Goal: Task Accomplishment & Management: Complete application form

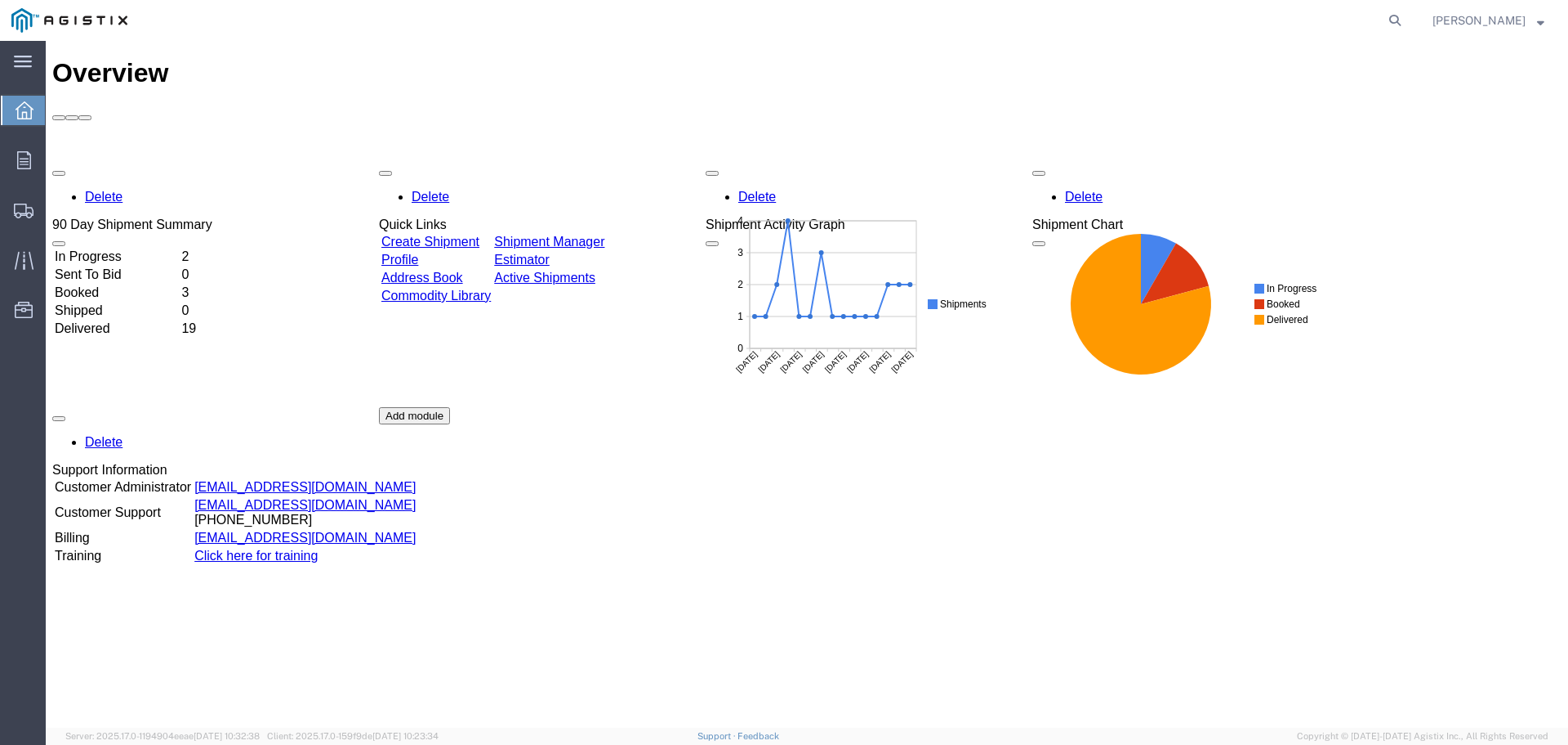
click at [448, 235] on link "Create Shipment" at bounding box center [430, 241] width 98 height 14
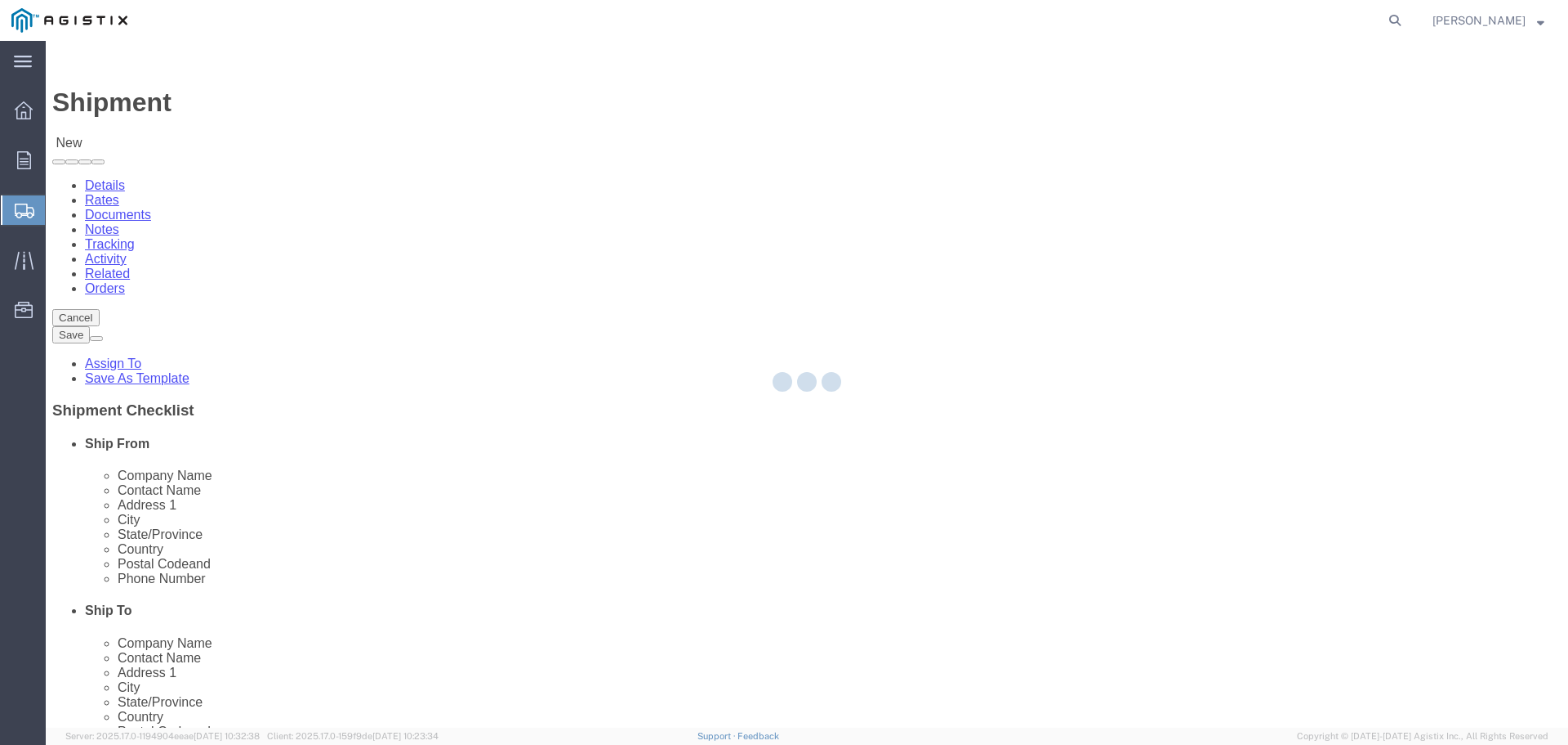
select select
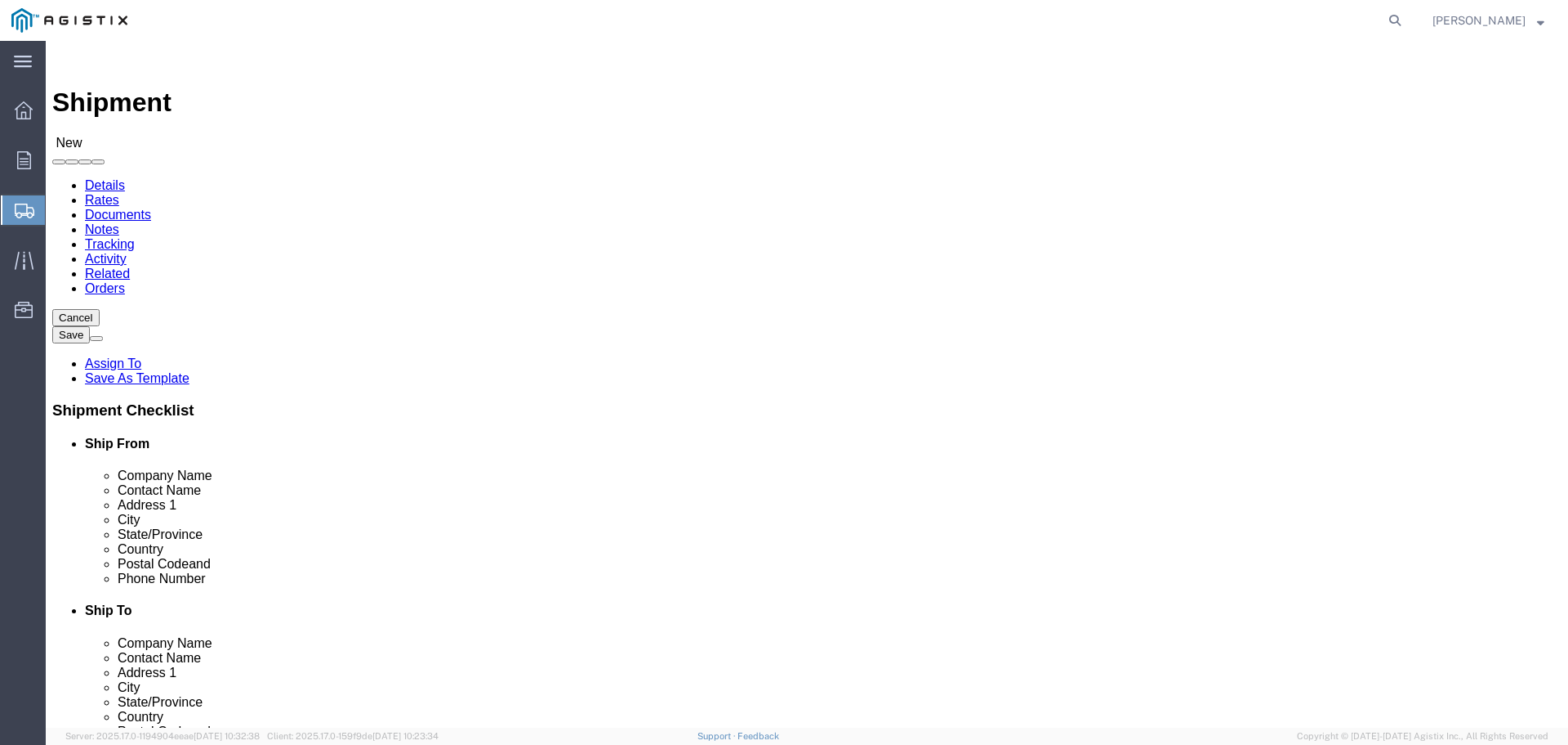
click select "Select OneSource Supply Solutions LLC PG&E"
select select "9596"
click select "Select OneSource Supply Solutions LLC PG&E"
select select "PURCHORD"
select select
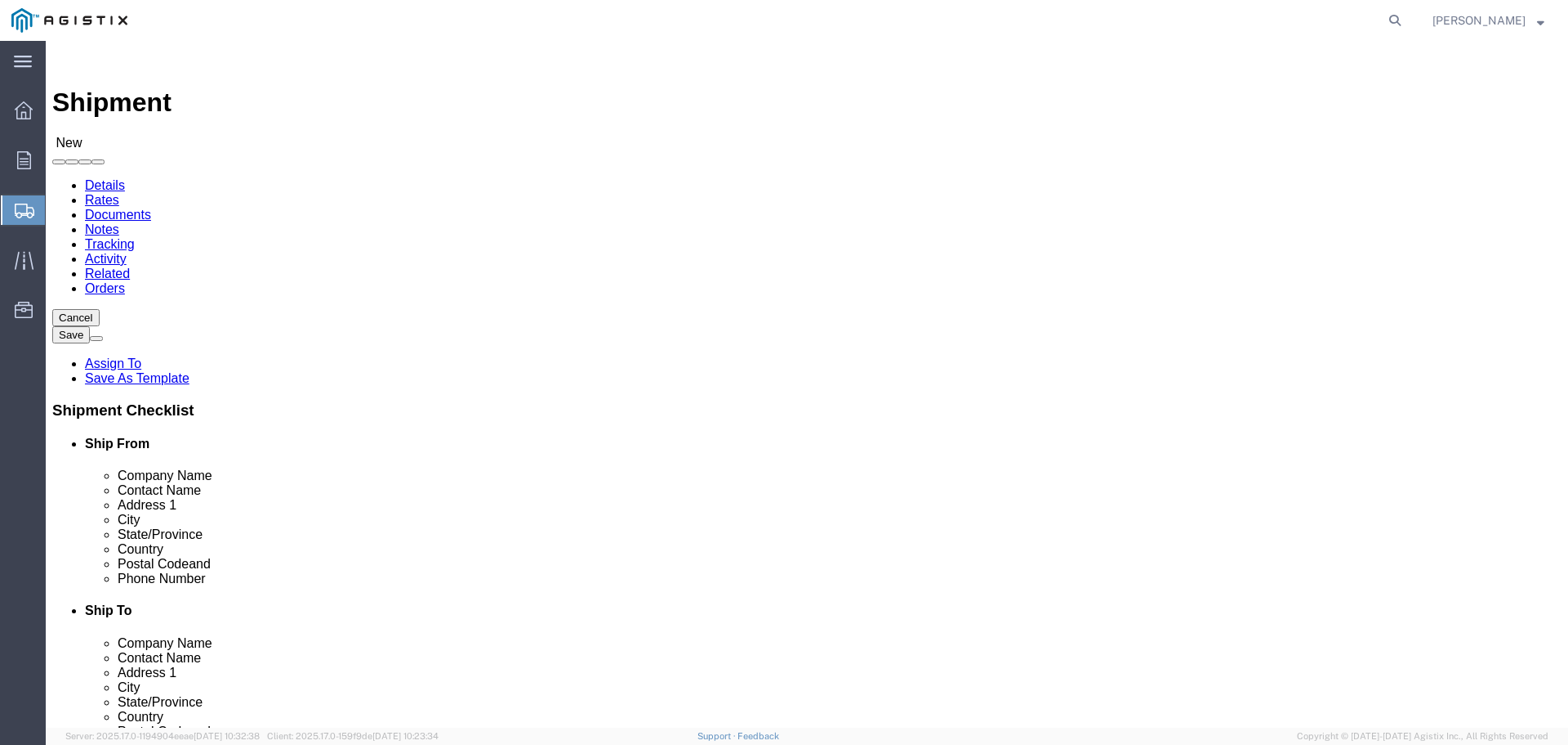
select select
click select "Select All Others [GEOGRAPHIC_DATA] [GEOGRAPHIC_DATA] [GEOGRAPHIC_DATA] [GEOGRA…"
select select "19745"
click select "Select All Others [GEOGRAPHIC_DATA] [GEOGRAPHIC_DATA] [GEOGRAPHIC_DATA] [GEOGRA…"
select select "MYPROFILE"
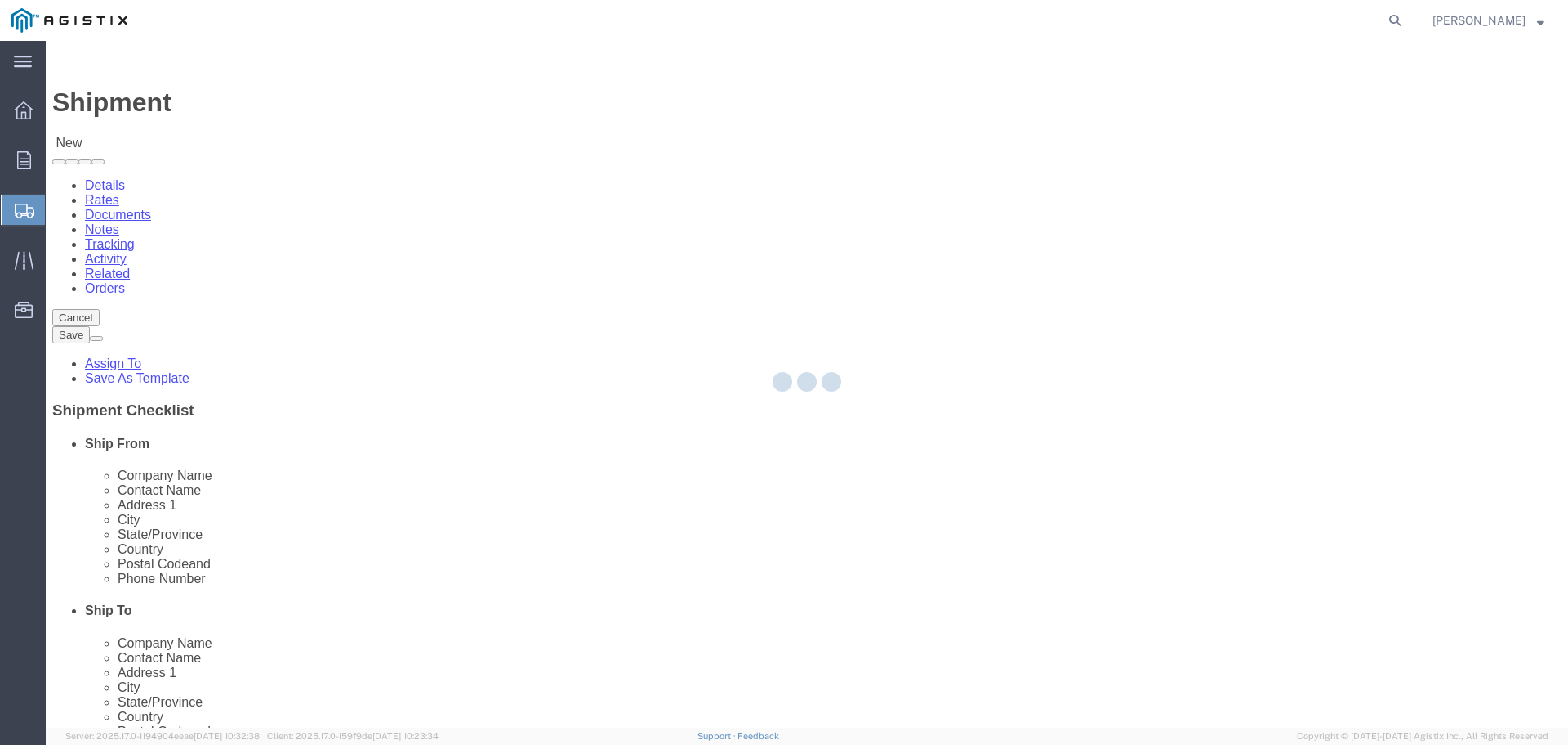
type input "OneSource Supply Solutions LLC"
type input "[PERSON_NAME]"
type input "[STREET_ADDRESS][PERSON_NAME]"
type input "[GEOGRAPHIC_DATA]"
type input "92121"
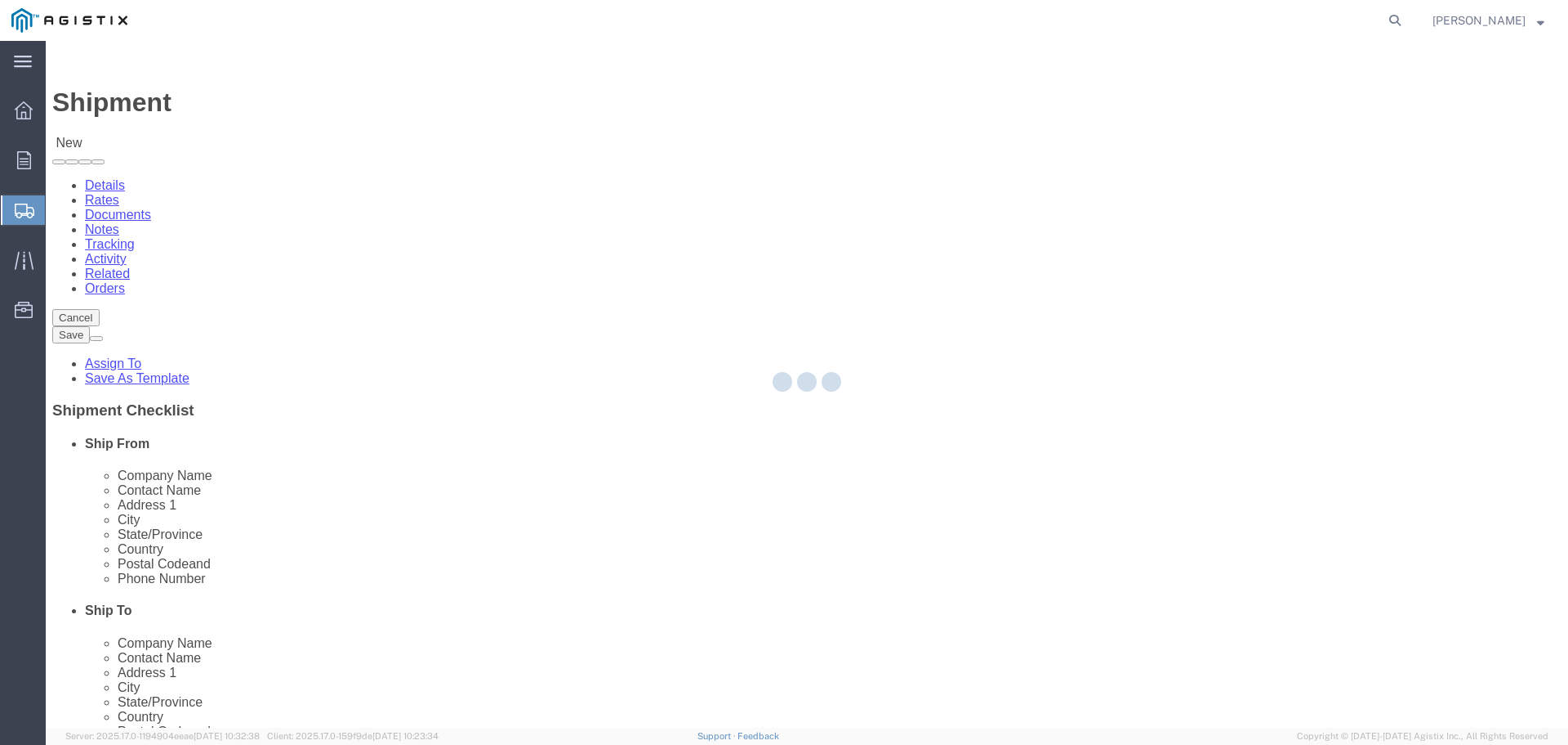
type input "4423398710"
type input "[EMAIL_ADDRESS][DOMAIN_NAME]"
checkbox input "true"
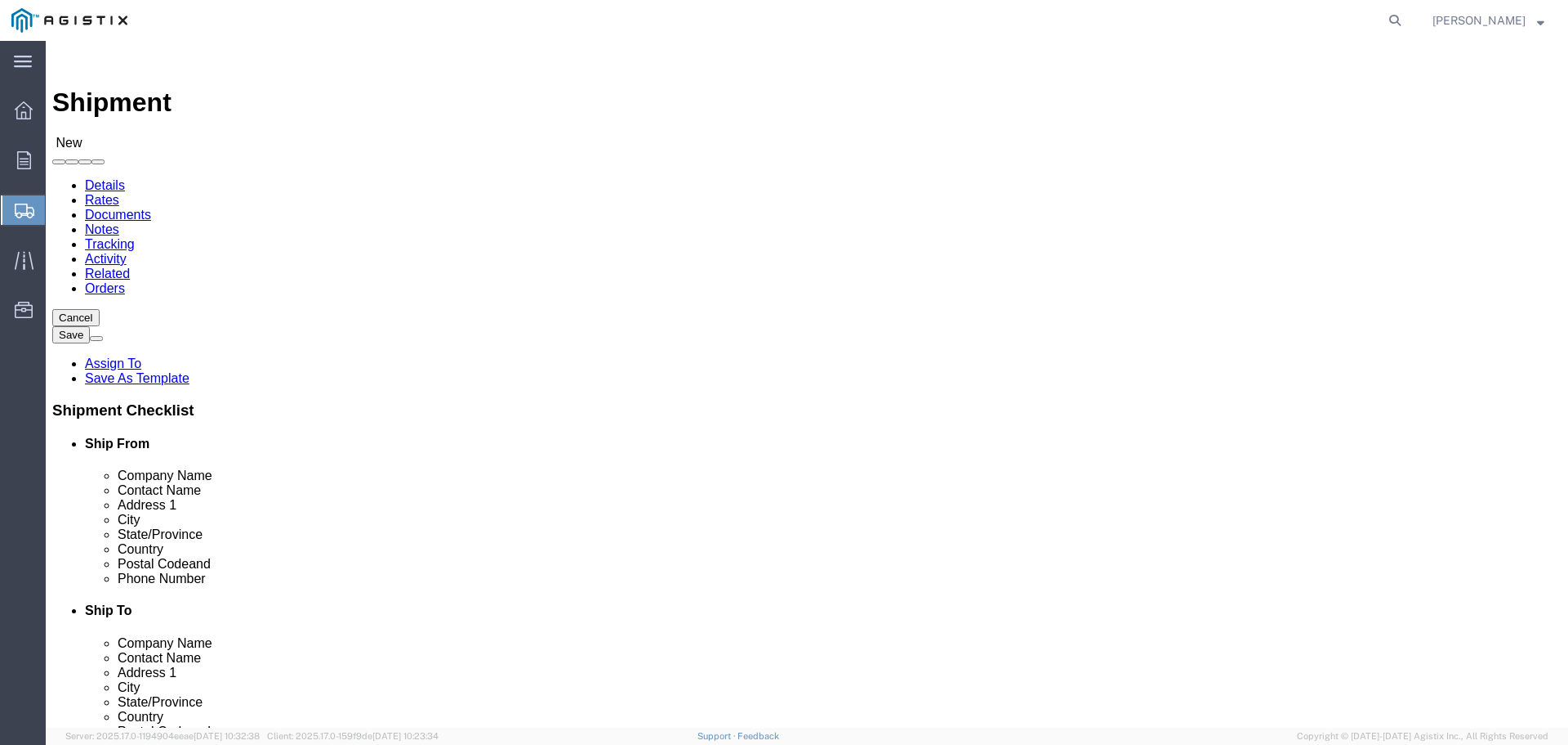
select select "CA"
select select "19745"
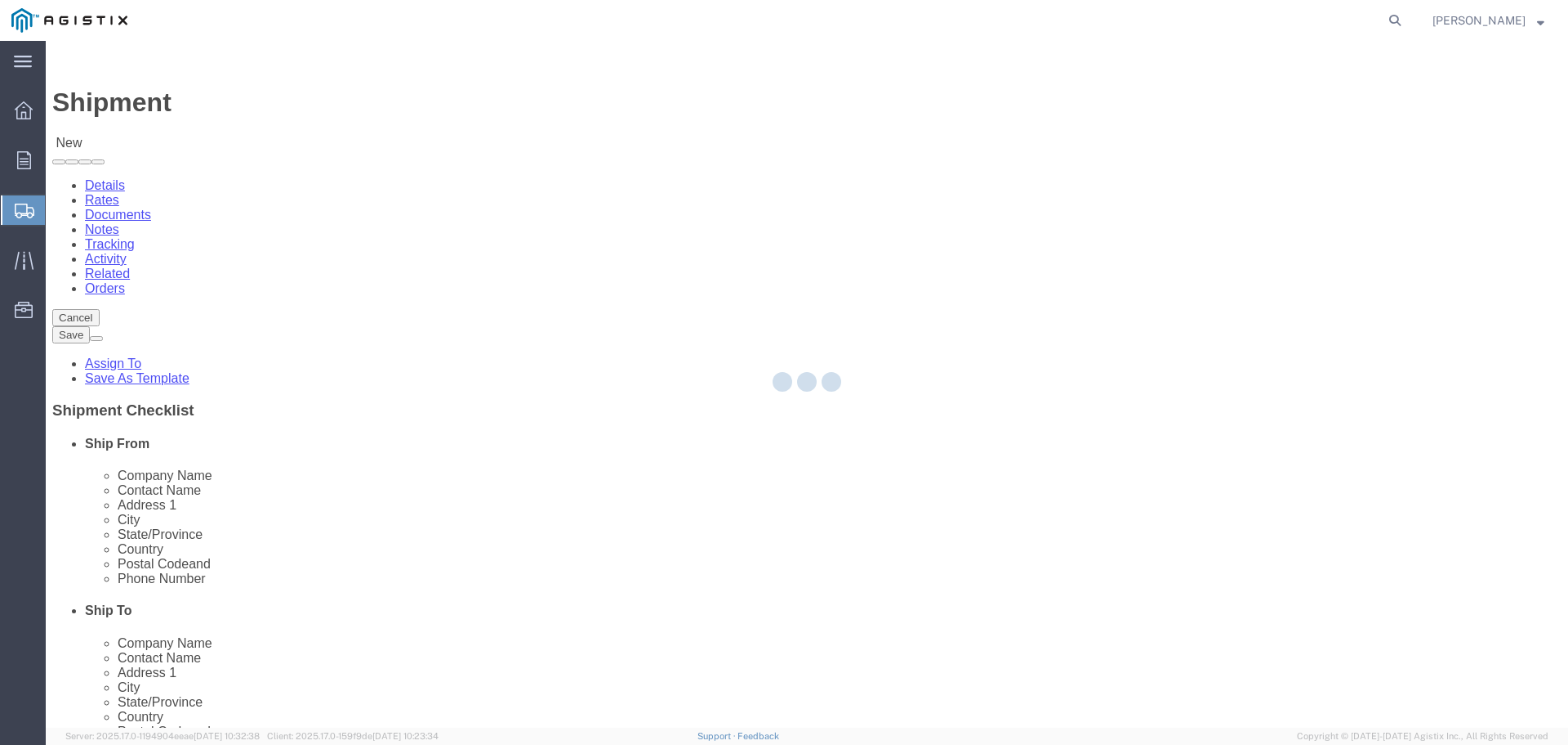
type input "PG&E"
type input "[STREET_ADDRESS]"
type input "[GEOGRAPHIC_DATA]"
type input "93725"
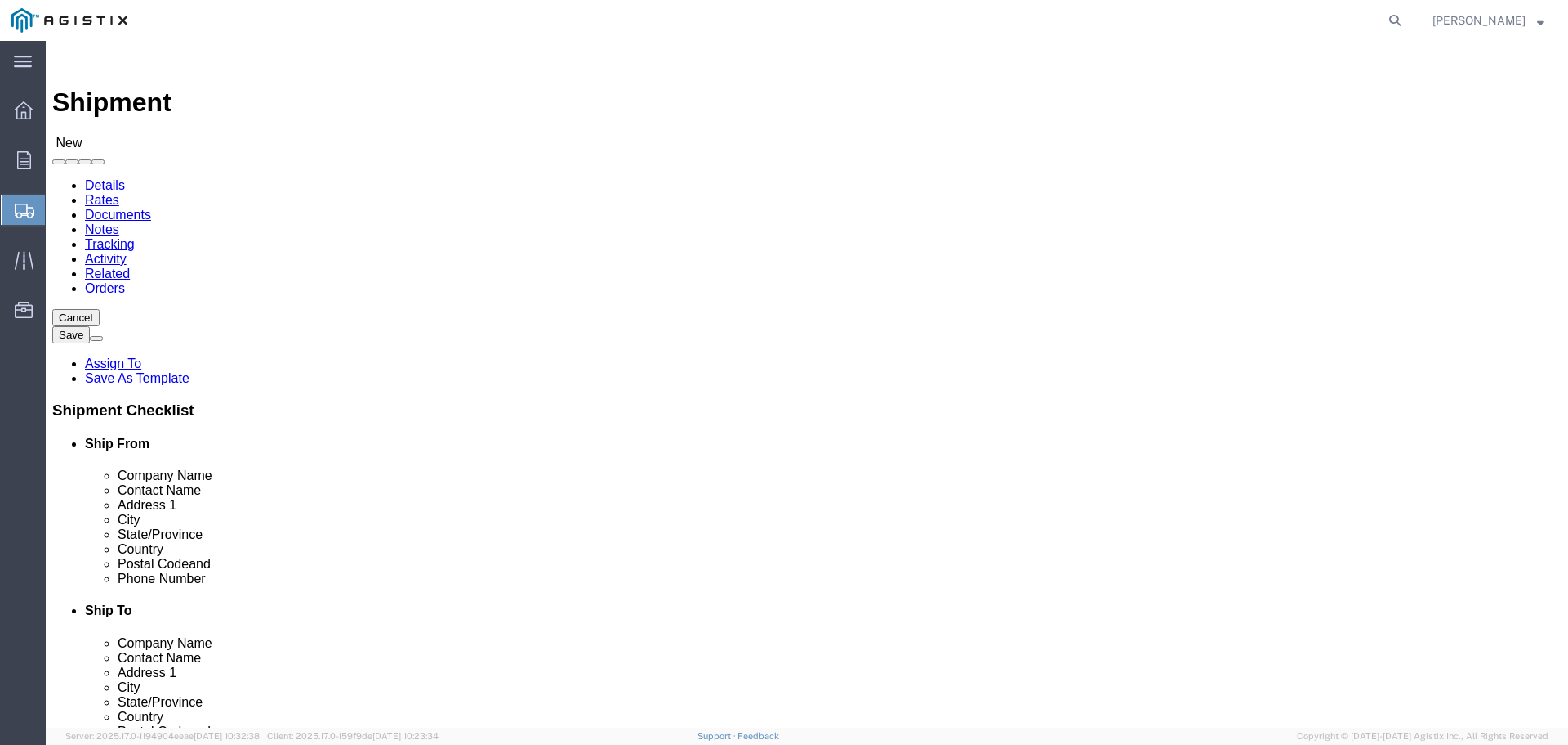
select select "CA"
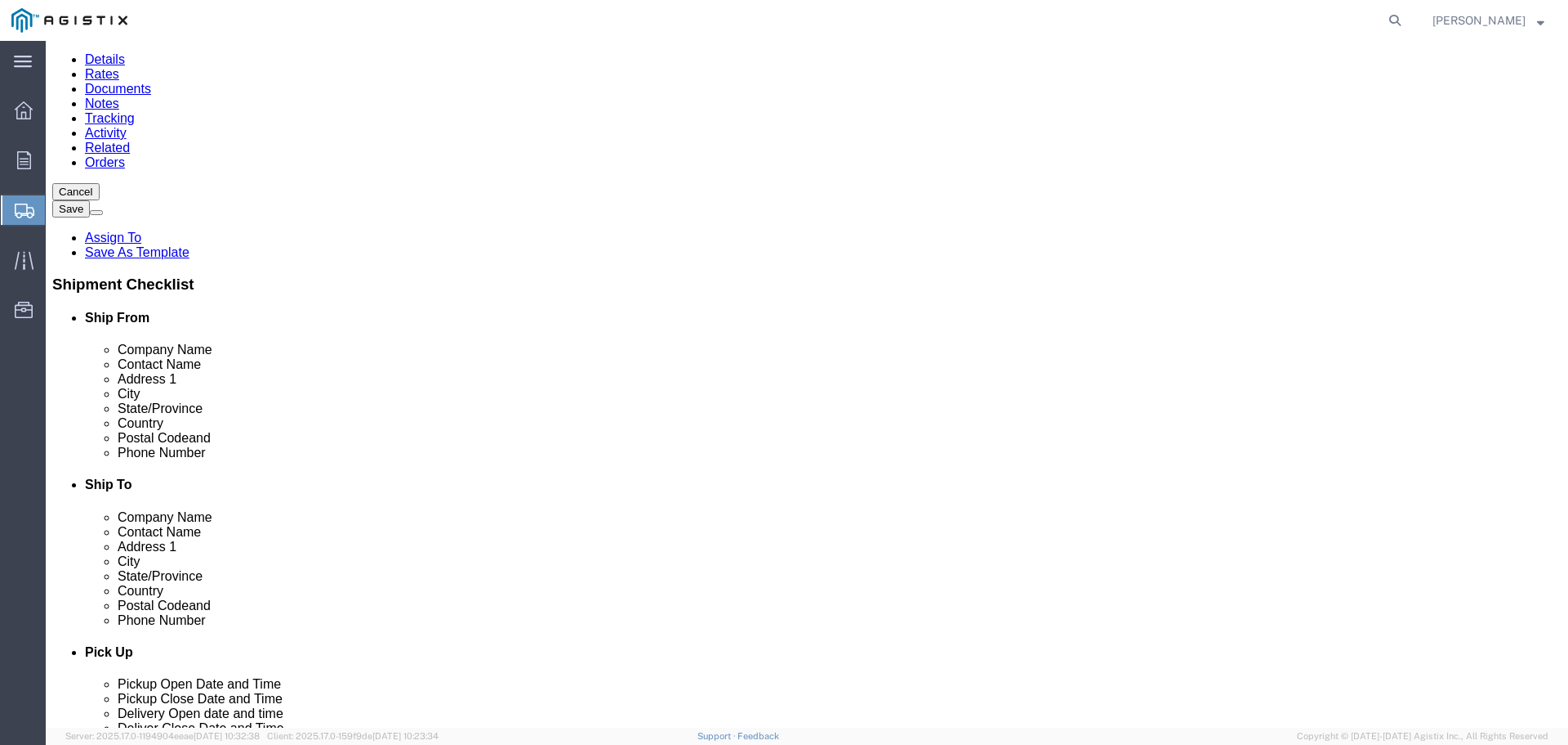
scroll to position [163, 0]
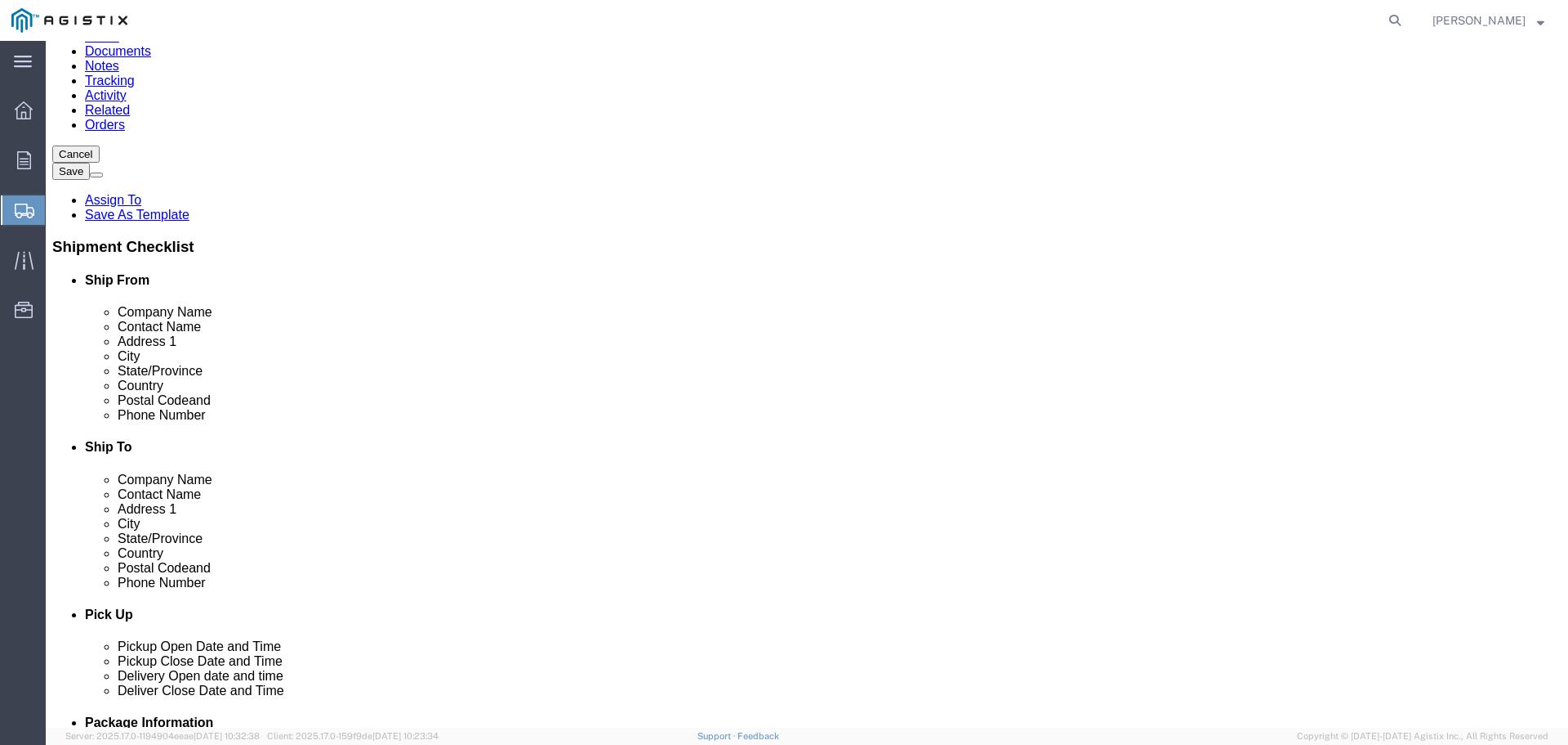
click input "text"
paste input "[PERSON_NAME]"
type input "[PERSON_NAME]"
click input "text"
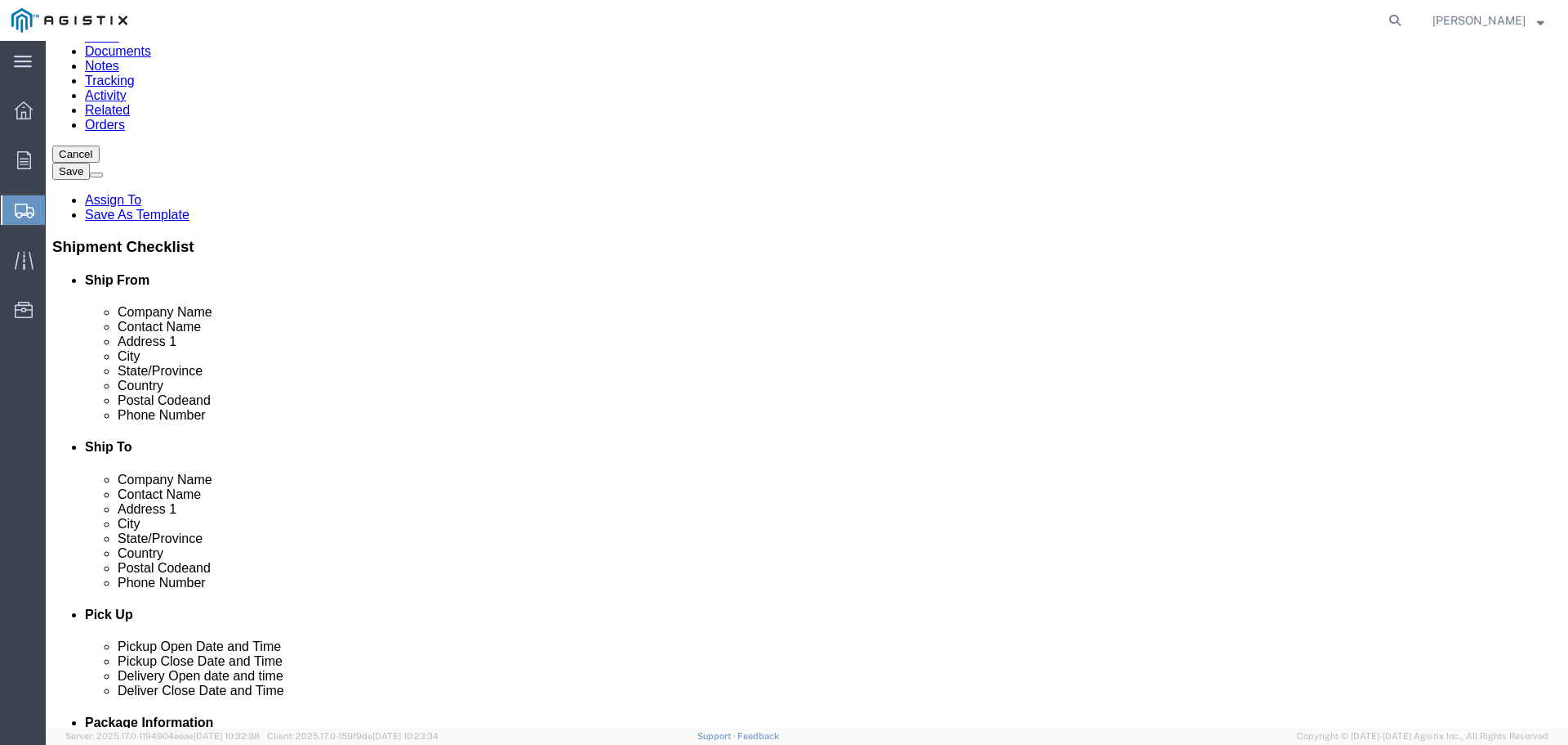
type input "[PHONE_NUMBER]"
click input "text"
paste input "[PERSON_NAME][EMAIL_ADDRESS][PERSON_NAME][DOMAIN_NAME]"
type input "[PERSON_NAME][EMAIL_ADDRESS][PERSON_NAME][DOMAIN_NAME]"
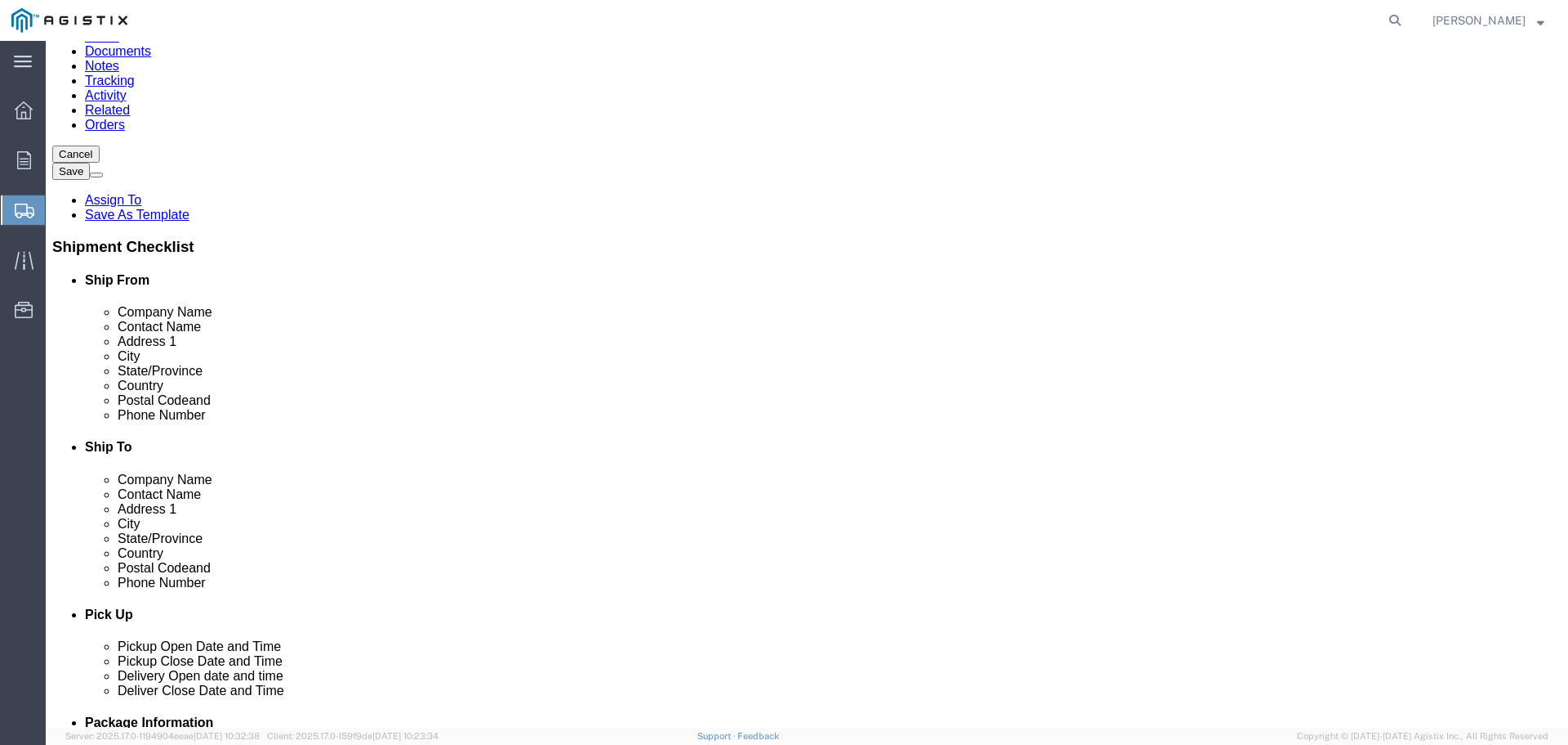
checkbox input "true"
click div "Location [GEOGRAPHIC_DATA] [GEOGRAPHIC_DATA] My Profile Location (OBSOLETE) [GE…"
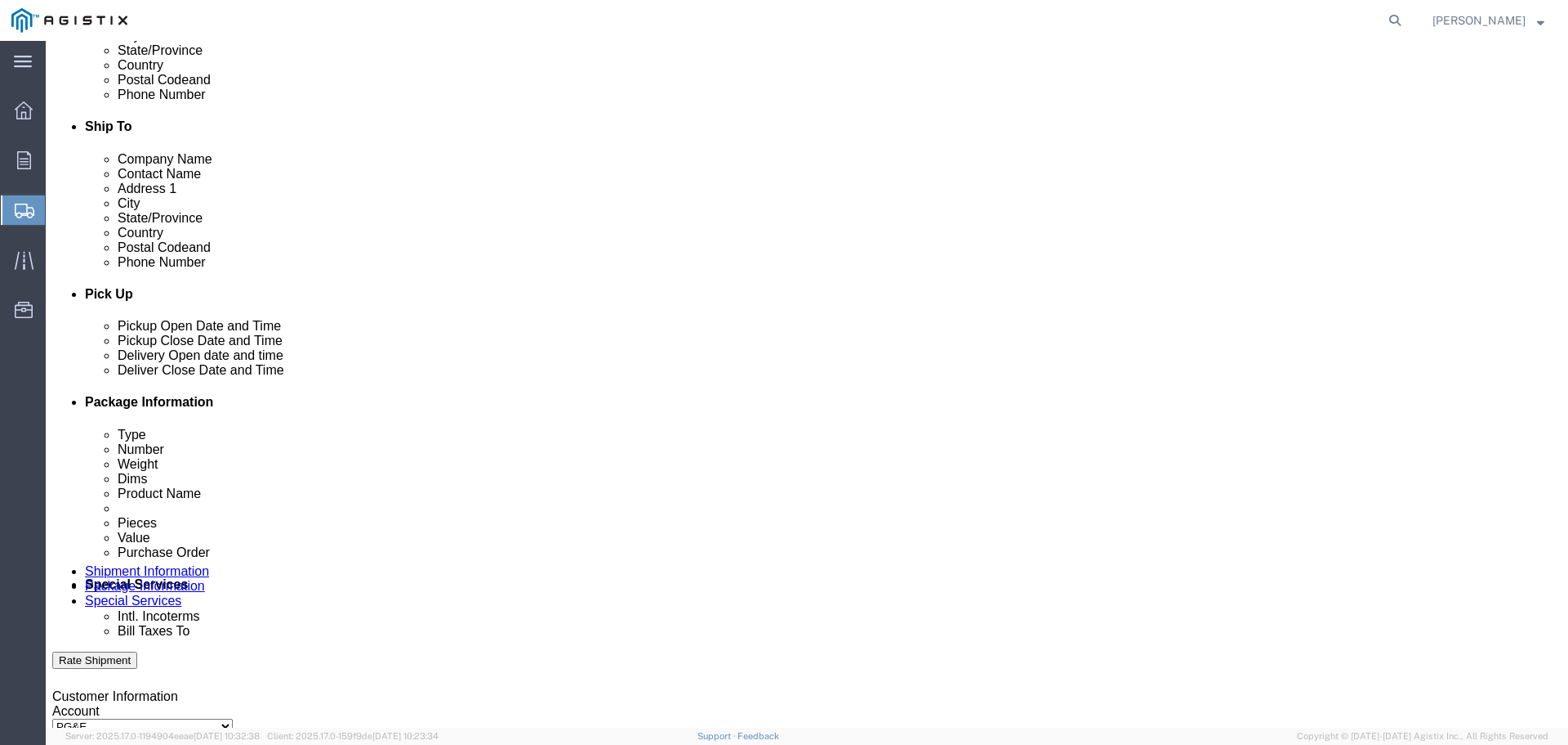
scroll to position [572, 0]
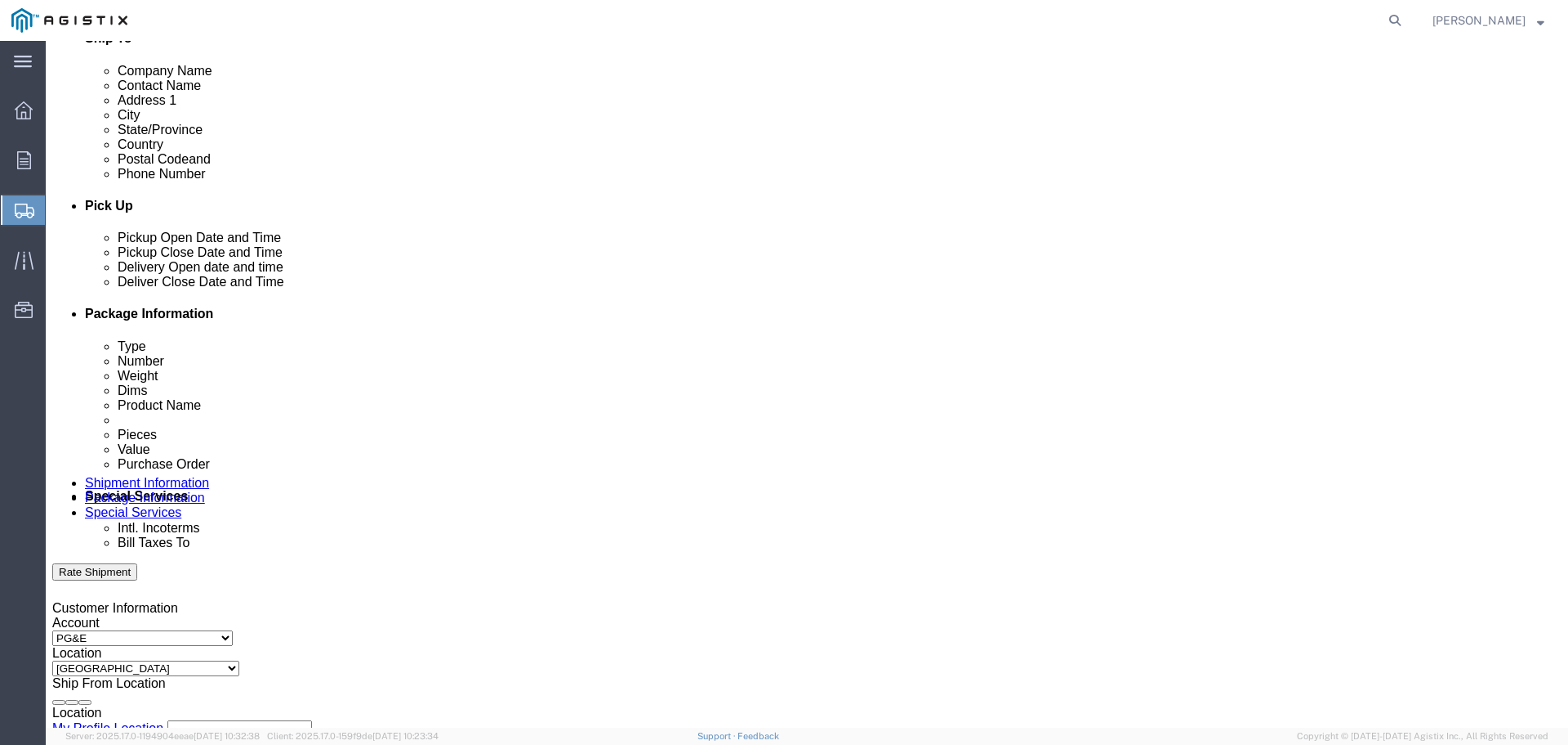
click icon
click div "[DATE] 6:00 AM"
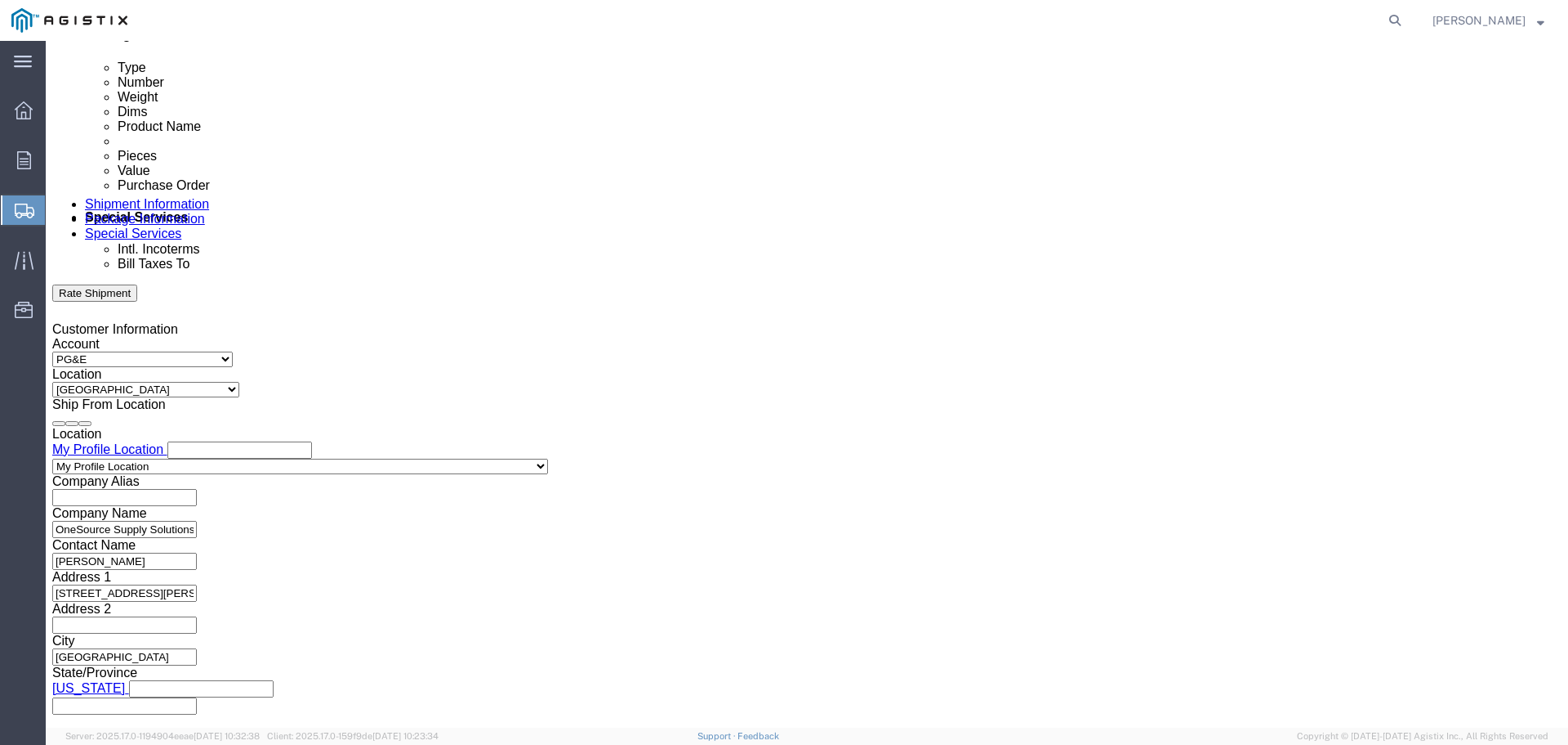
click input "6:00 AM"
click button "Apply"
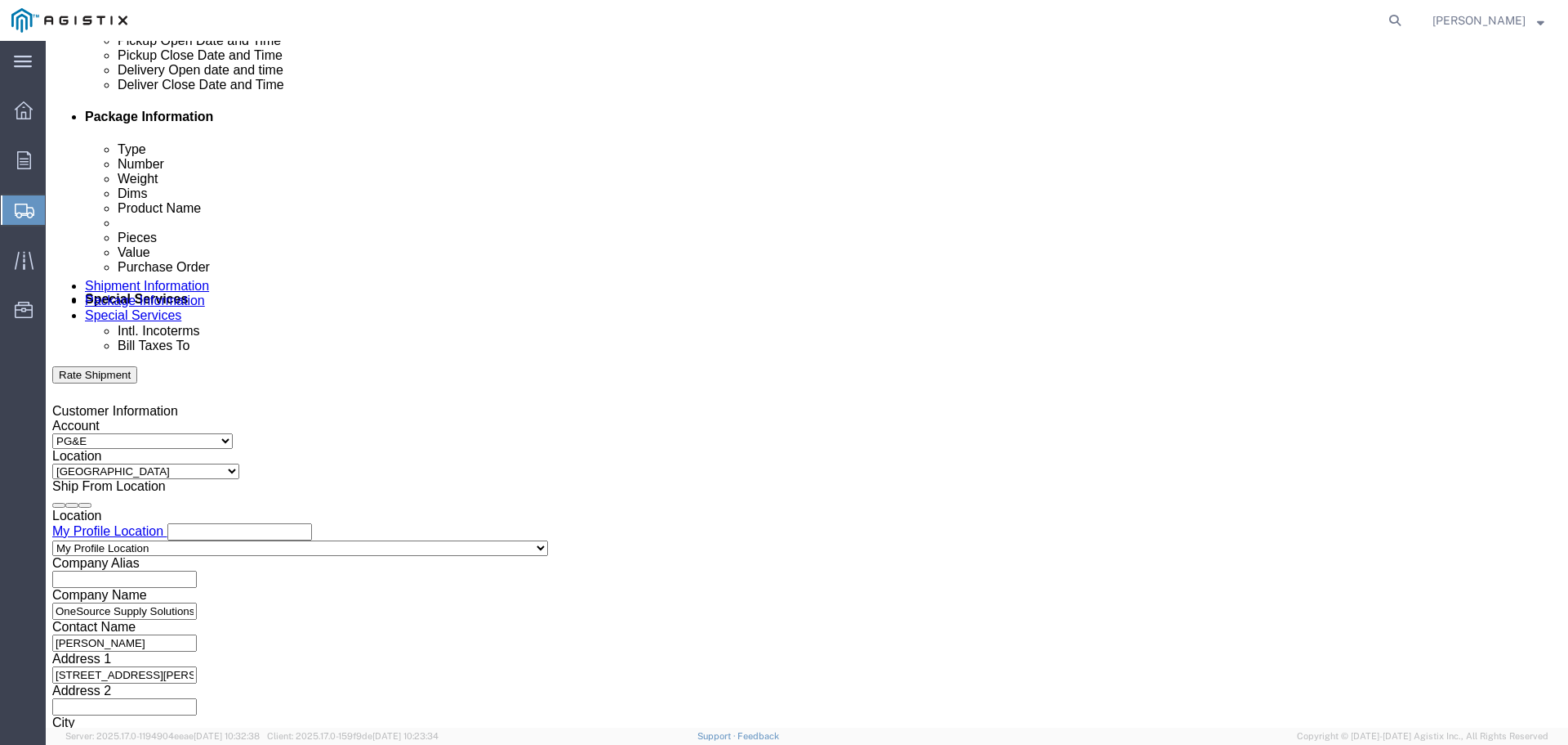
click div "[DATE] 7:00 AM"
click input "1:00 AM"
type input "1:00 p.m."
click button "Apply"
click div
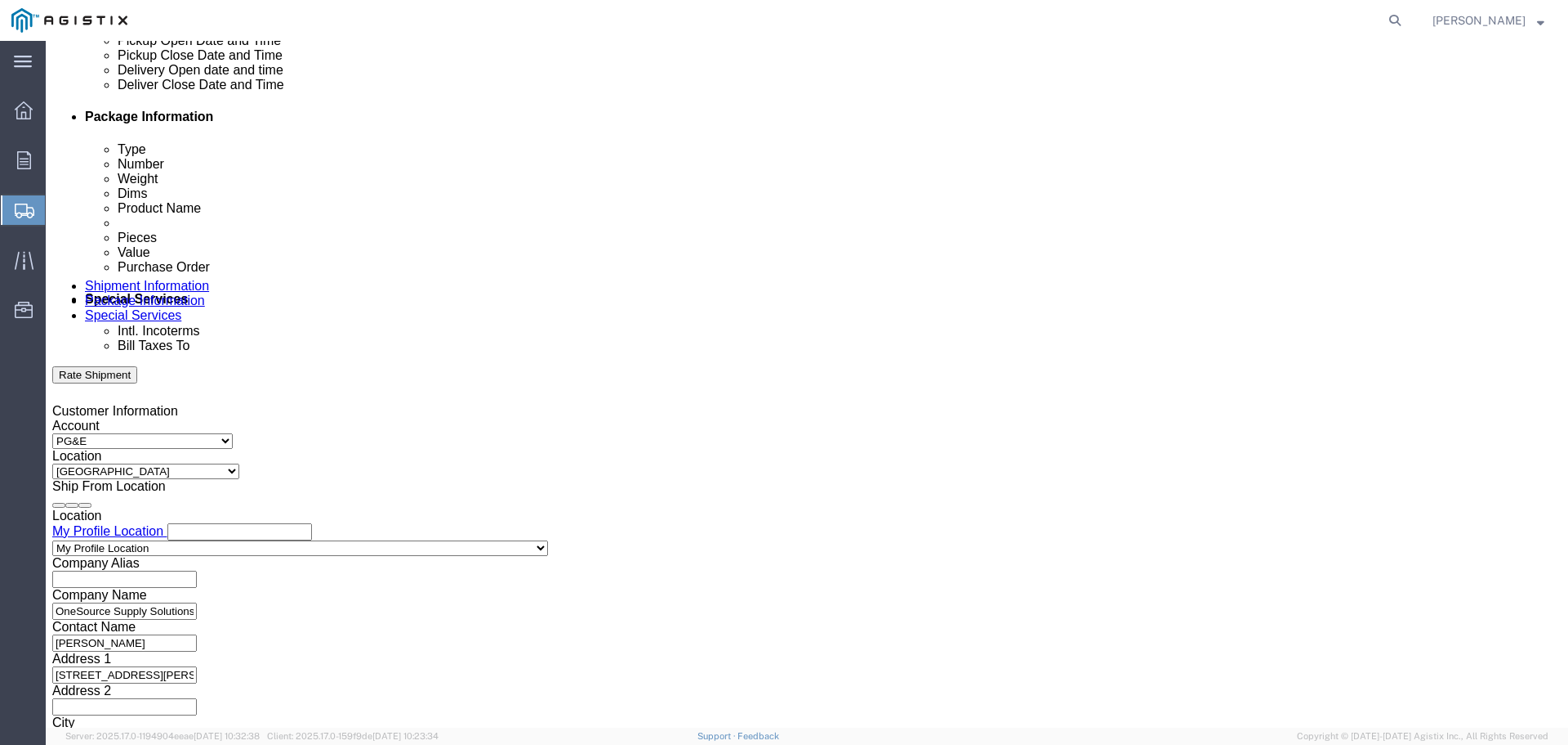
click input "2:00 PM"
click input "7:00 PM"
click input "7:00aM"
type input "7:00 am"
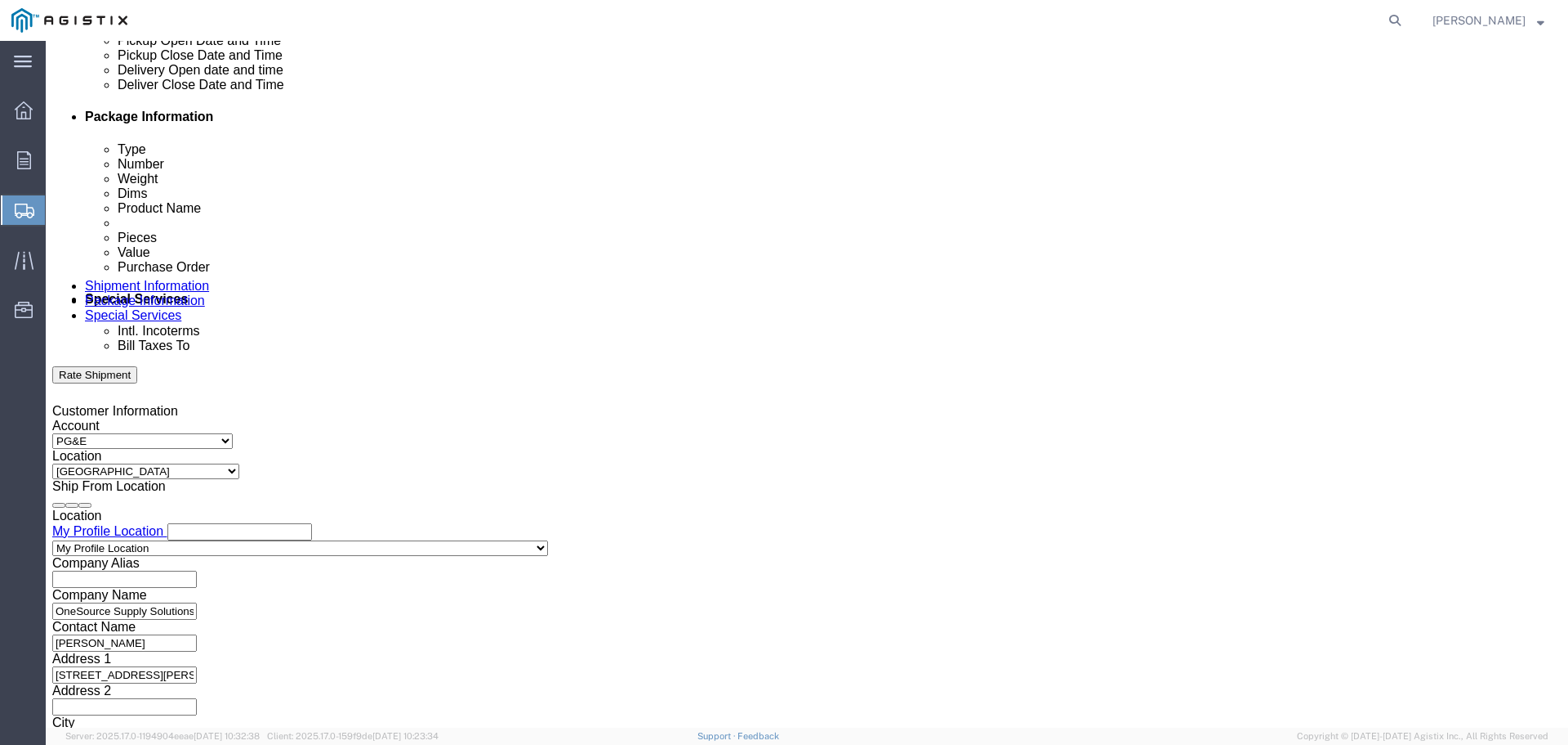
click input "7:00 am"
click button "Apply"
click div
click input "3:00 AM"
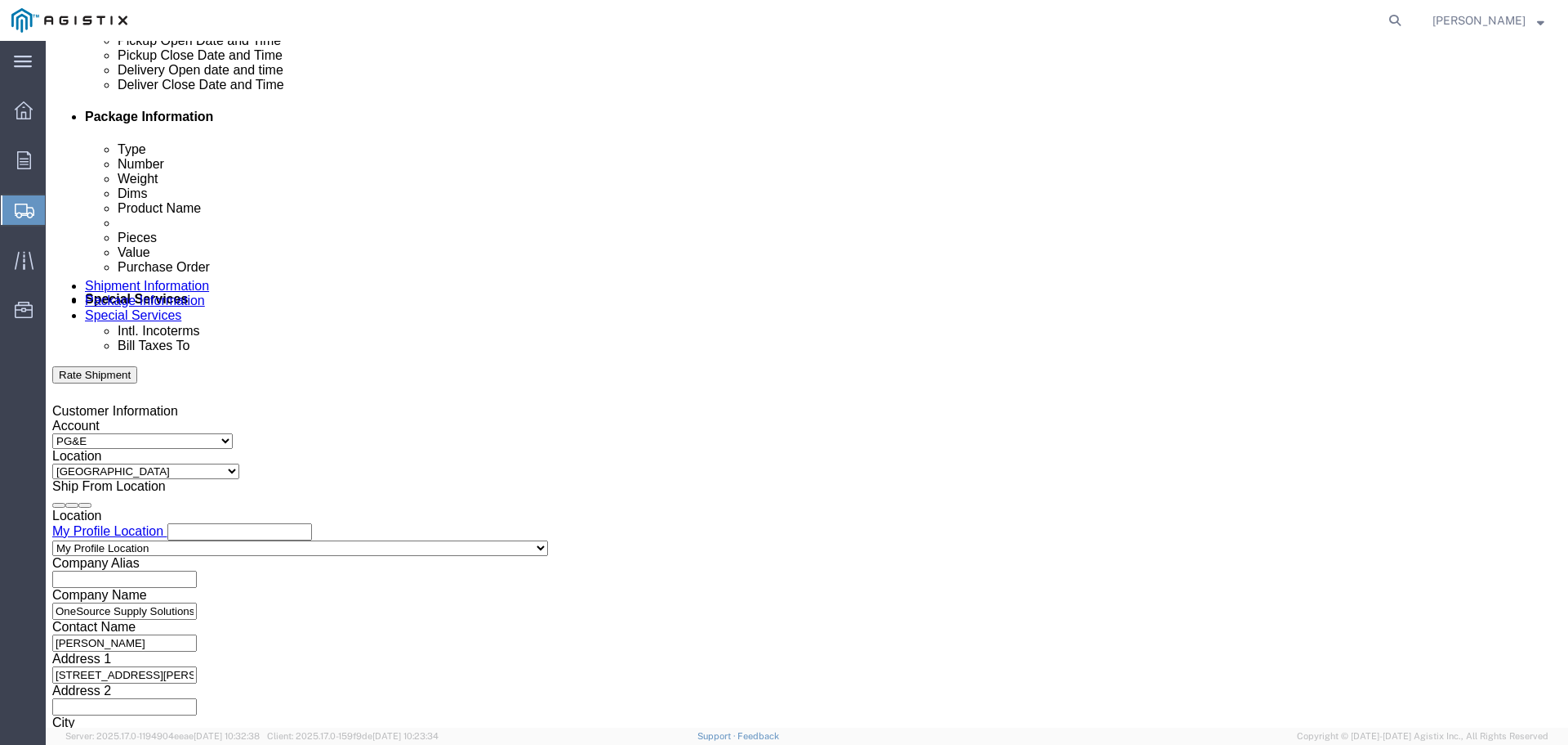
type input "3:00 pm"
drag, startPoint x: 1047, startPoint y: 616, endPoint x: 1057, endPoint y: 604, distance: 15.6
click div "Vehicle Select Size Select Container Number Owner Select Shipper Vessel"
click div
click button "Apply"
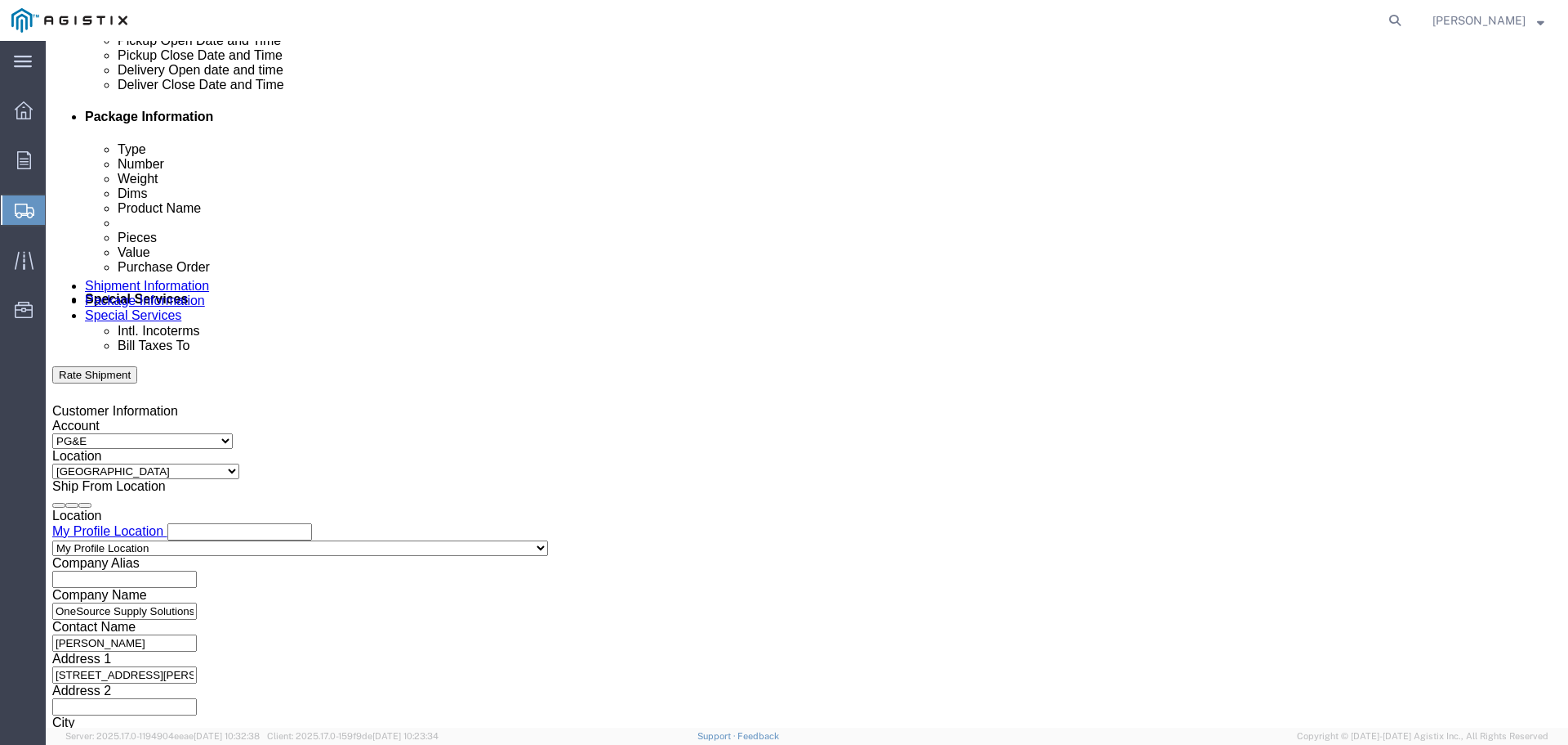
click select "Select Air Less than Truckload Multi-Leg Ocean Freight Rail Small Parcel Truckl…"
select select "TL"
click select "Select Air Less than Truckload Multi-Leg Ocean Freight Rail Small Parcel Truckl…"
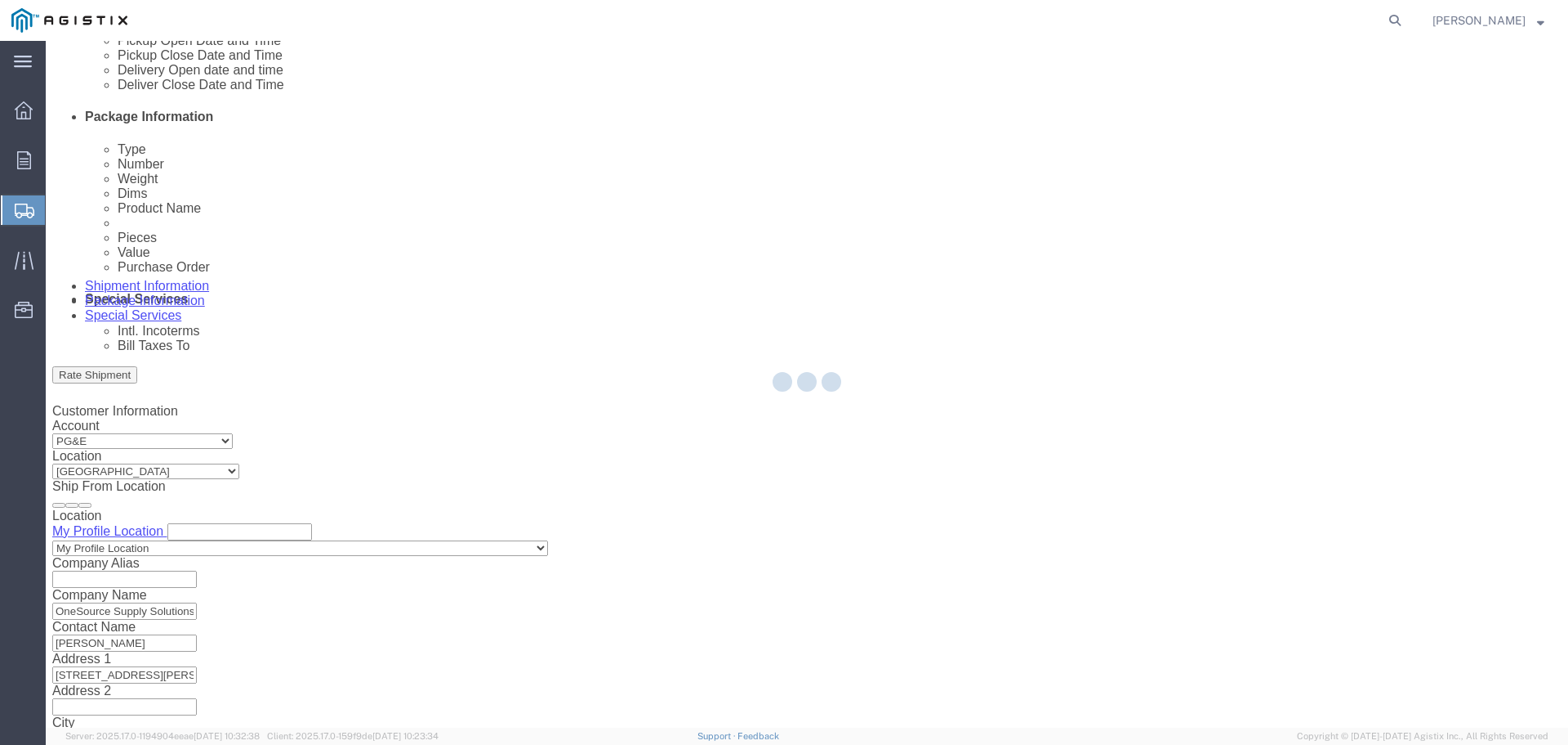
select select
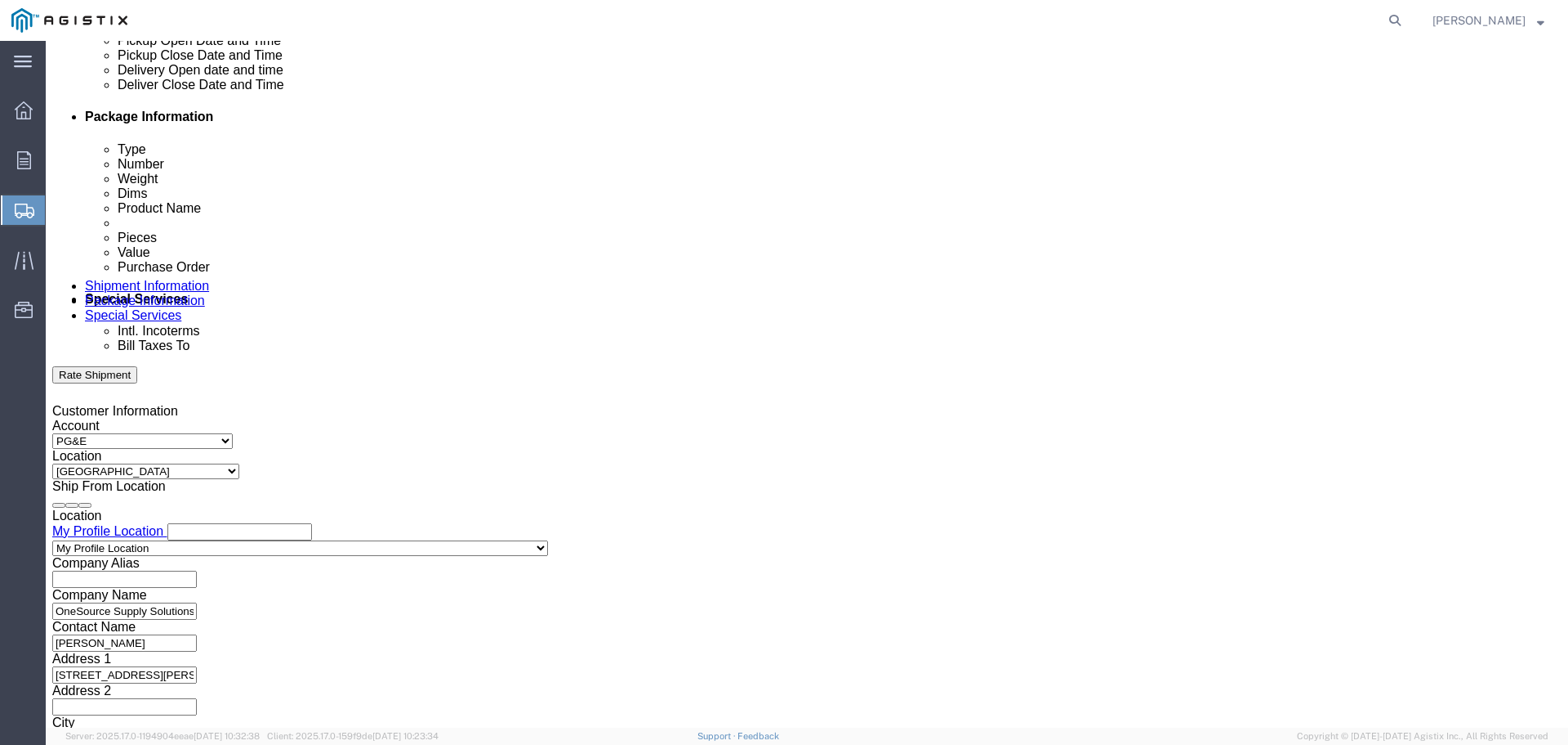
click select "Select 1-Ton (PSS) 10 Wheel 10 Yard Dump Truck 20 Yard Dump Truck Bobtail Botto…"
select select "FLBD"
click select "Select 1-Ton (PSS) 10 Wheel 10 Yard Dump Truck 20 Yard Dump Truck Bobtail Botto…"
click input "text"
click button "Add reference"
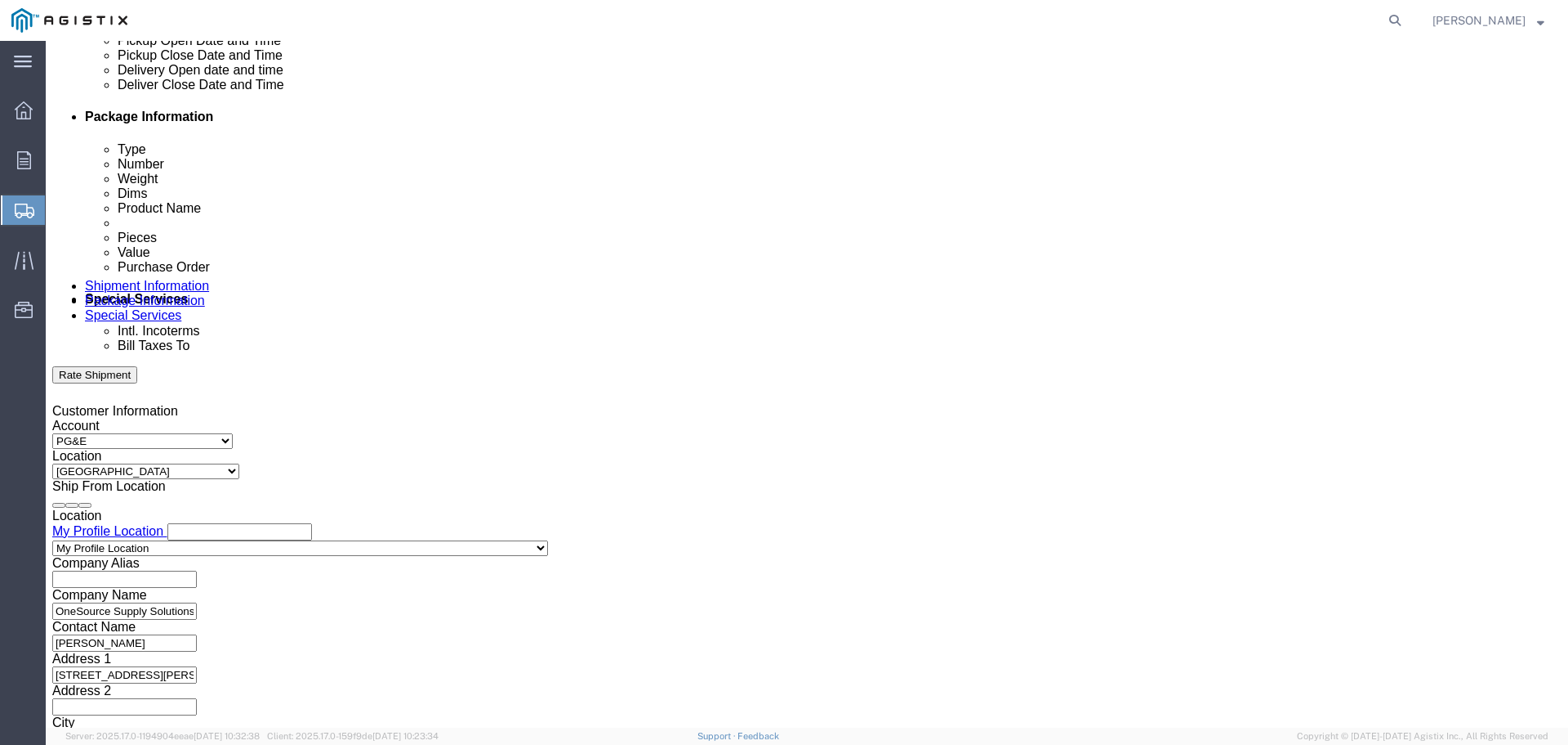
click input "text"
type input "3501405719"
click select "Select Account Type Activity ID Airline Appointment Number ASN Batch Request # …"
select select "ORDERNUM"
click select "Select Account Type Activity ID Airline Appointment Number ASN Batch Request # …"
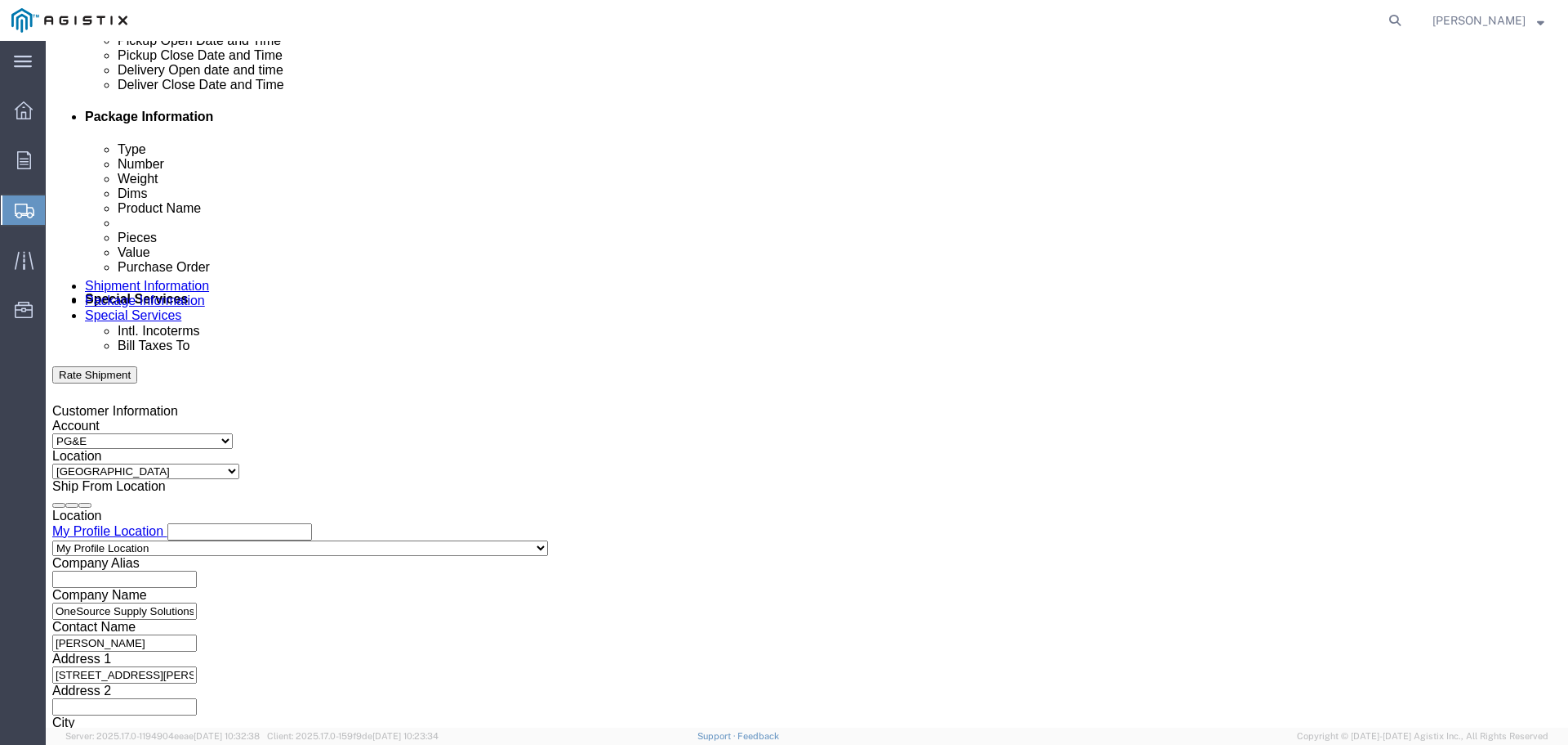
click input "text"
type input "1002464871"
click select "Select Account Type Activity ID Airline Appointment Number ASN Batch Request # …"
select select "DELNUM"
click select "Select Account Type Activity ID Airline Appointment Number ASN Batch Request # …"
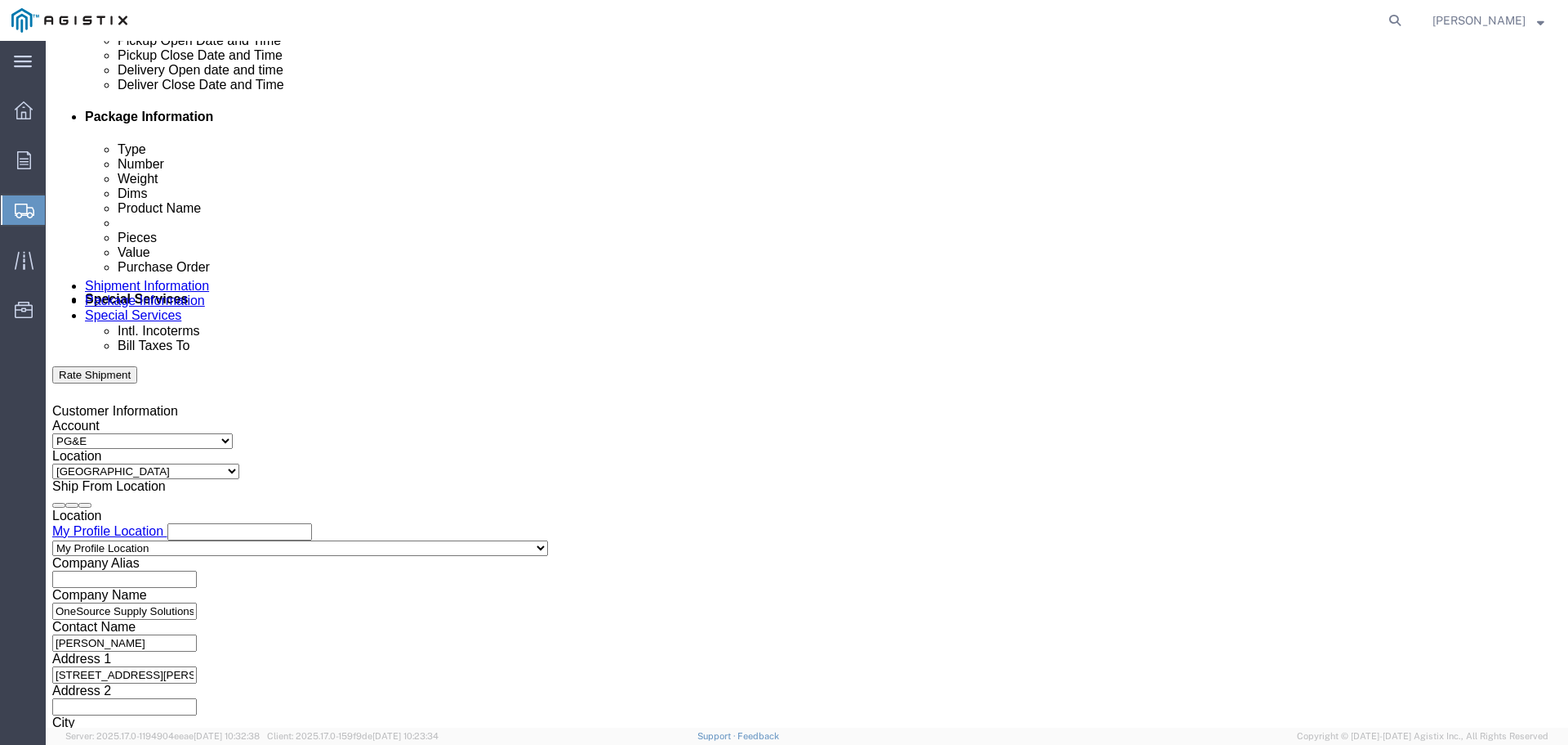
click input "text"
type input "0913565478"
click input "text"
drag, startPoint x: 196, startPoint y: 408, endPoint x: 185, endPoint y: 407, distance: 11.0
click select "Select Account Type Activity ID Airline Appointment Number ASN Batch Request # …"
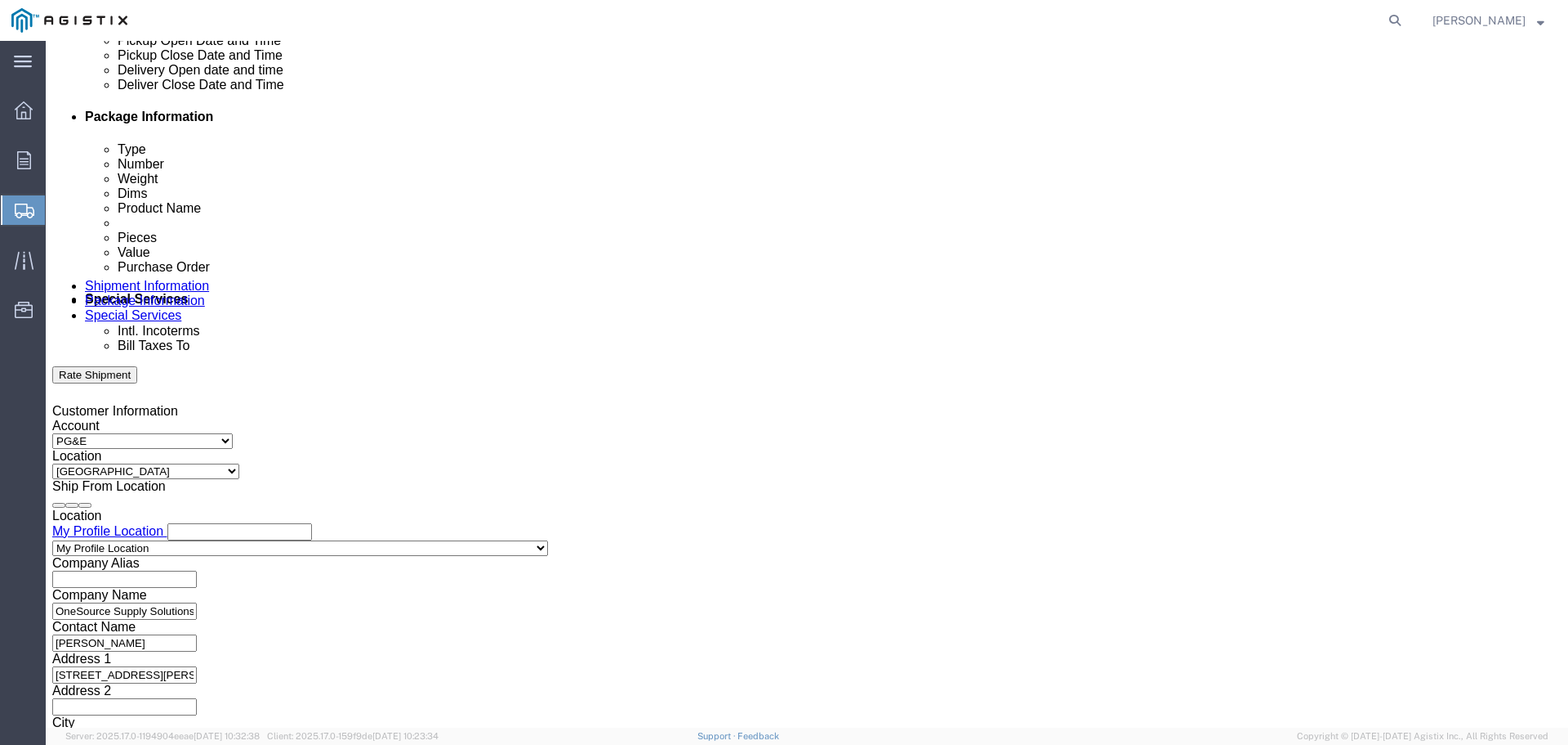
select select "CUSTREF"
click select "Select Account Type Activity ID Airline Appointment Number ASN Batch Request # …"
click input "text"
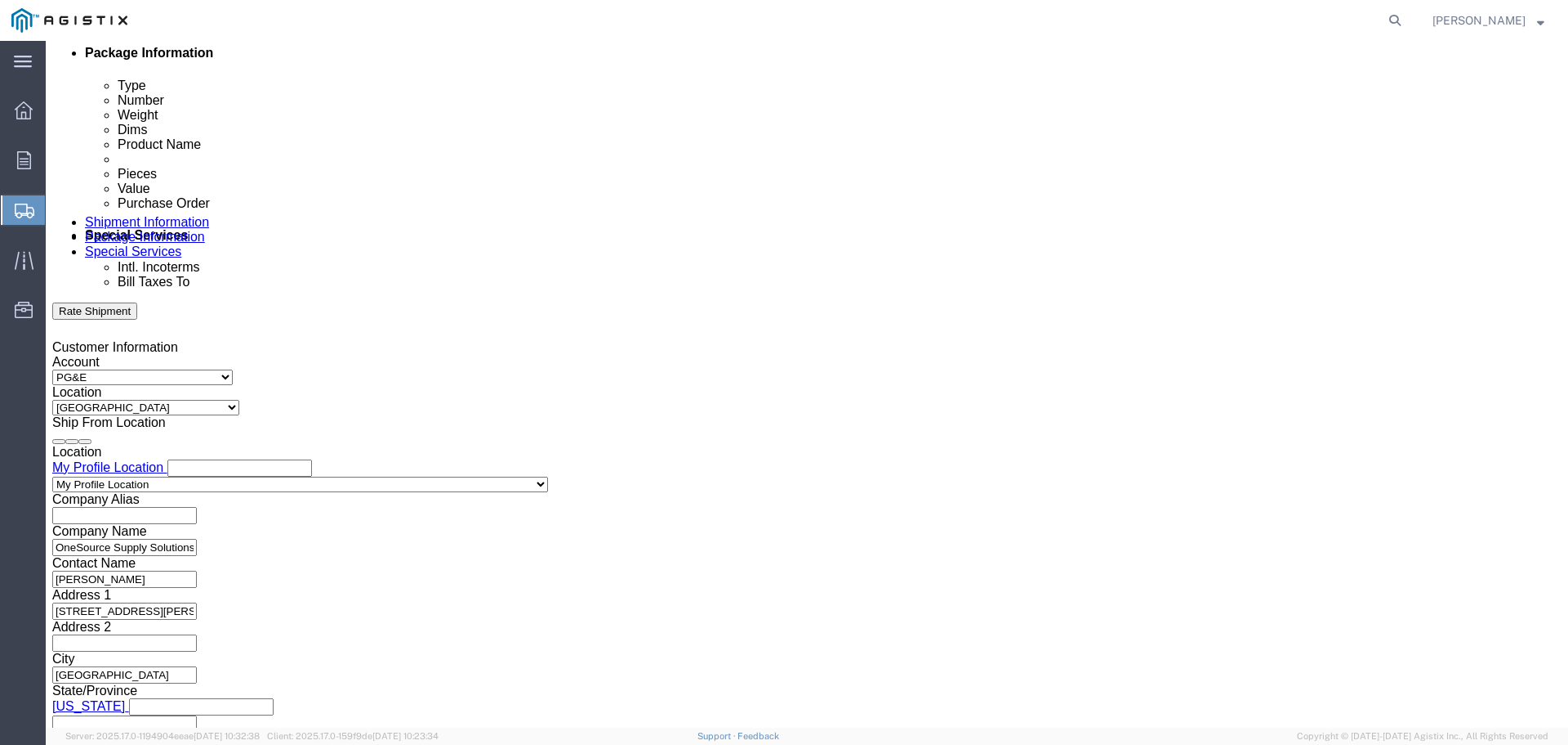
scroll to position [882, 0]
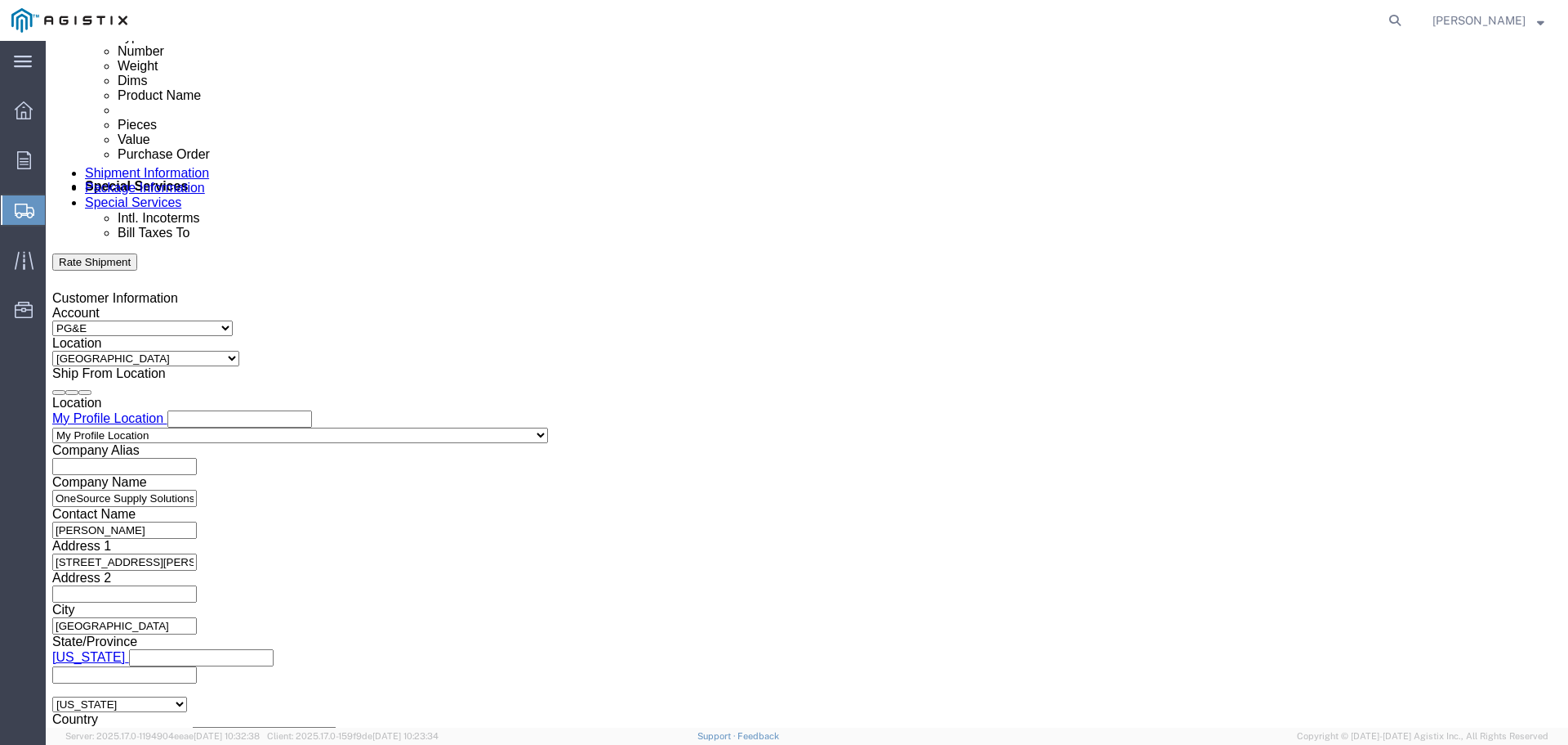
type input "S007914614"
click button "Continue"
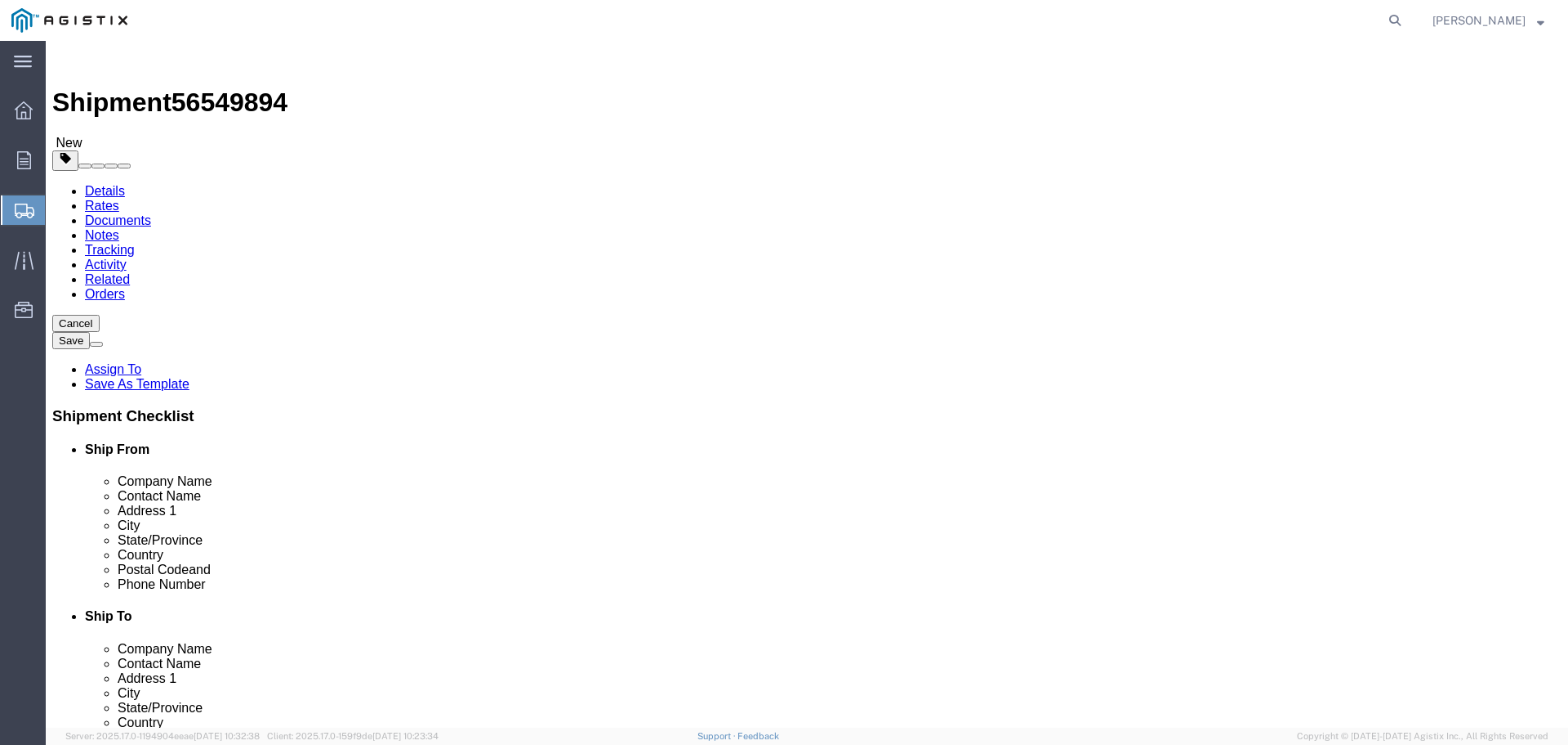
click select "Select Bulk Bundle(s) Cardboard Box(es) Carton(s) Crate(s) Drum(s) (Fiberboard)…"
select select "CRAT"
click select "Select Bulk Bundle(s) Cardboard Box(es) Carton(s) Crate(s) Drum(s) (Fiberboard)…"
click input "1"
type input "5"
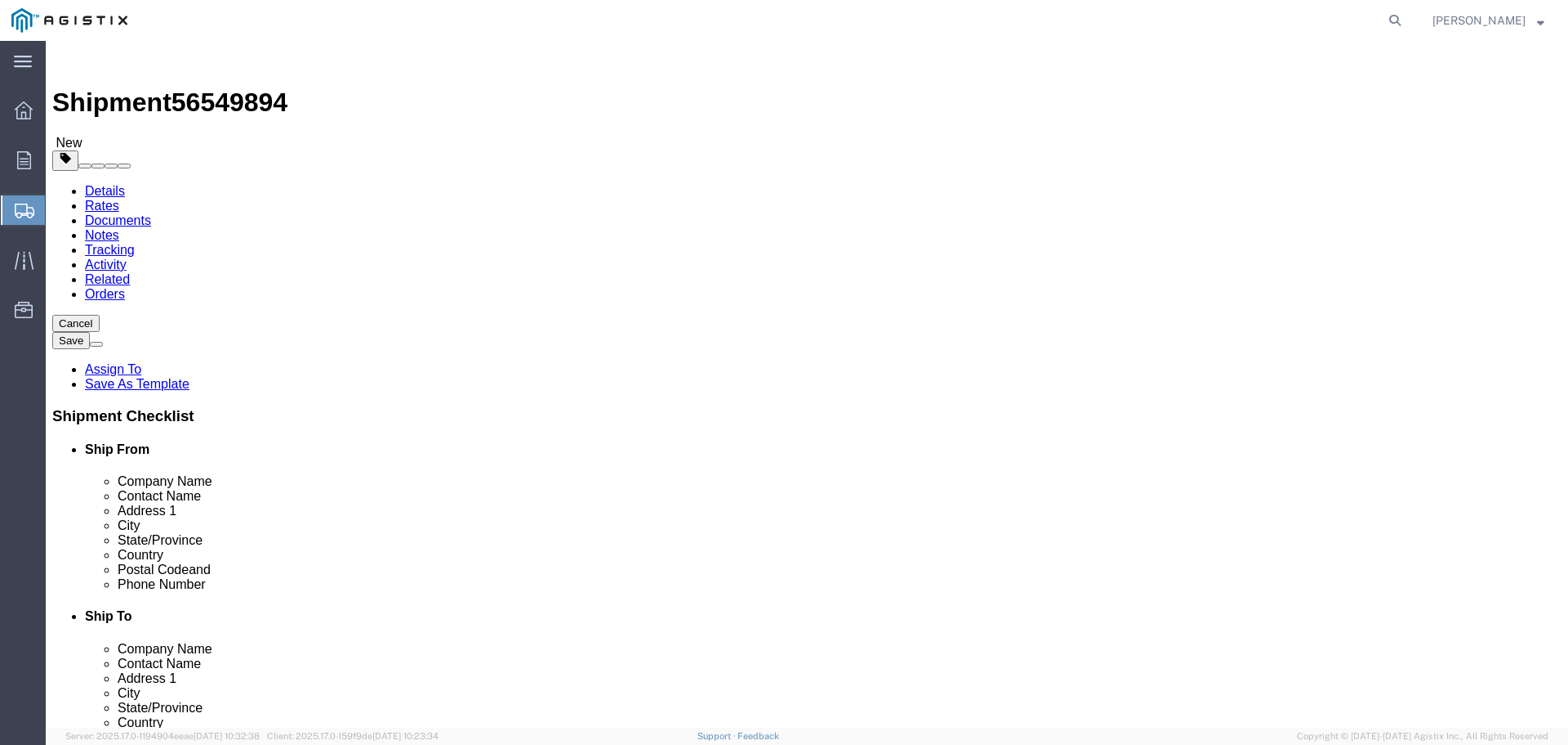
click input "text"
type input "96"
click input "text"
type input "39"
click input "text"
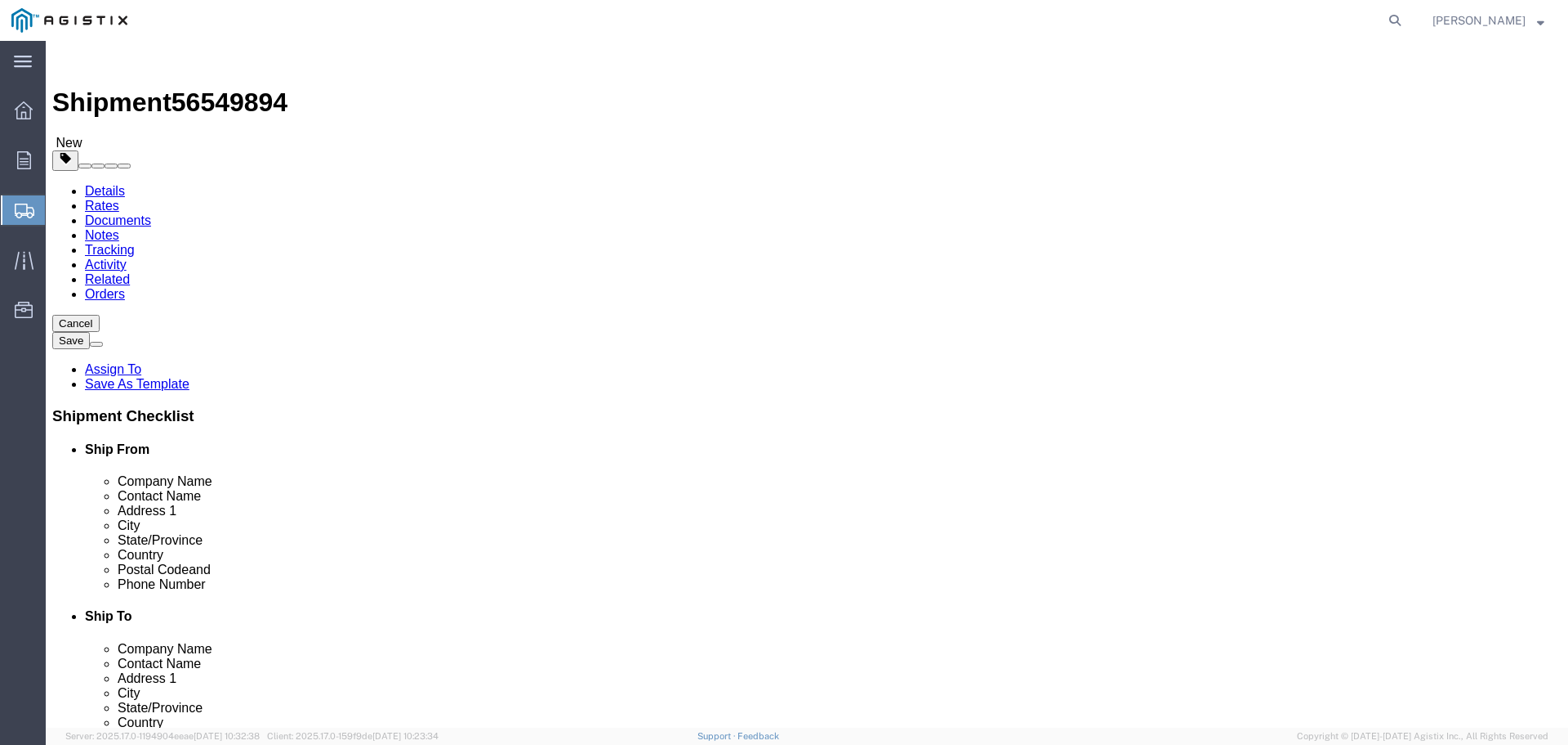
type input "64"
click input "0.00"
type input "0"
type input "5000"
click link "Add Content"
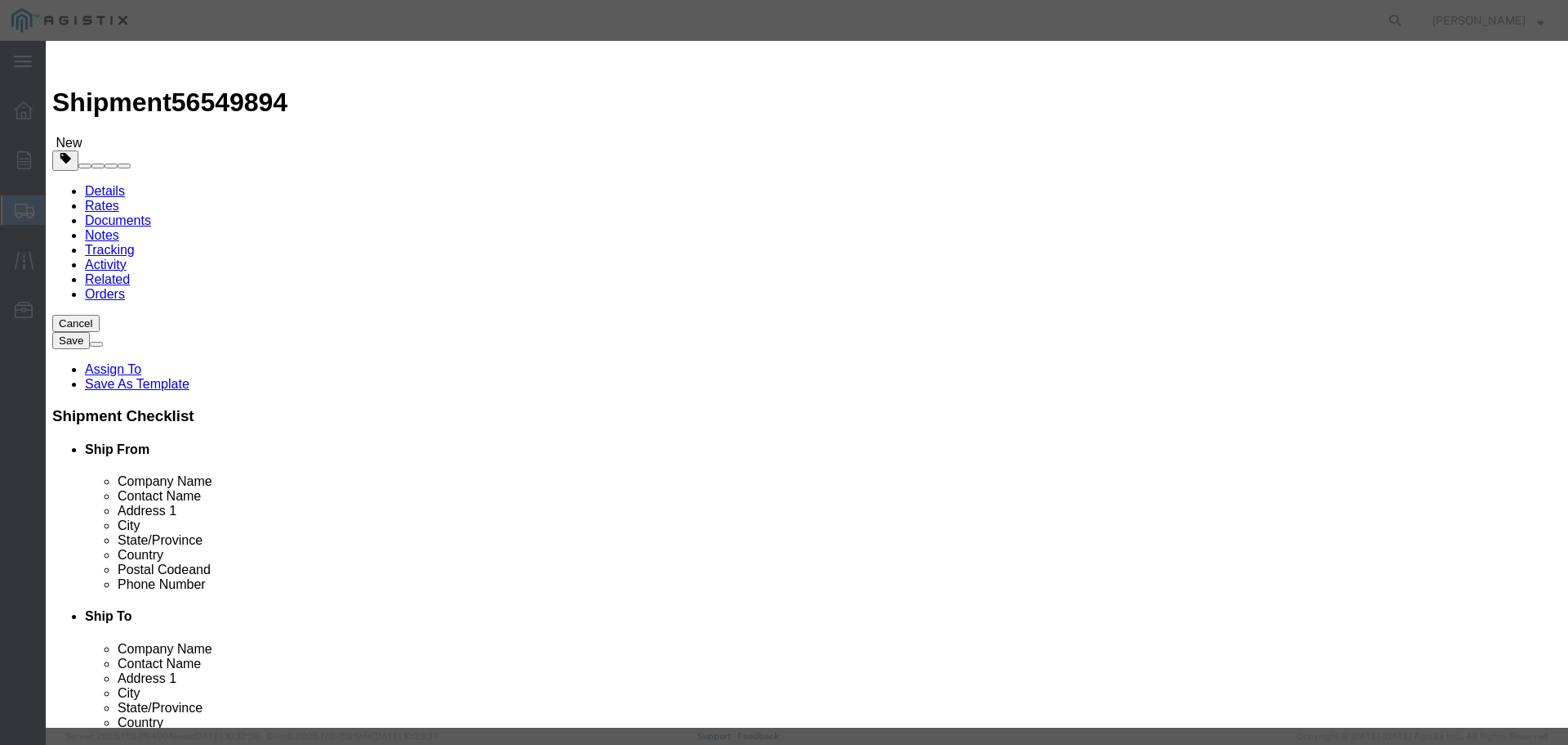
click input "text"
type input "M263159"
click td "Name: CAPACITOR FULL ASSY 900 KVAR 1200 V"
select select
select select "USD"
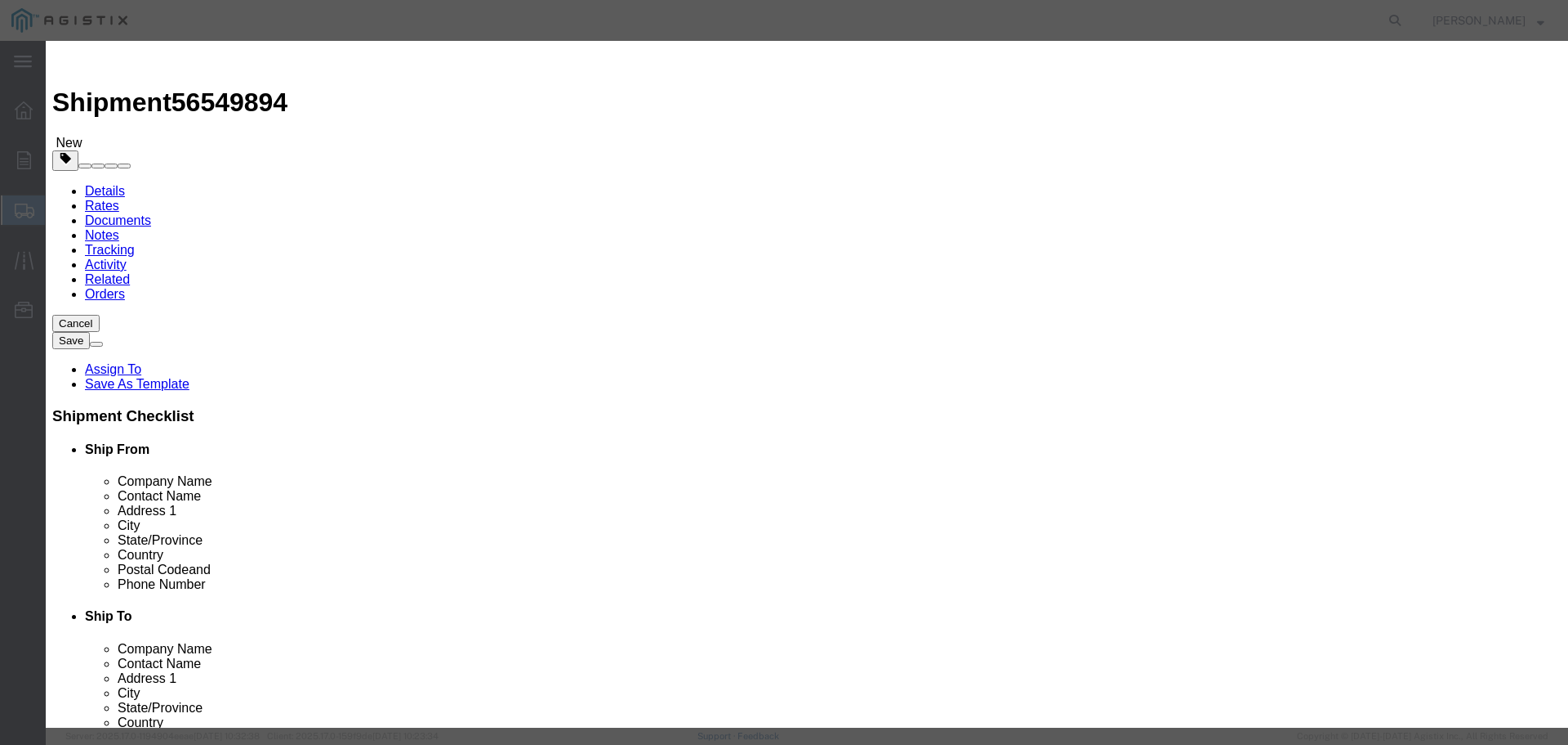
type input "CAPACITOR FULL ASSY 900 KVAR 1200 V"
type input "M263159"
type input "CAPACITOR FULL ASSY 900 KVAR 1200 V"
click input "text"
type input "5"
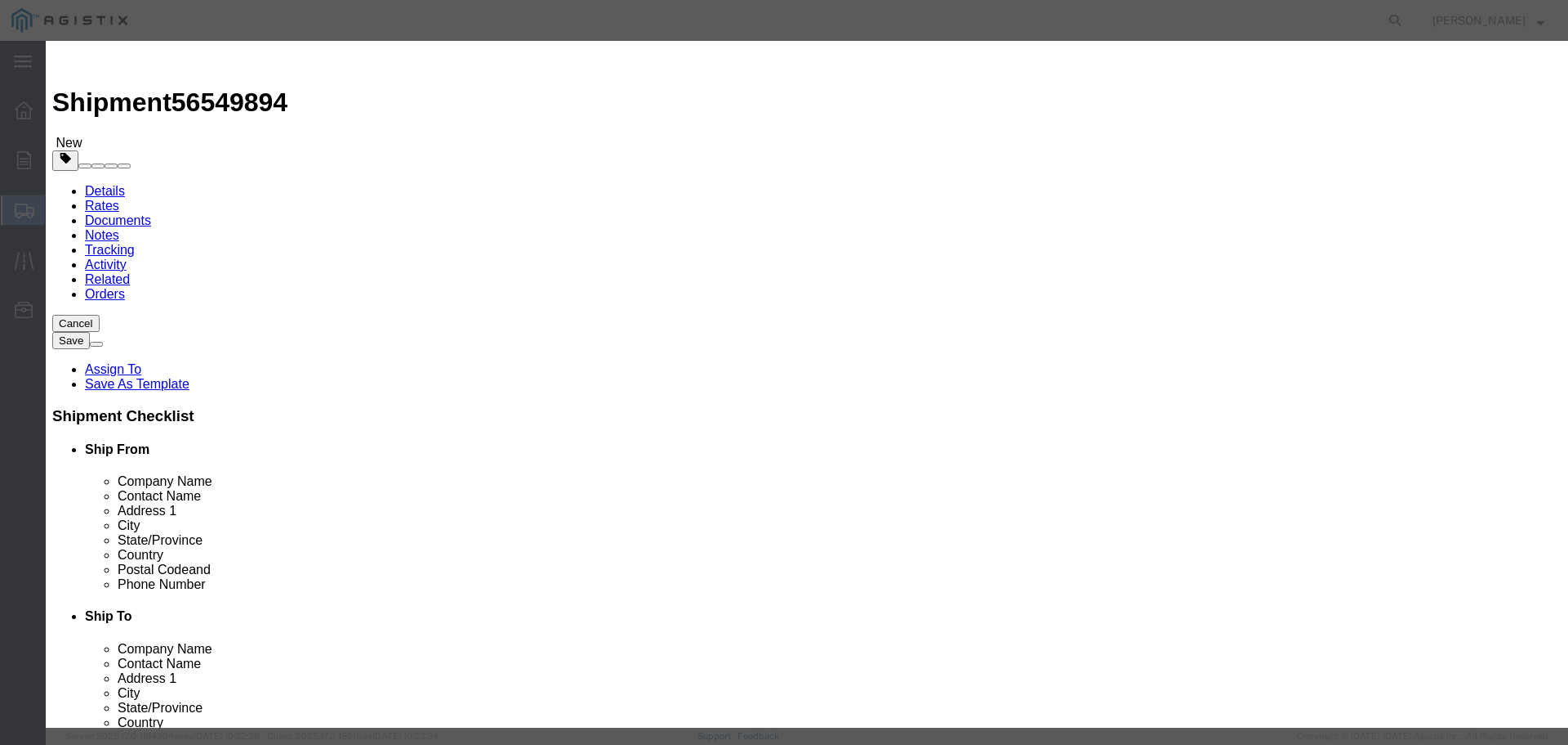
click input "text"
type input "1"
click select "Select 50 55 60 65 70 85 92.5 100 125 175 250 300 400"
select select "70"
click select "Select 50 55 60 65 70 85 92.5 100 125 175 250 300 400"
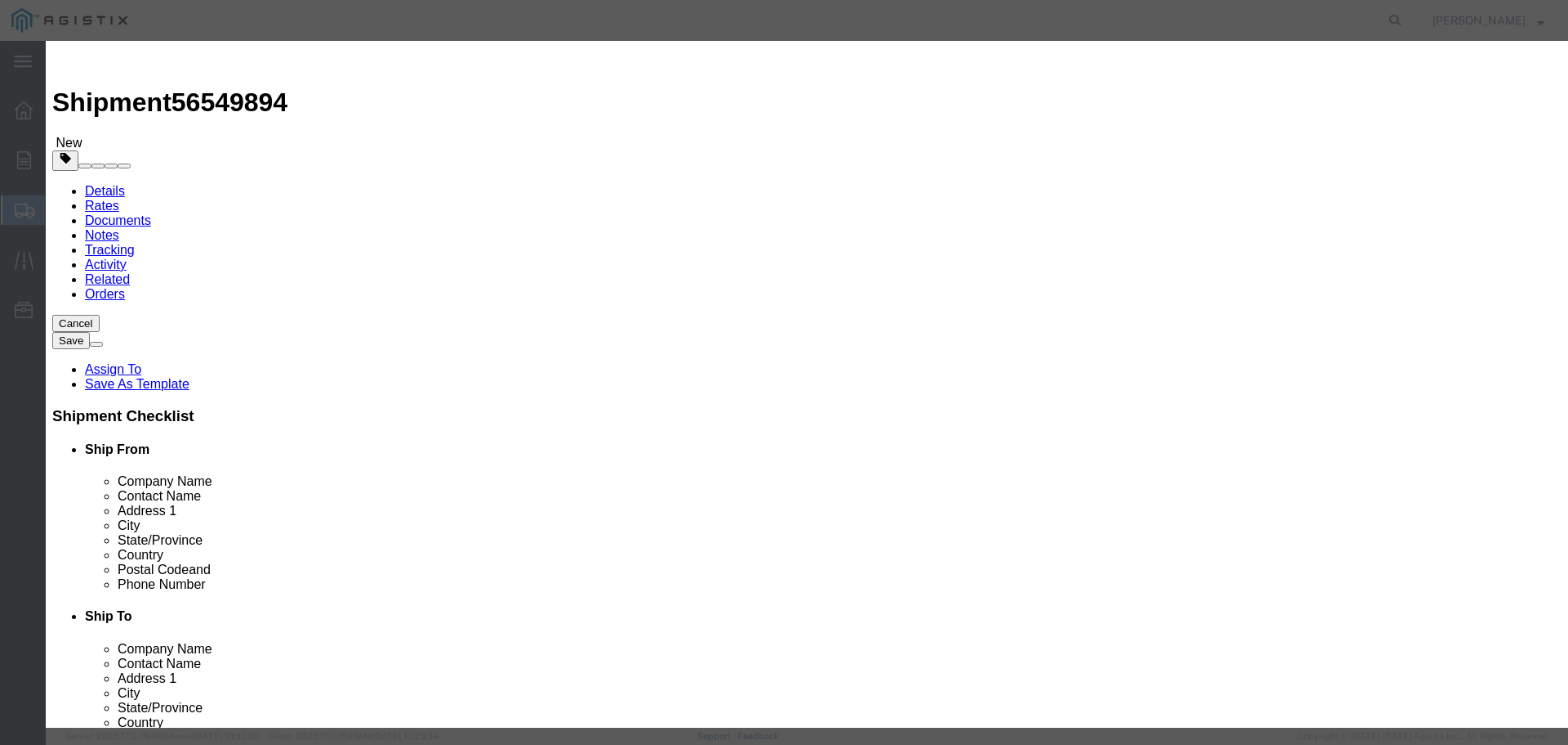
click textarea
click div "Product Name CAPACITOR FULL ASSY 900 KVAR 1200 V M263159 Pieces 5 Select Bag Ba…"
click textarea "NOT TP LOADS"
type textarea "NOT TOP LOADS"
click button "Save & Close"
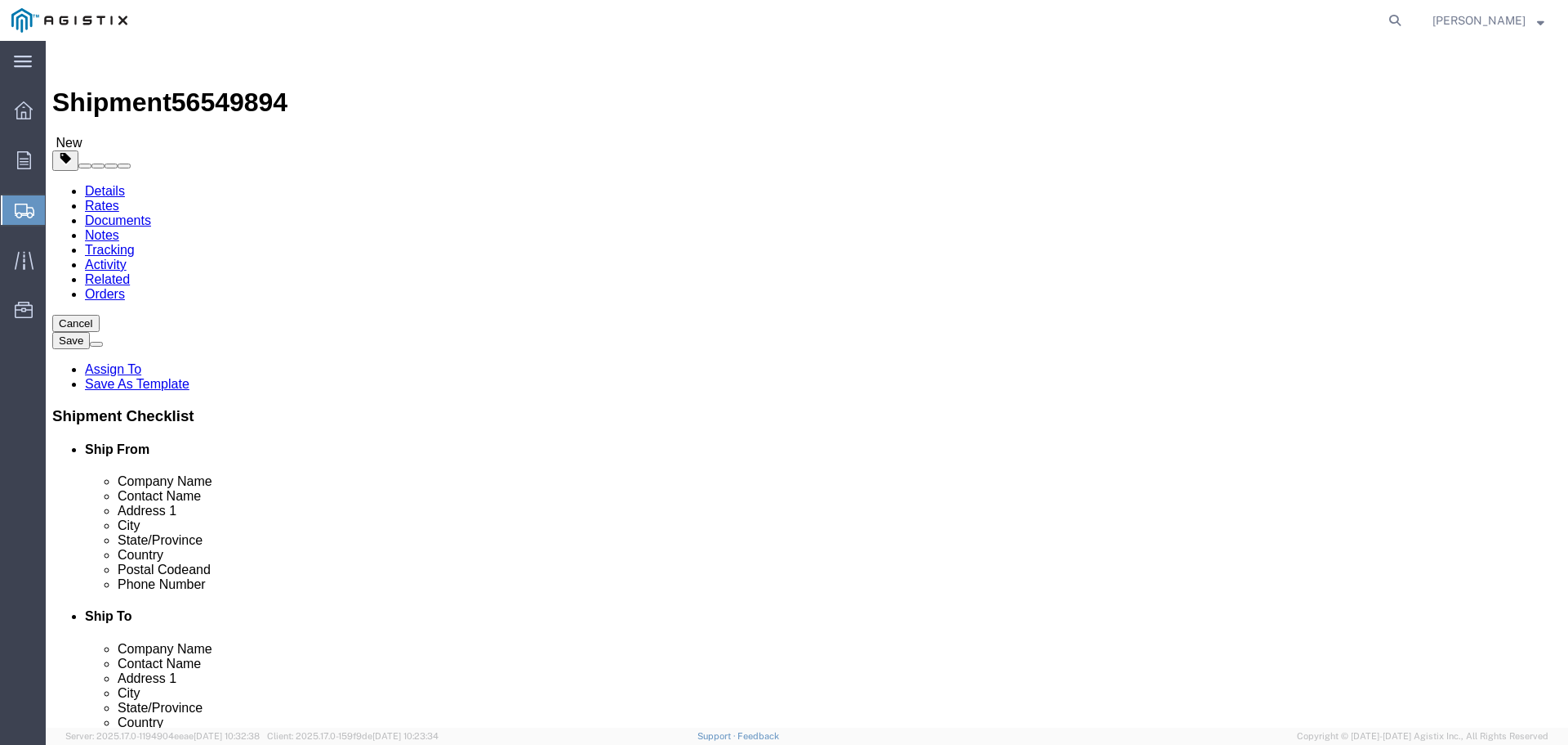
click button "Continue"
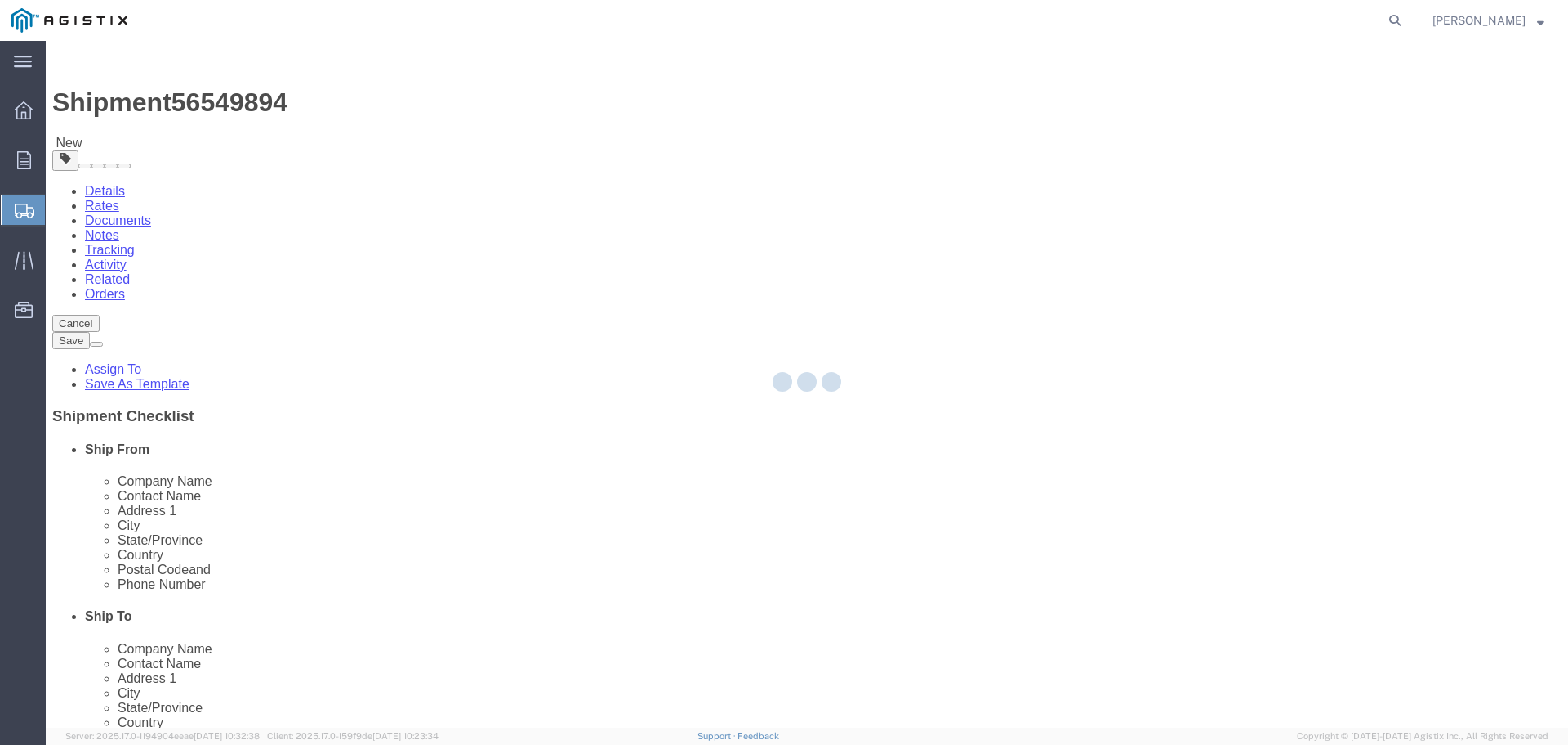
select select
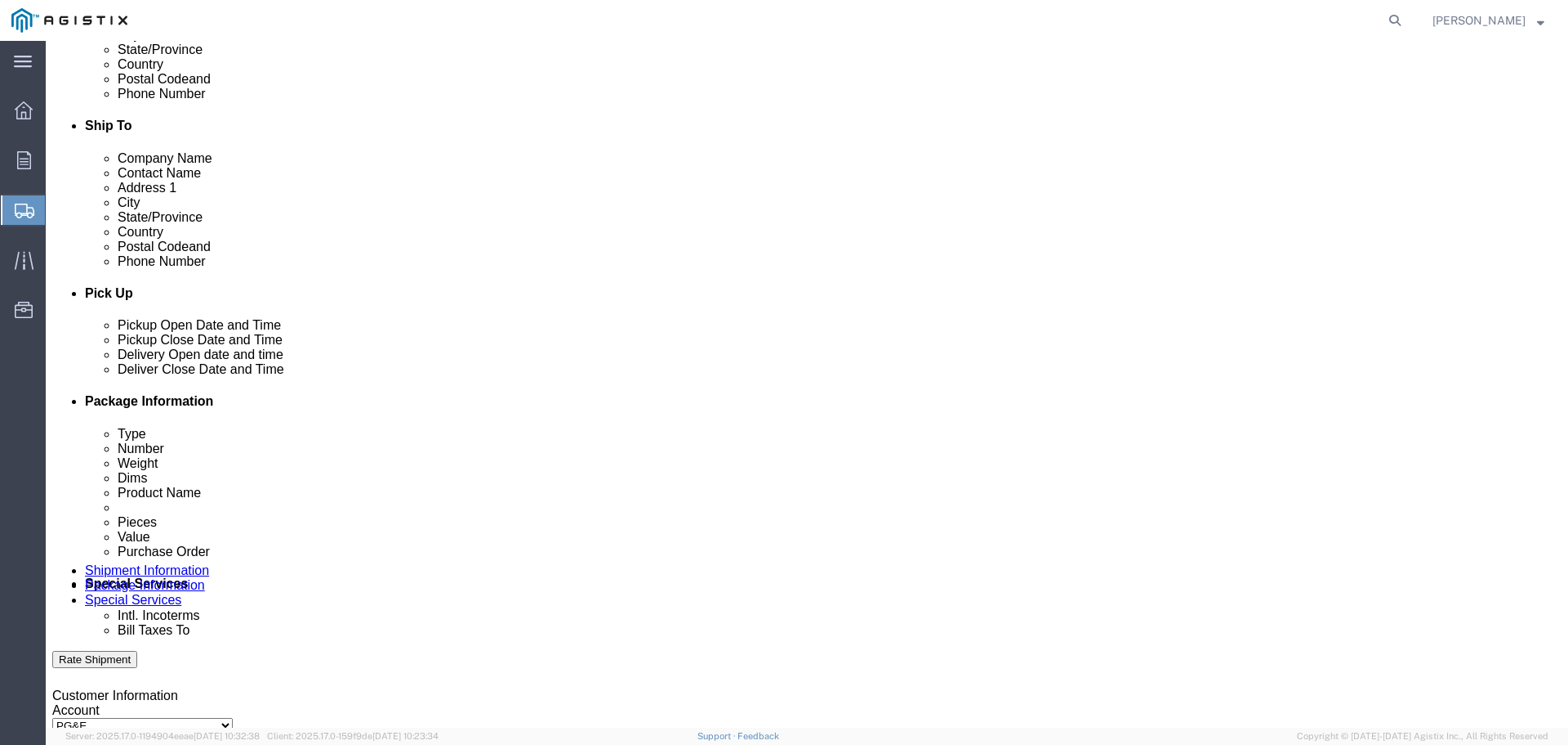
scroll to position [572, 0]
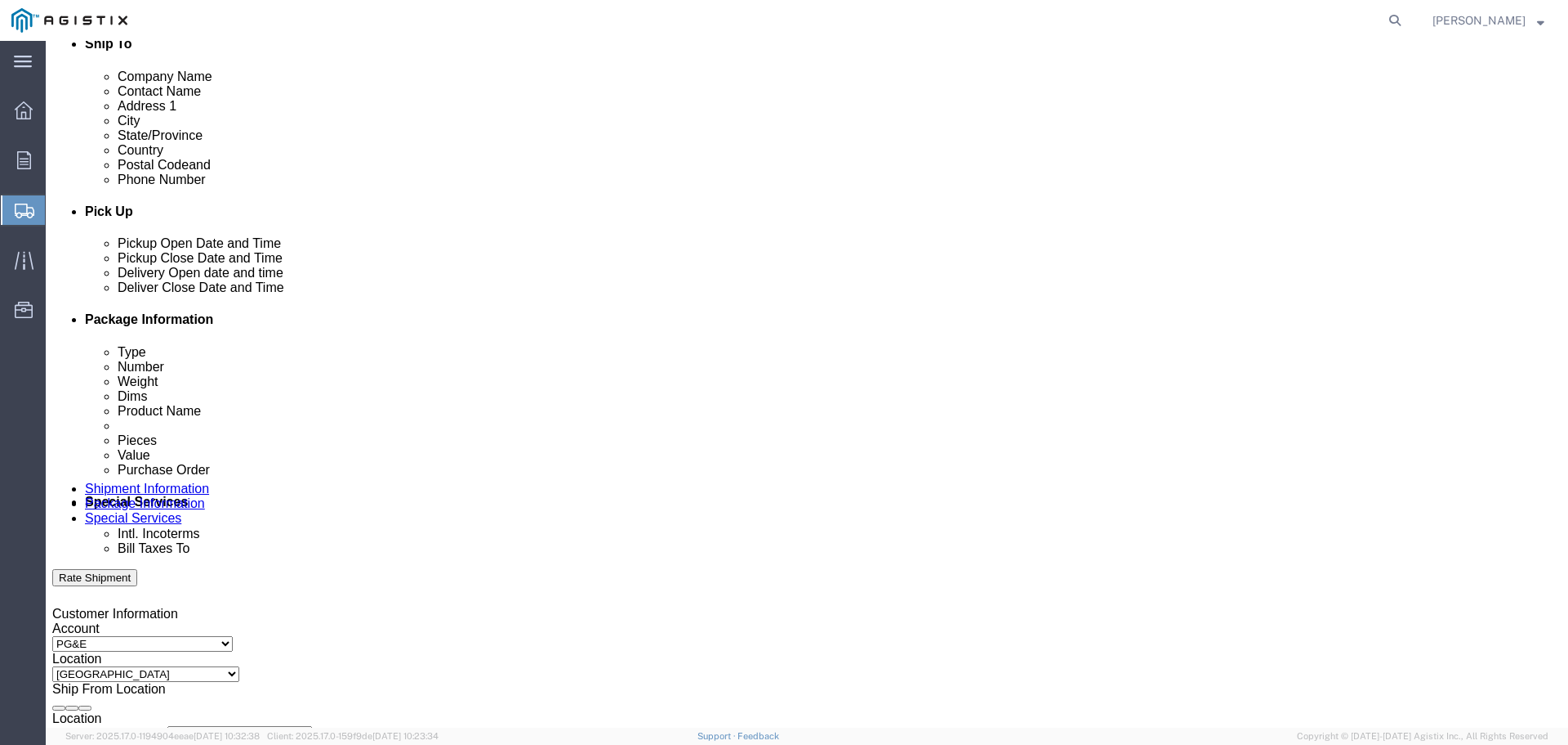
click select "Select Recipient Account Sender/Shipper Third Party Account"
select select "THRD"
click select "Select Recipient Account Sender/Shipper Third Party Account"
select select
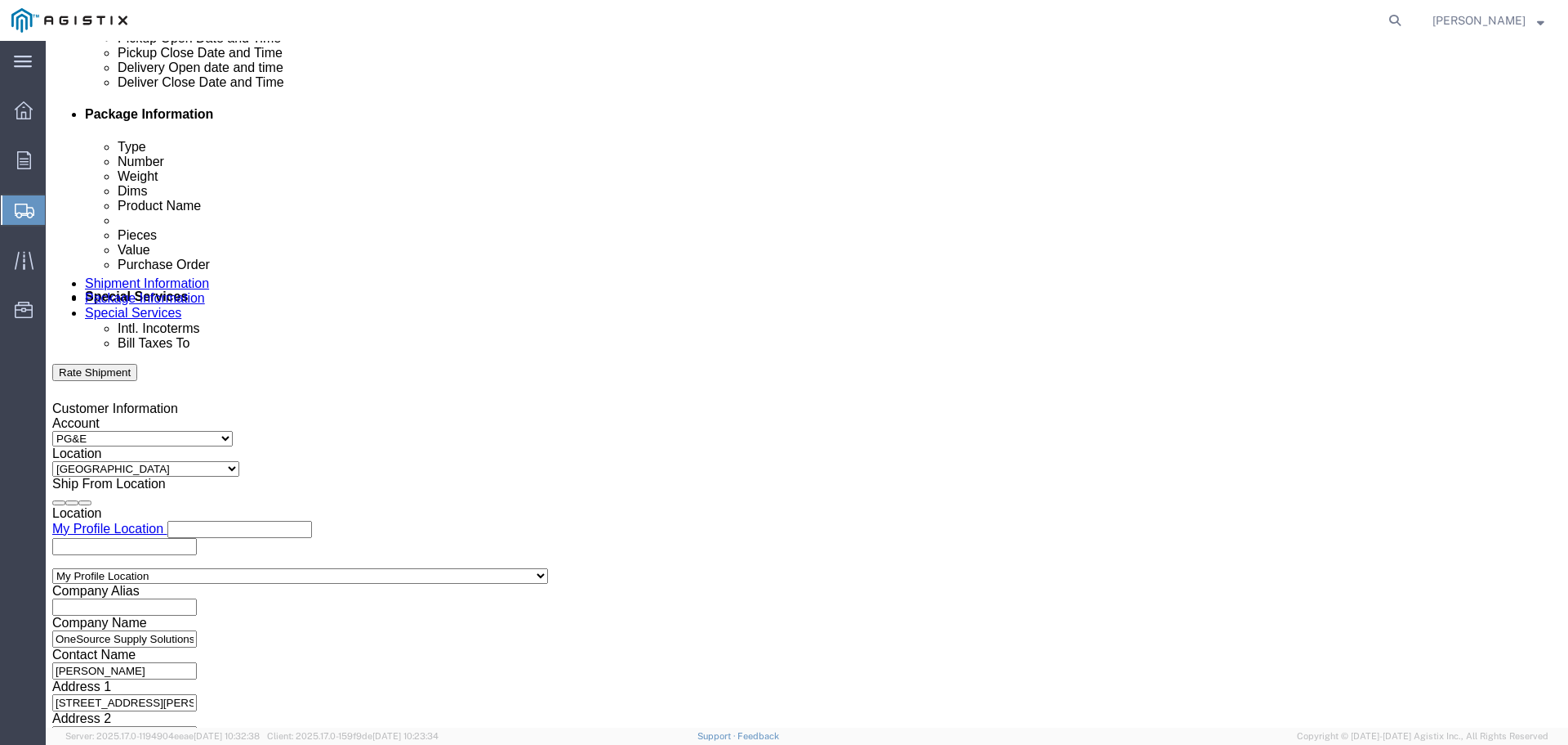
scroll to position [899, 0]
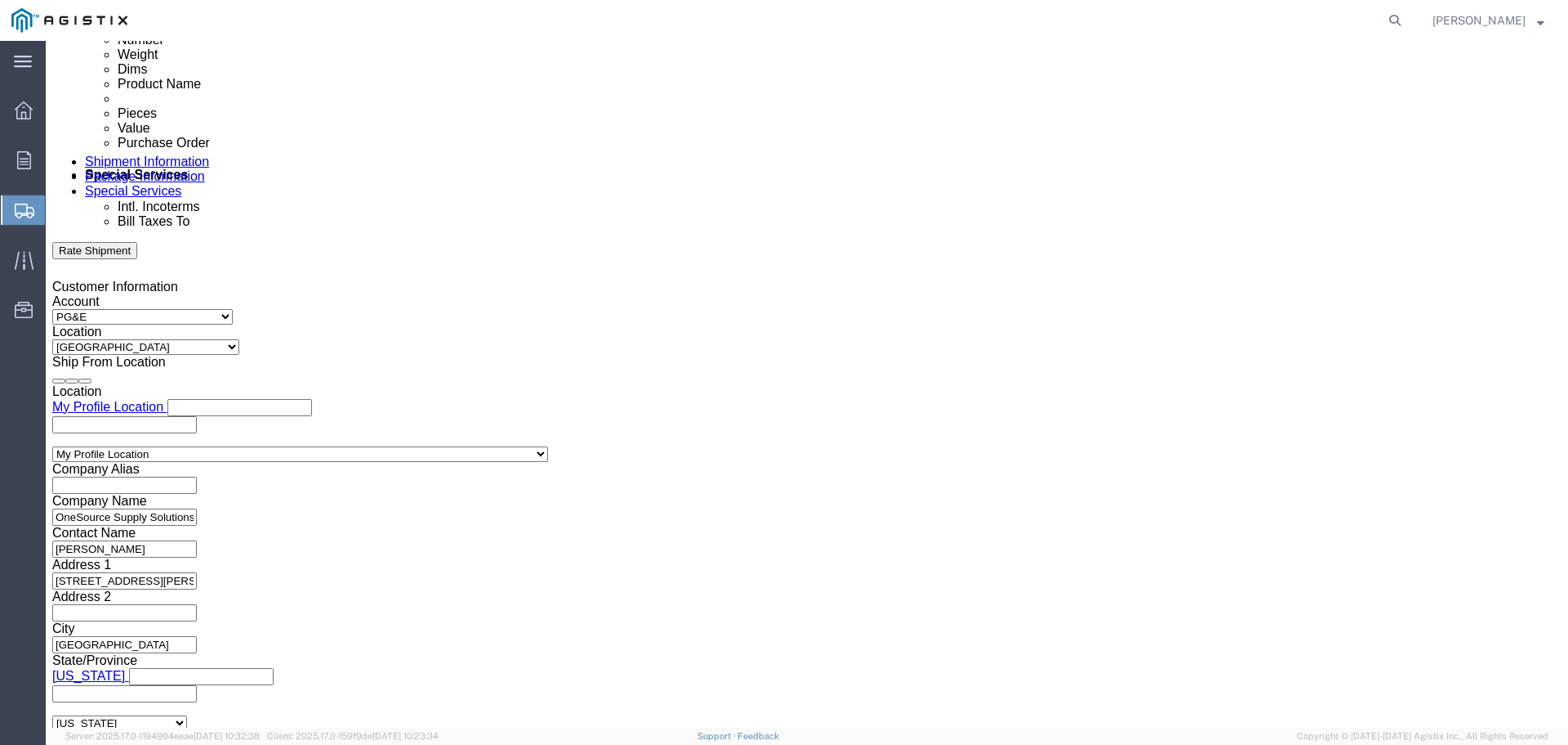
click input "text"
type input "PG&E C/O AFS INC"
click div "Contact Name Address 2 City Zip Code Tax Number"
click select "Select [GEOGRAPHIC_DATA] [GEOGRAPHIC_DATA] [GEOGRAPHIC_DATA] [GEOGRAPHIC_DATA] …"
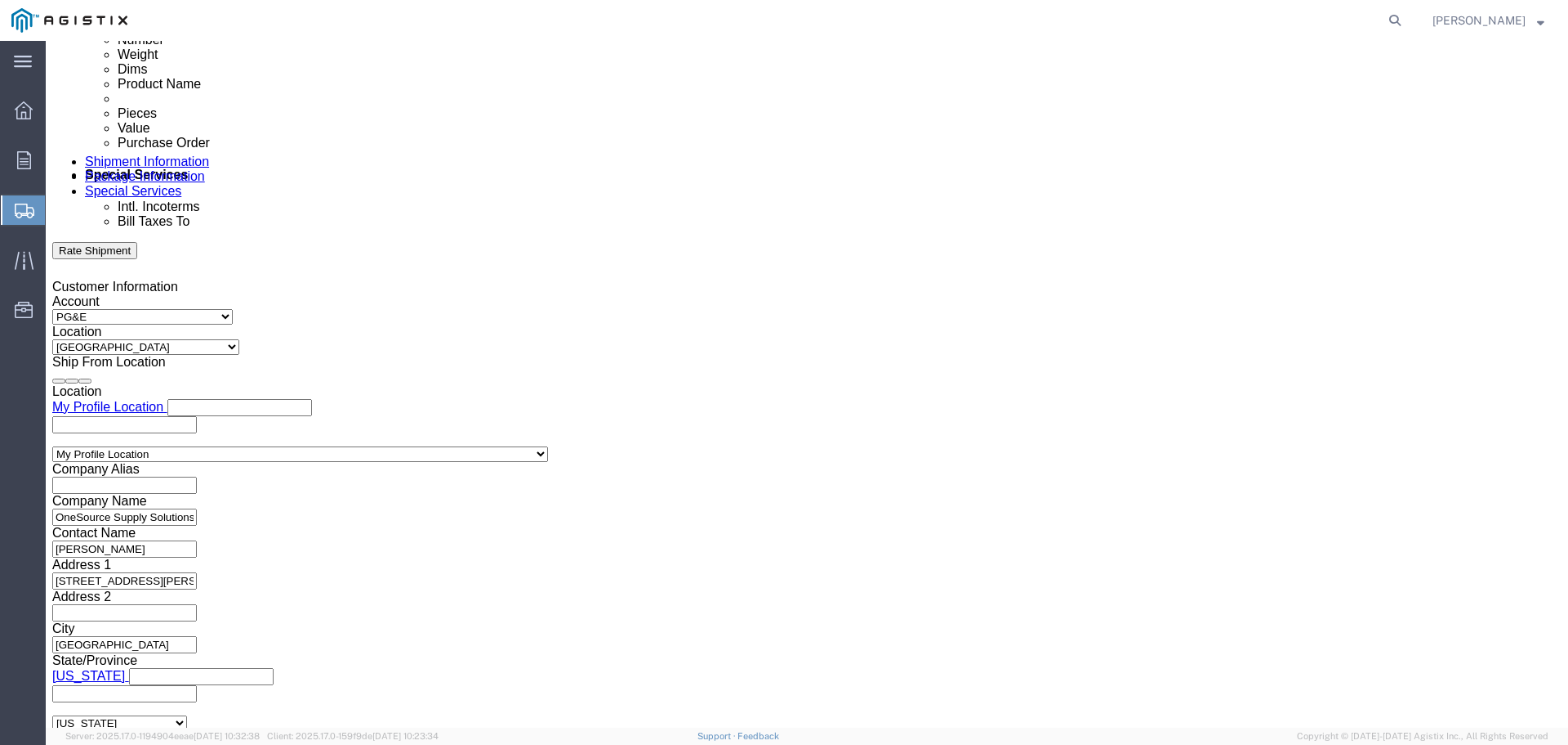
click input "text"
type input "[STREET_ADDRESS]"
click select "Select [GEOGRAPHIC_DATA] [GEOGRAPHIC_DATA] [GEOGRAPHIC_DATA] [GEOGRAPHIC_DATA] …"
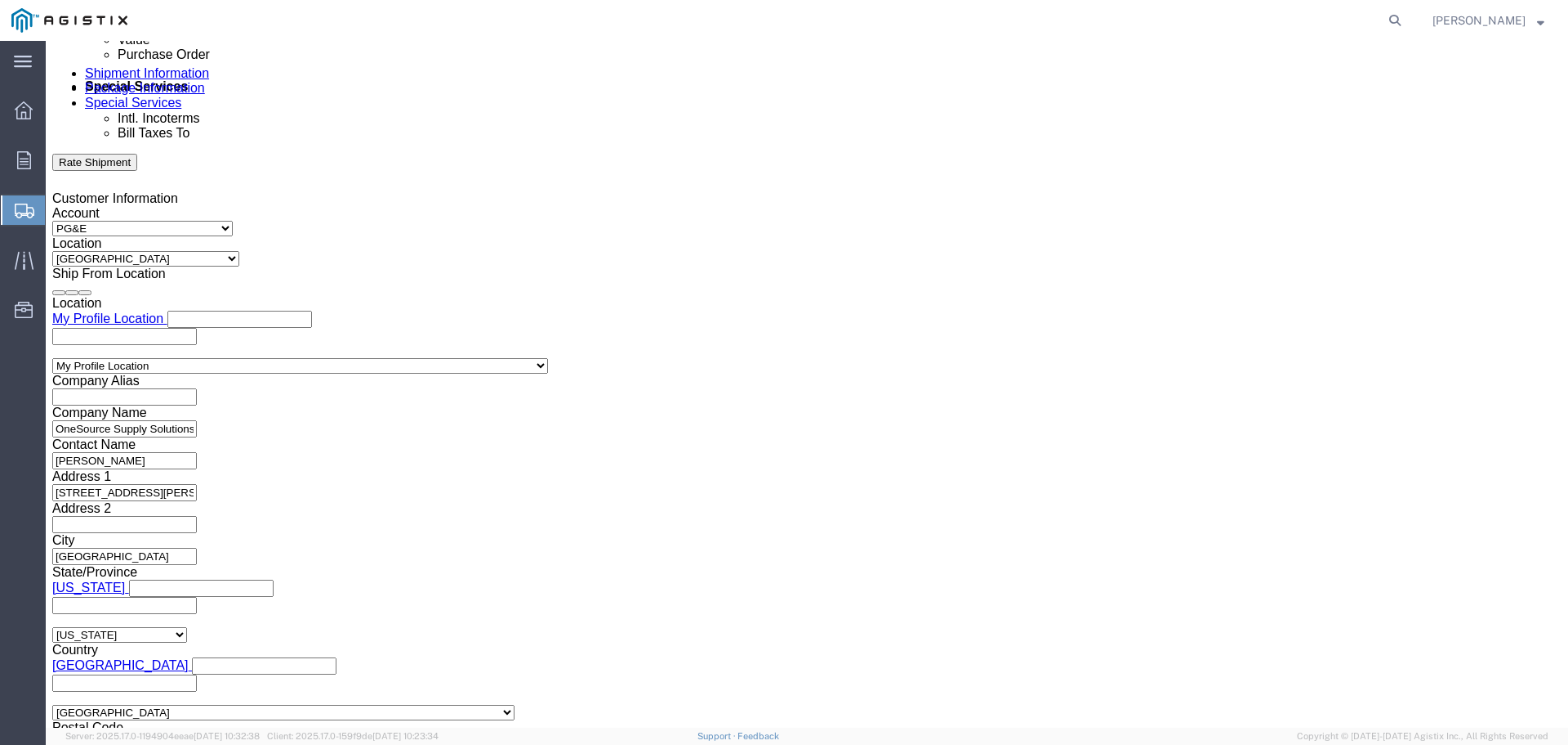
scroll to position [981, 0]
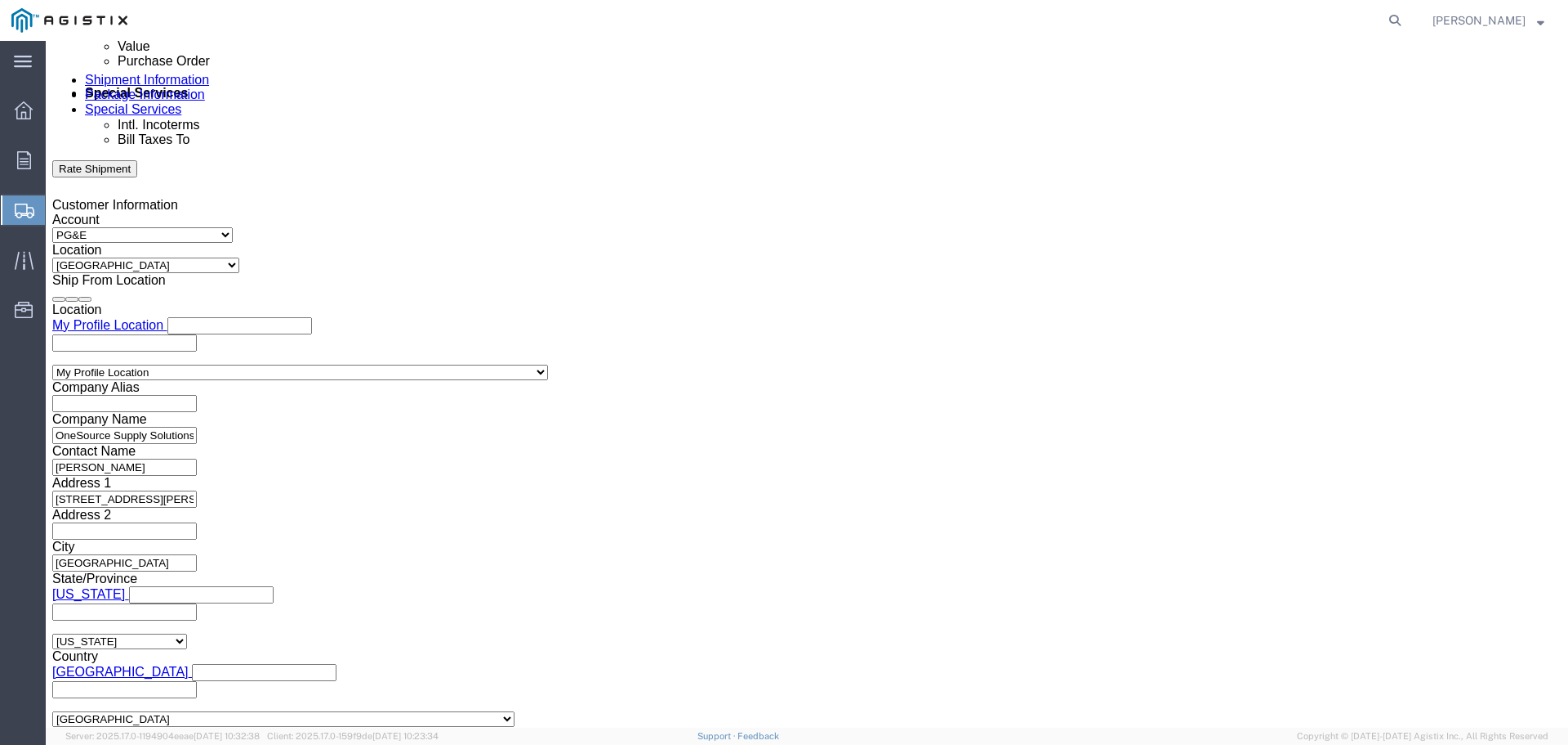
click select "Select [GEOGRAPHIC_DATA] [GEOGRAPHIC_DATA] [GEOGRAPHIC_DATA] [GEOGRAPHIC_DATA] …"
select select "US"
click select "Select [GEOGRAPHIC_DATA] [GEOGRAPHIC_DATA] [GEOGRAPHIC_DATA] [GEOGRAPHIC_DATA] …"
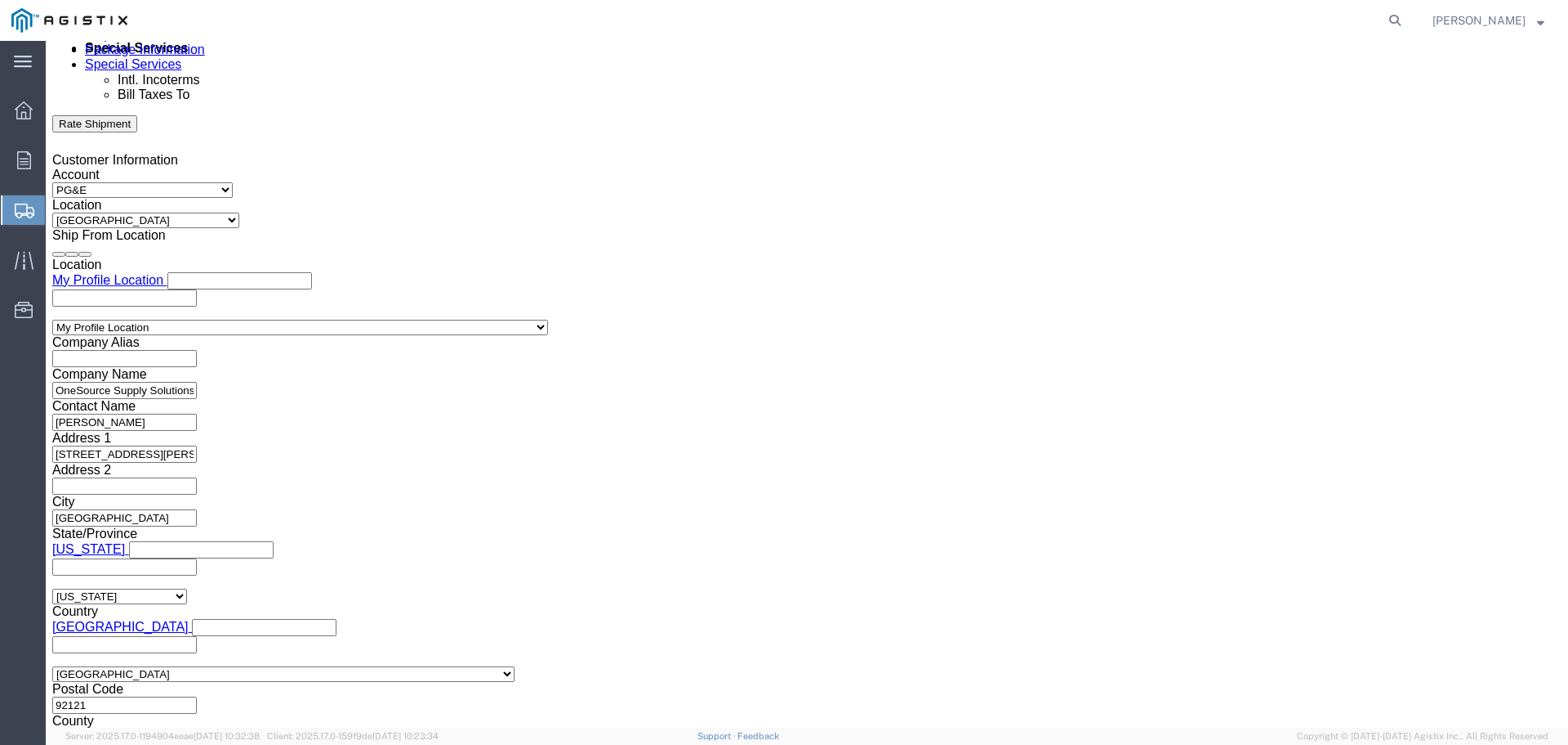
scroll to position [1062, 0]
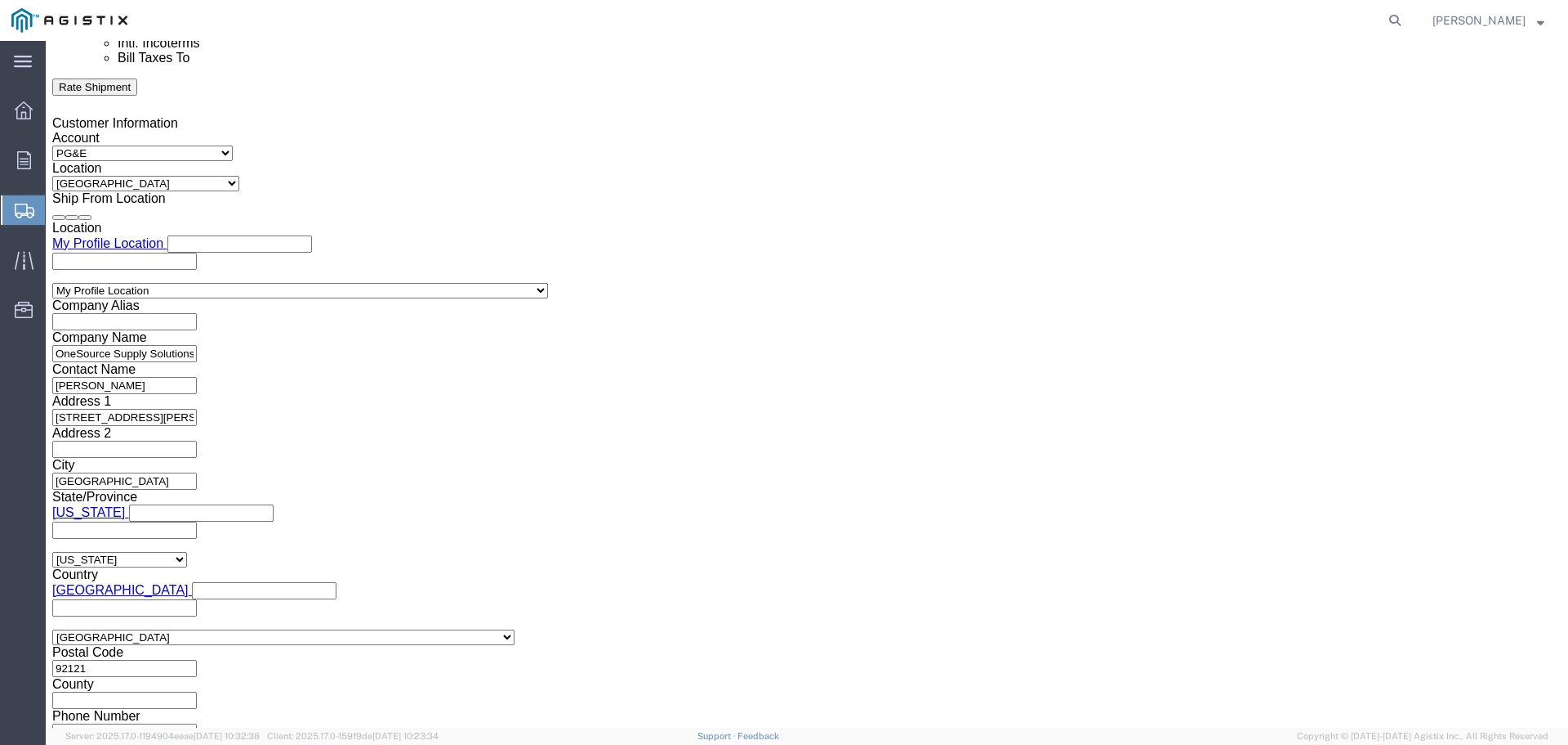
select select "UT"
click input "text"
type input "[PHONE_NUMBER]"
click input "text"
type input "[GEOGRAPHIC_DATA]"
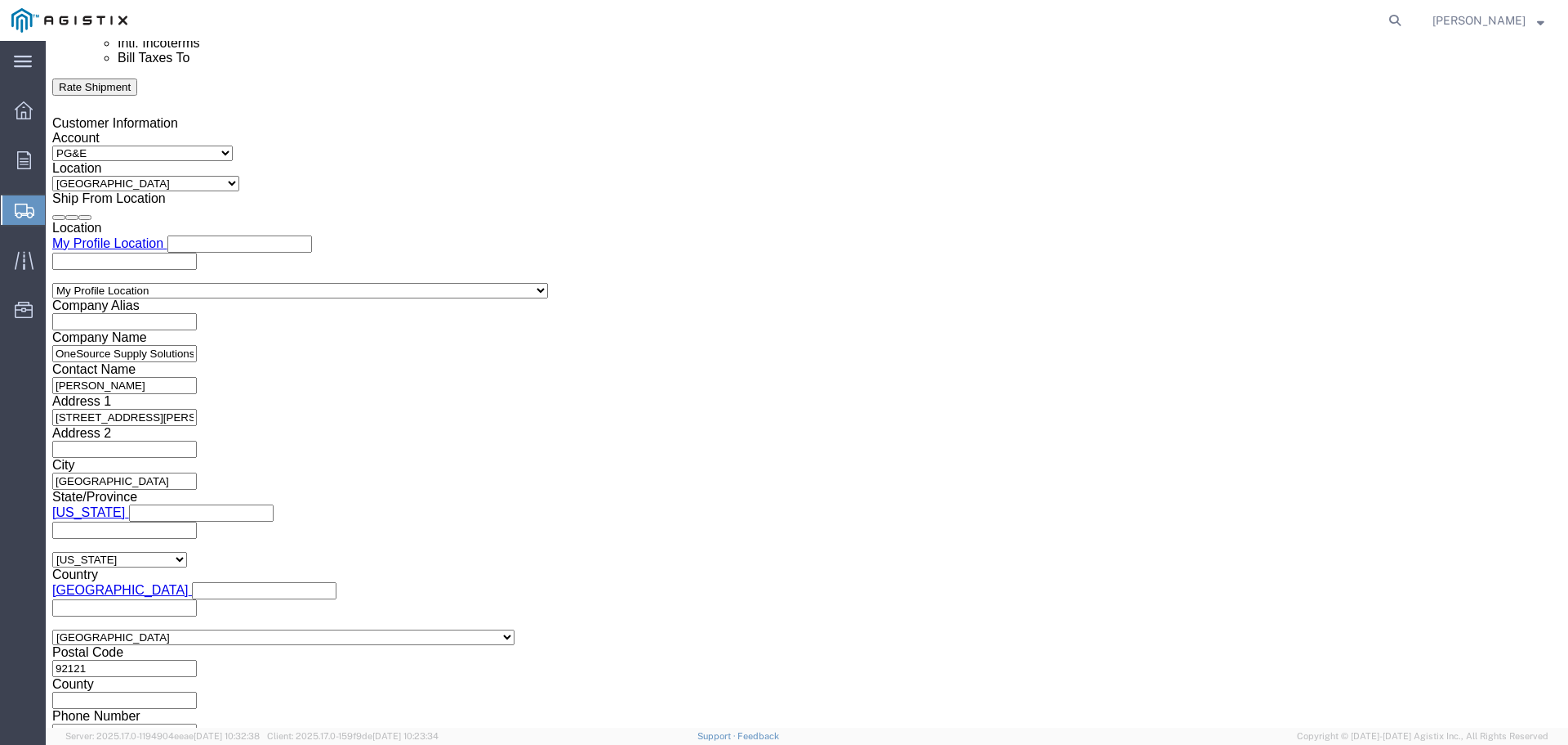
click input "text"
type input "84047"
click input "text"
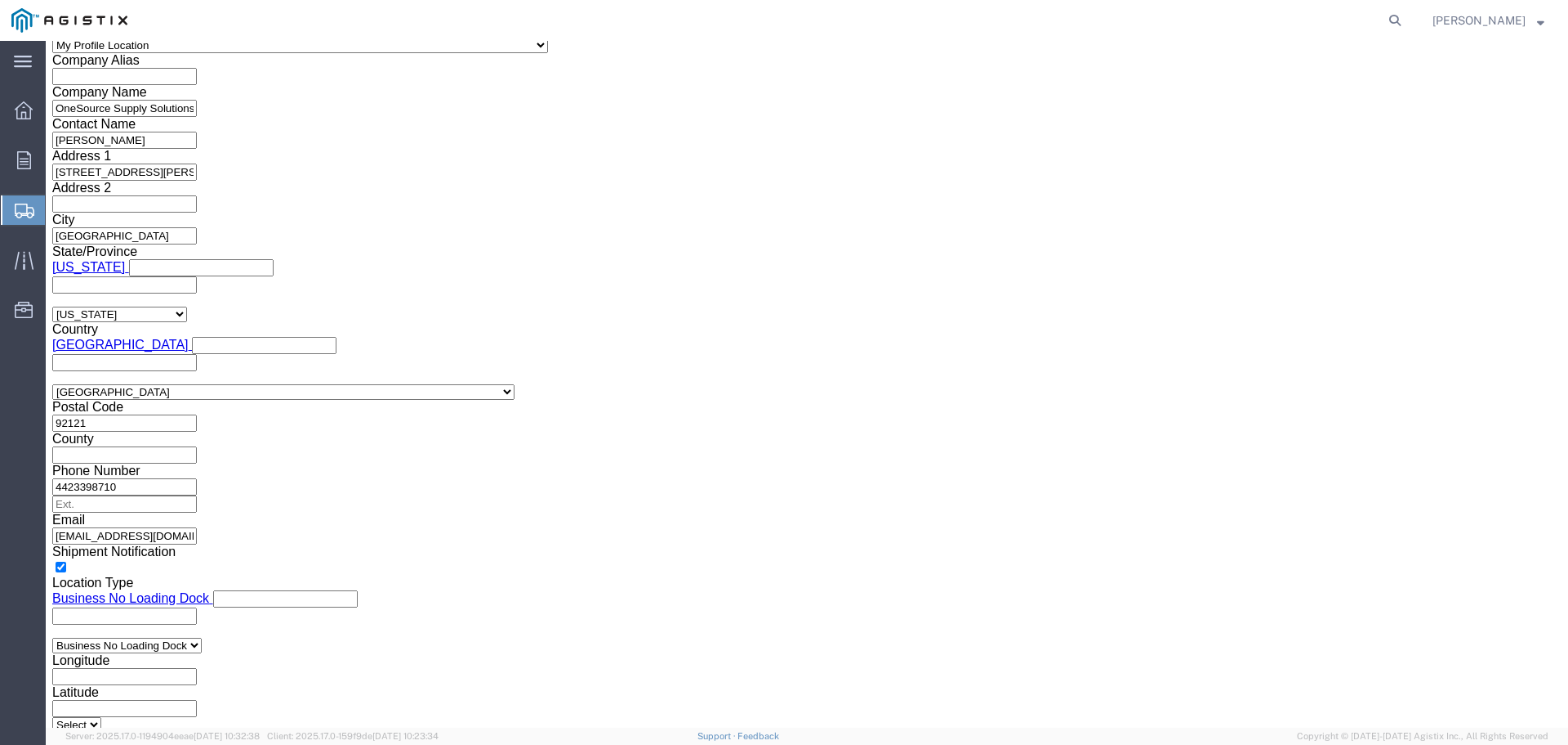
scroll to position [1144, 0]
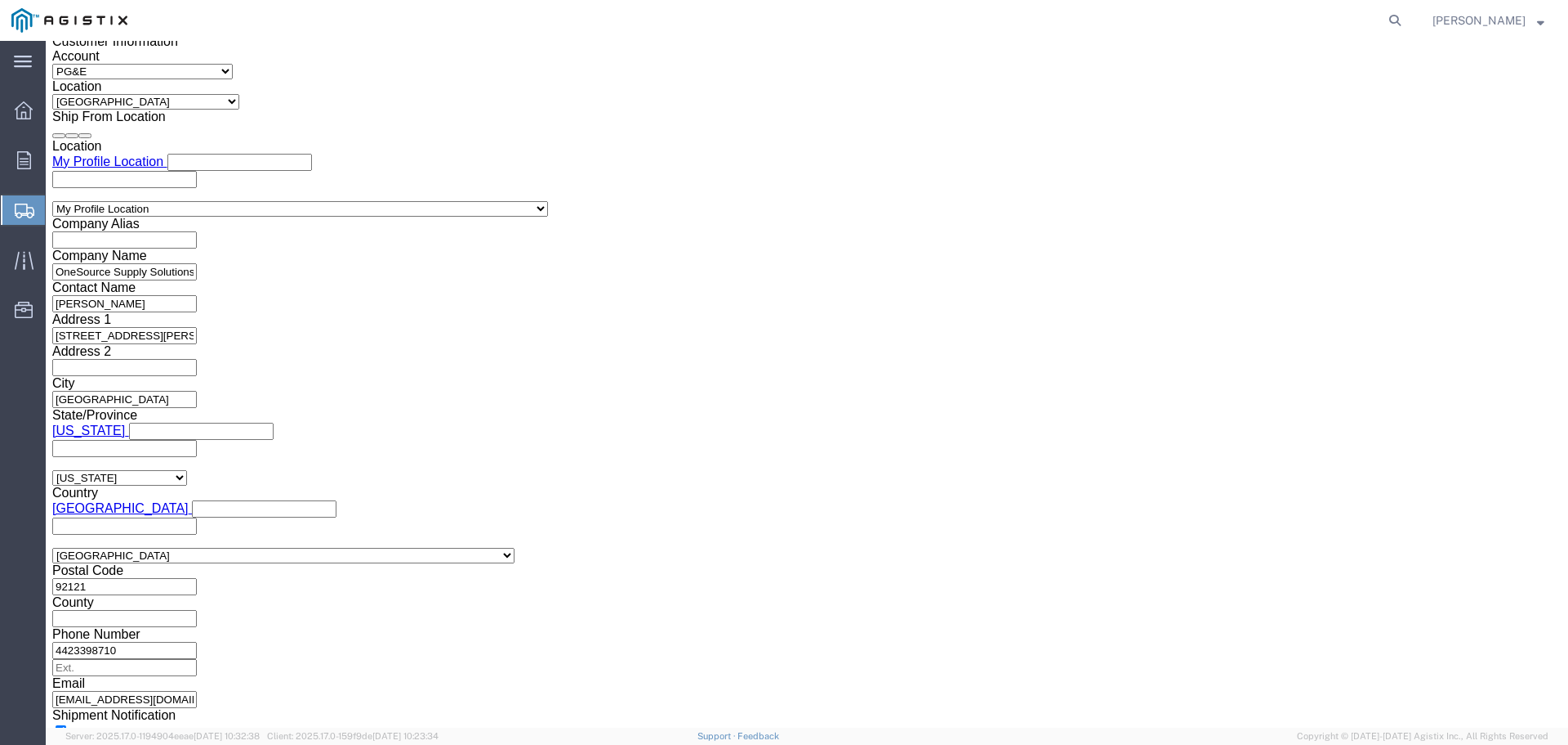
type input "Enter Email Address"
drag, startPoint x: 274, startPoint y: 385, endPoint x: 494, endPoint y: 411, distance: 221.5
click p "What documents that would like to be included with the Shipment notification em…"
paste input "[PERSON_NAME][EMAIL_ADDRESS][PERSON_NAME][DOMAIN_NAME]"
type input "[PERSON_NAME][EMAIL_ADDRESS][PERSON_NAME][DOMAIN_NAME]"
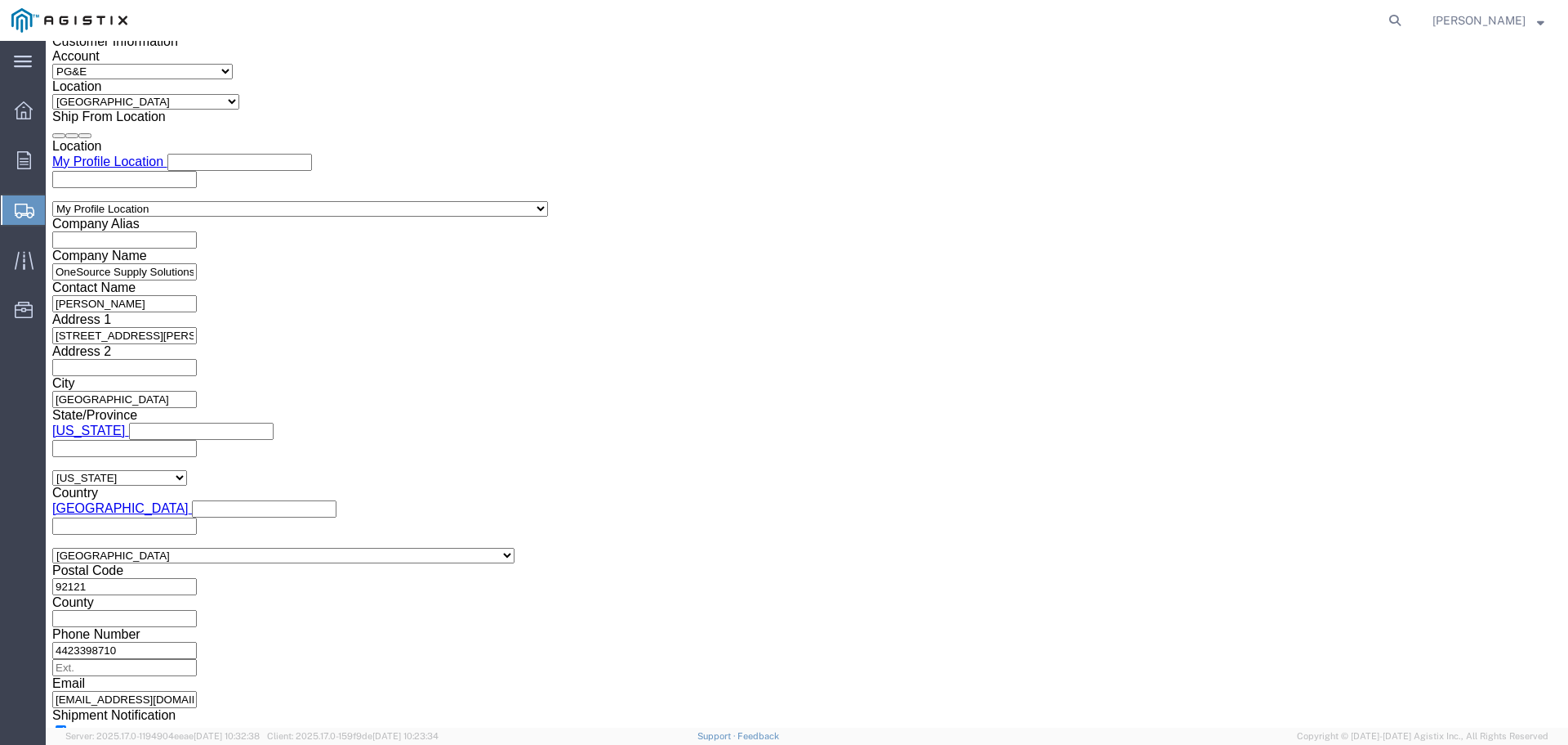
type input "[PERSON_NAME][EMAIL_ADDRESS][PERSON_NAME][DOMAIN_NAME]"
click input "text"
paste input "[EMAIL_ADDRESS][DOMAIN_NAME]"
type input "[EMAIL_ADDRESS][DOMAIN_NAME]"
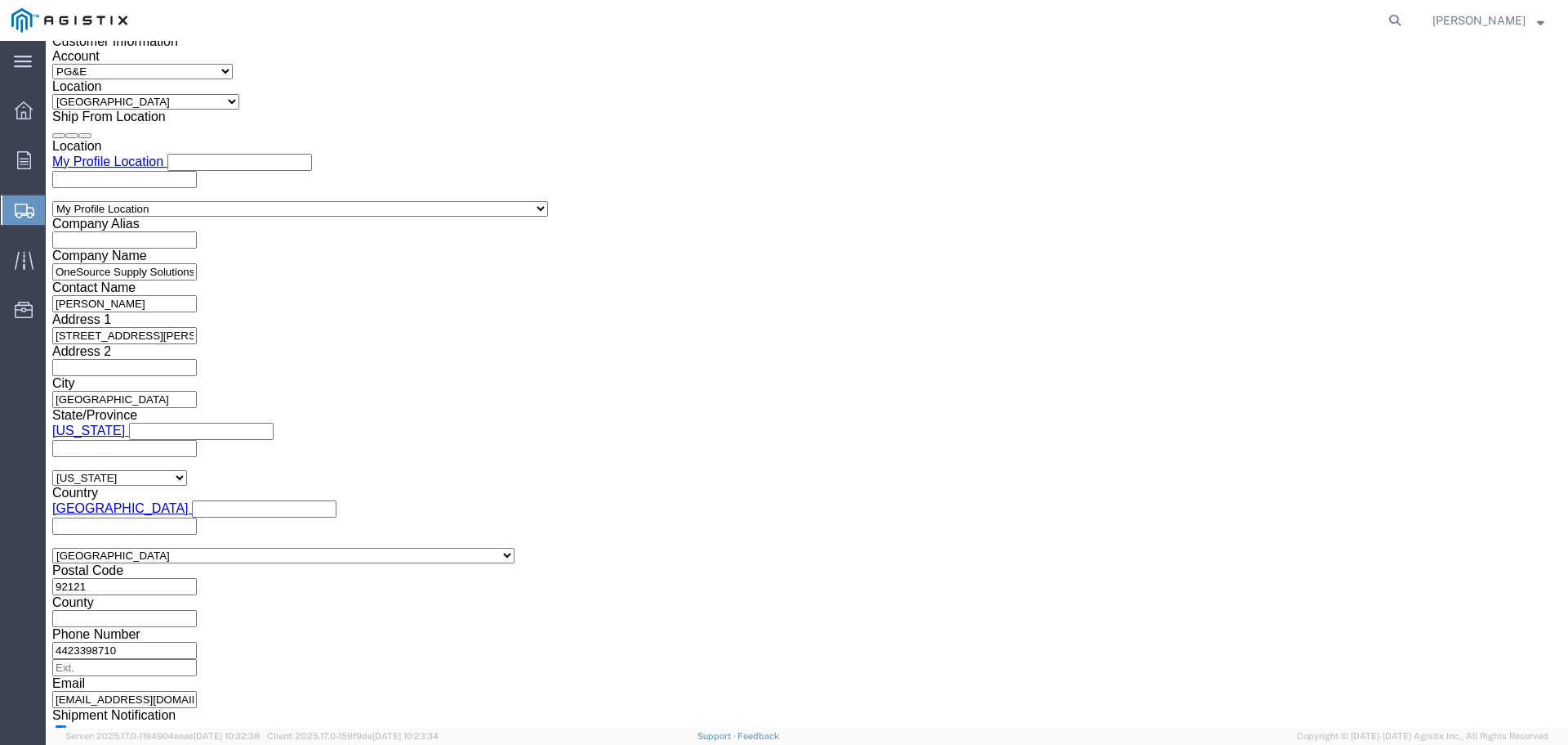
type input "[PERSON_NAME][EMAIL_ADDRESS][PERSON_NAME][DOMAIN_NAME],[EMAIL_ADDRESS][DOMAIN_N…"
click input "text"
paste input "[EMAIL_ADDRESS][DOMAIN_NAME]"
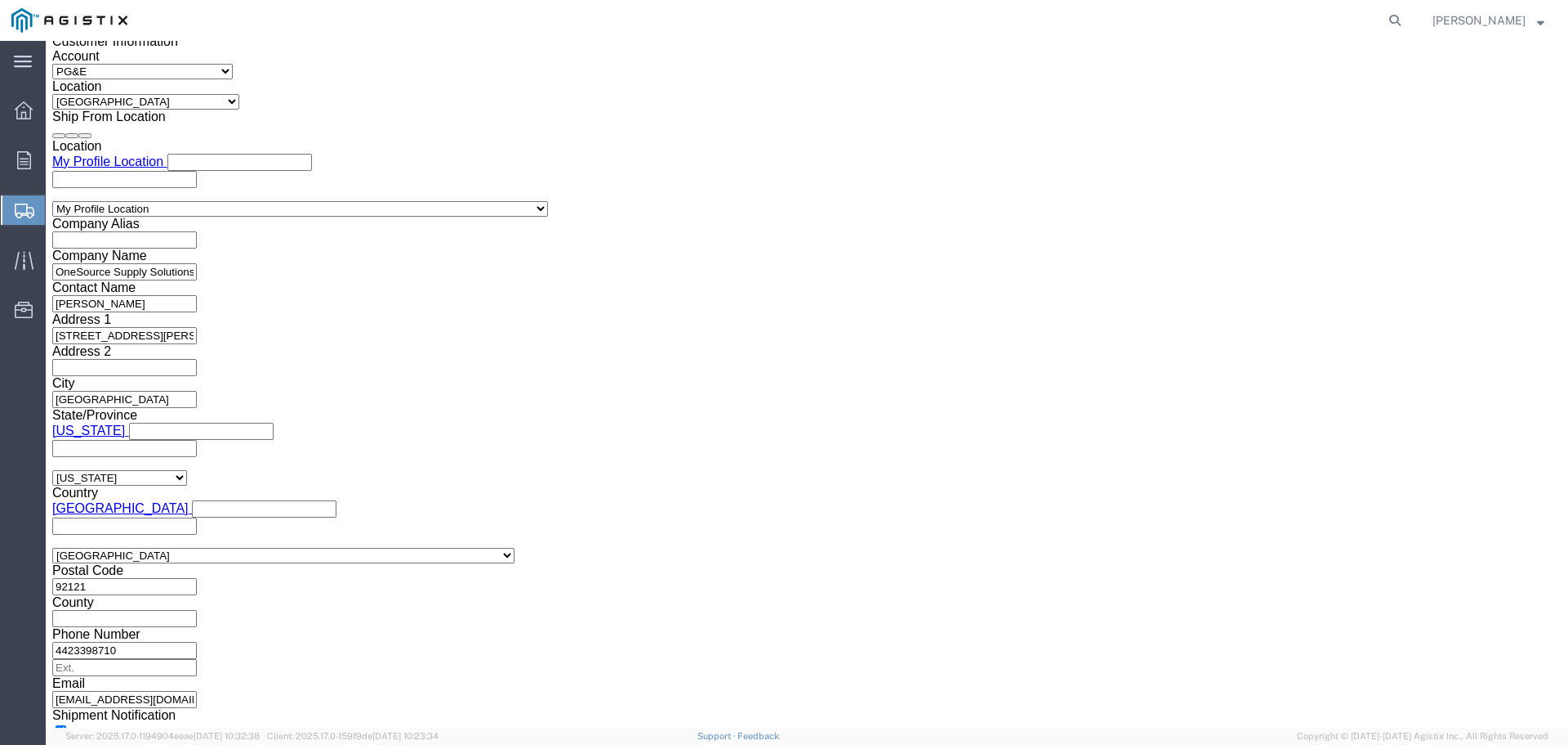
type input "[EMAIL_ADDRESS][DOMAIN_NAME]"
type input "[PERSON_NAME][EMAIL_ADDRESS][PERSON_NAME][DOMAIN_NAME],[EMAIL_ADDRESS][DOMAIN_N…"
click input "text"
paste input "[PERSON_NAME][EMAIL_ADDRESS][PERSON_NAME][DOMAIN_NAME]"
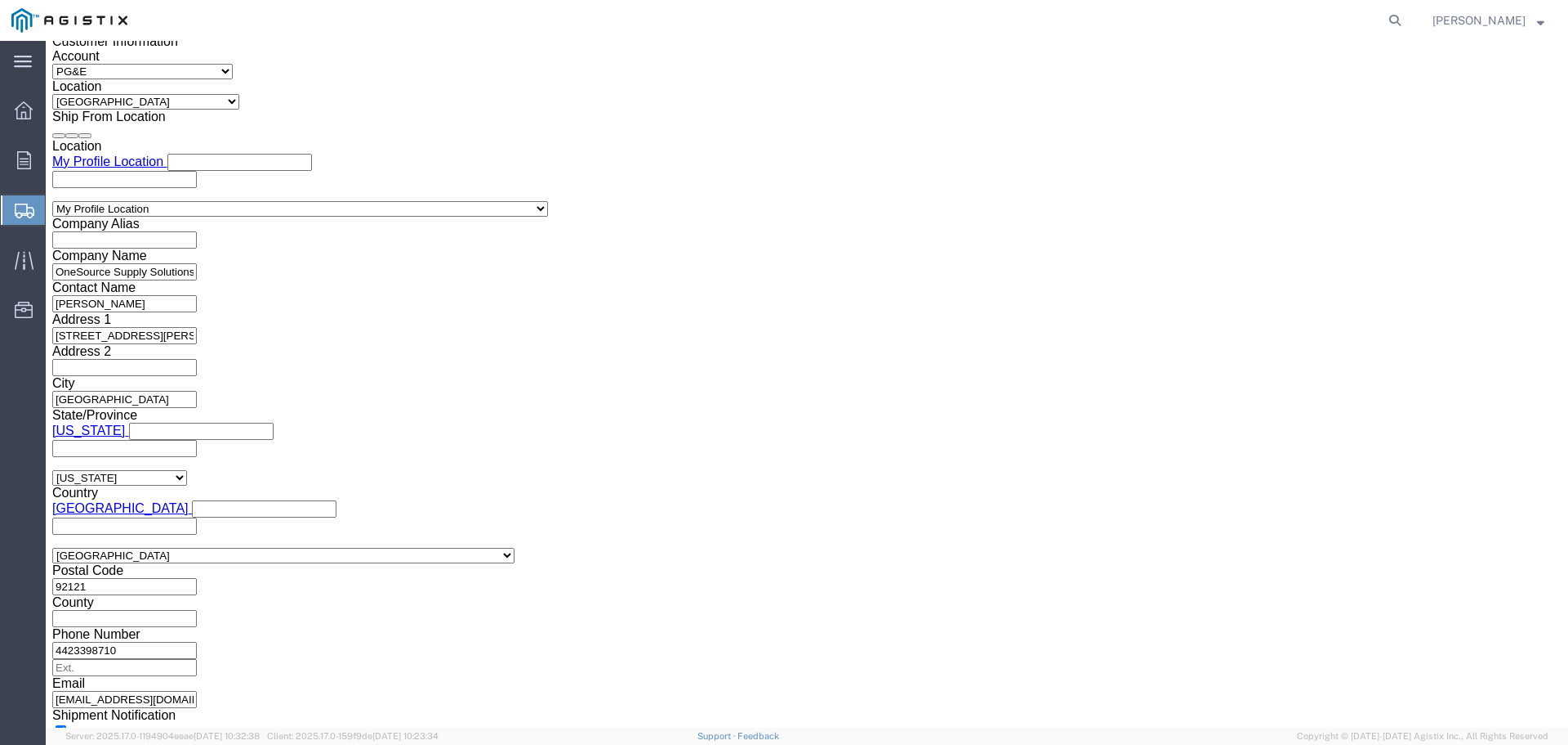
scroll to position [0, 137]
type input "[PERSON_NAME][EMAIL_ADDRESS][PERSON_NAME][DOMAIN_NAME]"
type input "[PERSON_NAME][EMAIL_ADDRESS][PERSON_NAME][DOMAIN_NAME],[EMAIL_ADDRESS][DOMAIN_N…"
click input "Include shipping documents"
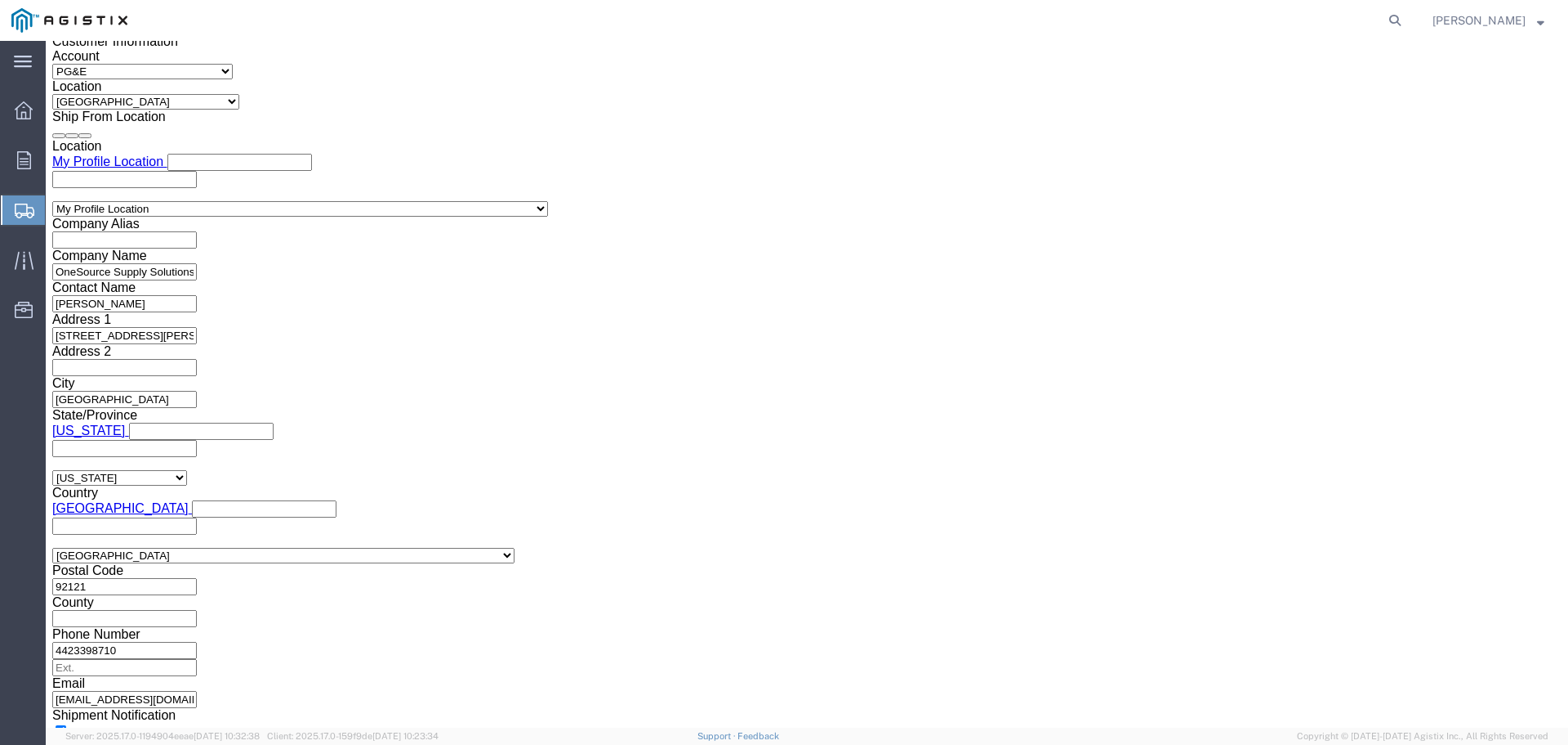
checkbox input "true"
click label "BOL"
click input "BOL"
checkbox input "true"
click input "Packing List"
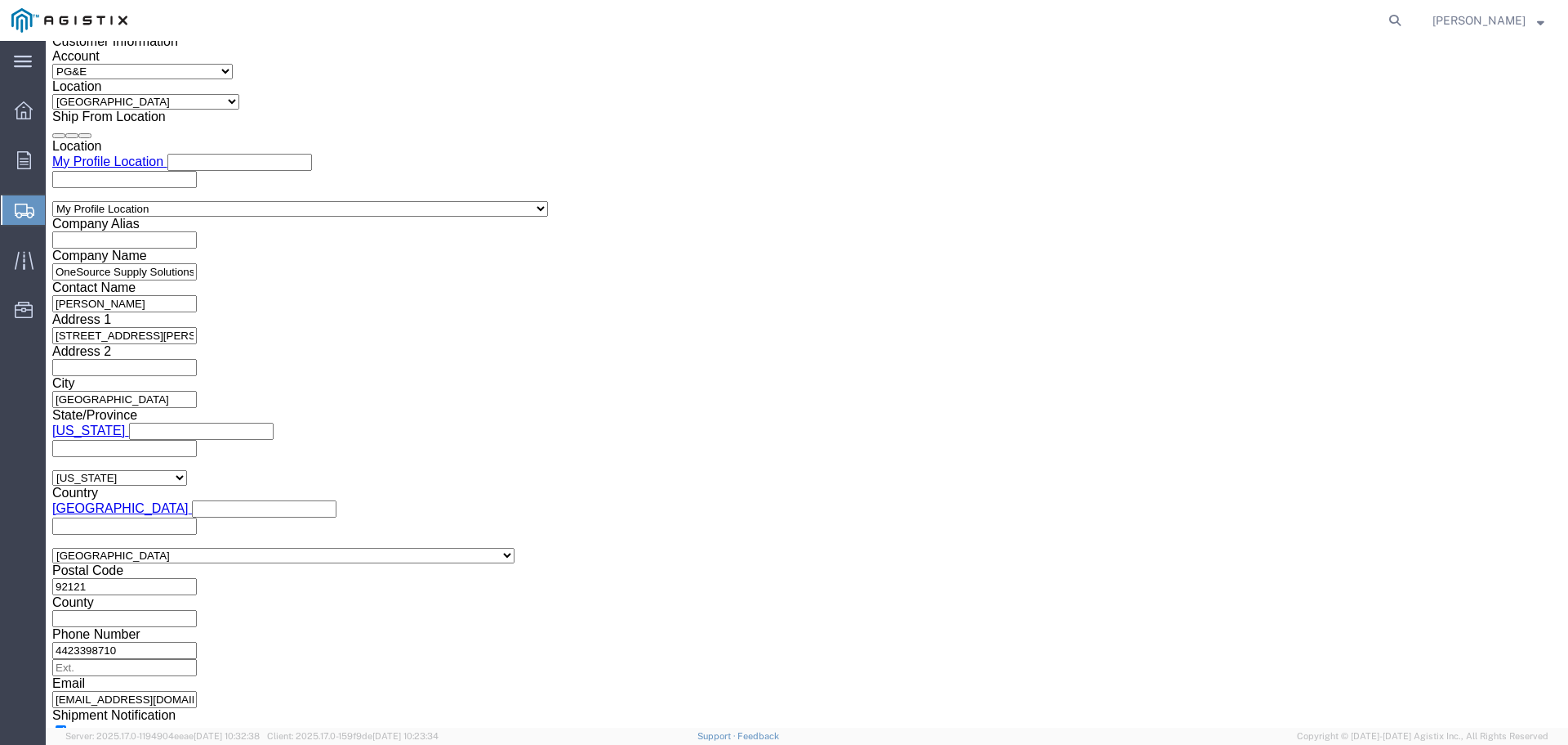
checkbox input "true"
click input "Shipping Label"
checkbox input "true"
click button "Rate Shipment"
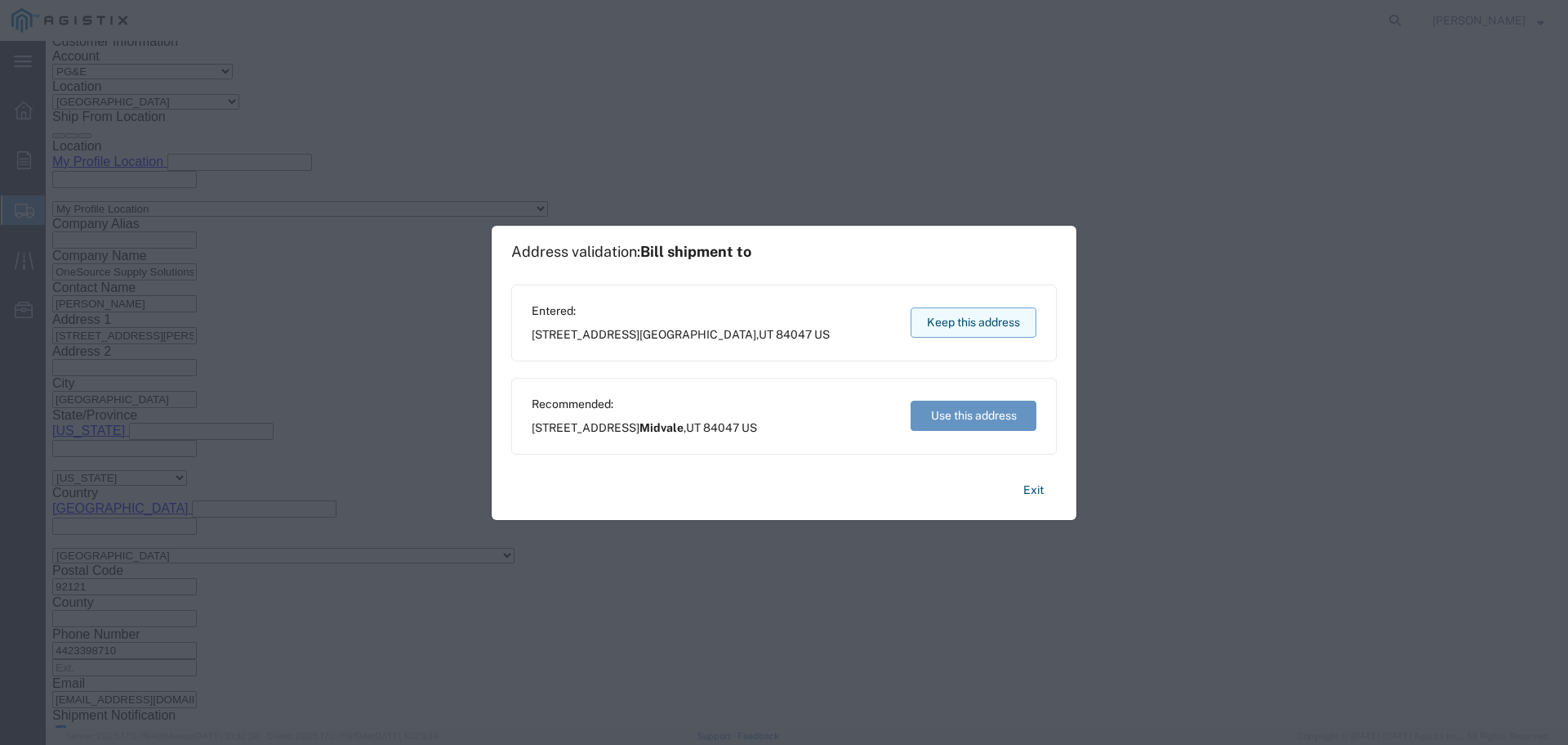
click at [975, 321] on button "Keep this address" at bounding box center [974, 322] width 126 height 31
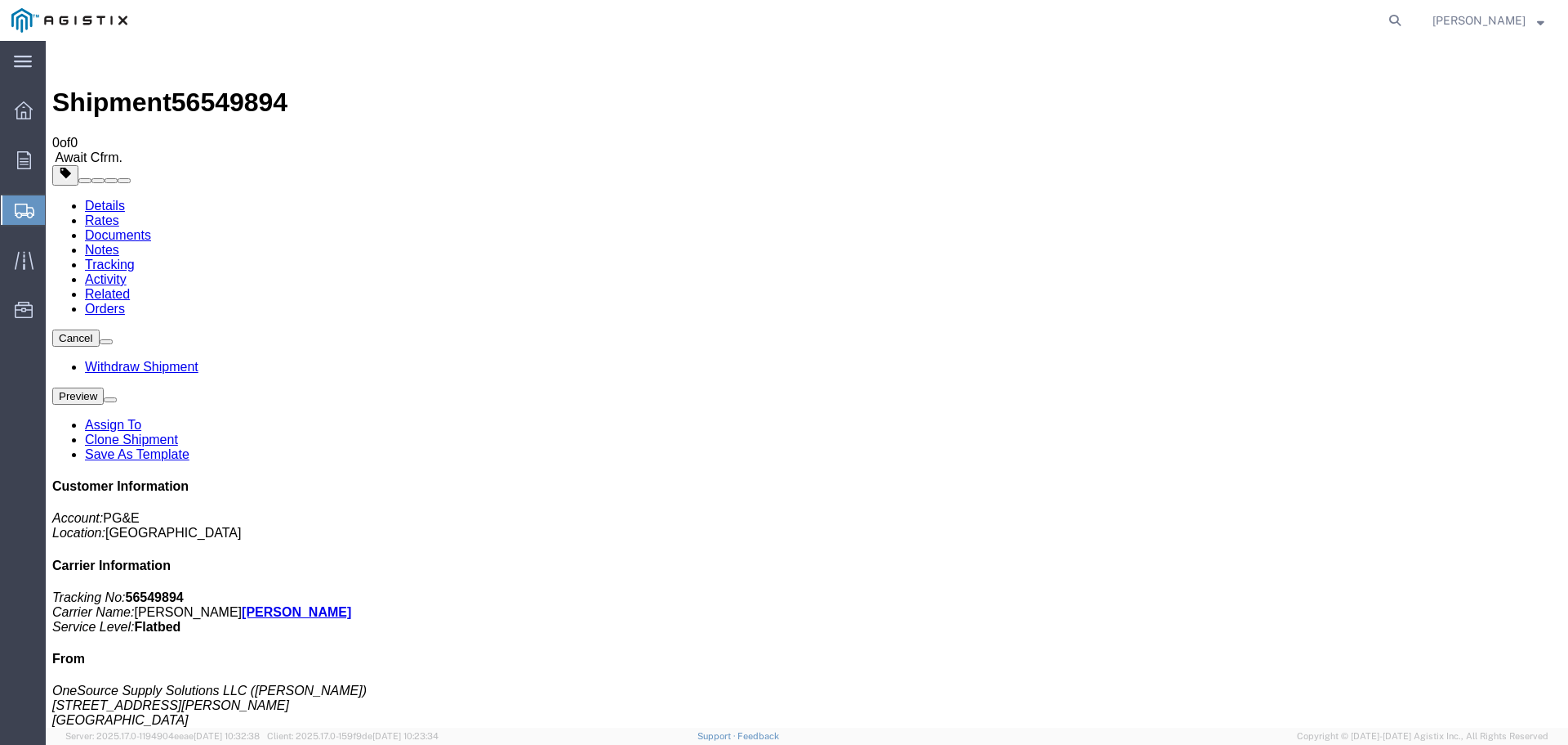
drag, startPoint x: 1523, startPoint y: 244, endPoint x: 1527, endPoint y: 183, distance: 61.1
click at [1523, 590] on p "Tracking No: 56549894 Carrier Name: [PERSON_NAME] [PERSON_NAME] Service Level: …" at bounding box center [807, 612] width 1510 height 45
click at [1538, 32] on div "[PERSON_NAME]" at bounding box center [1488, 20] width 136 height 41
click at [1505, 20] on span "[PERSON_NAME]" at bounding box center [1479, 19] width 93 height 18
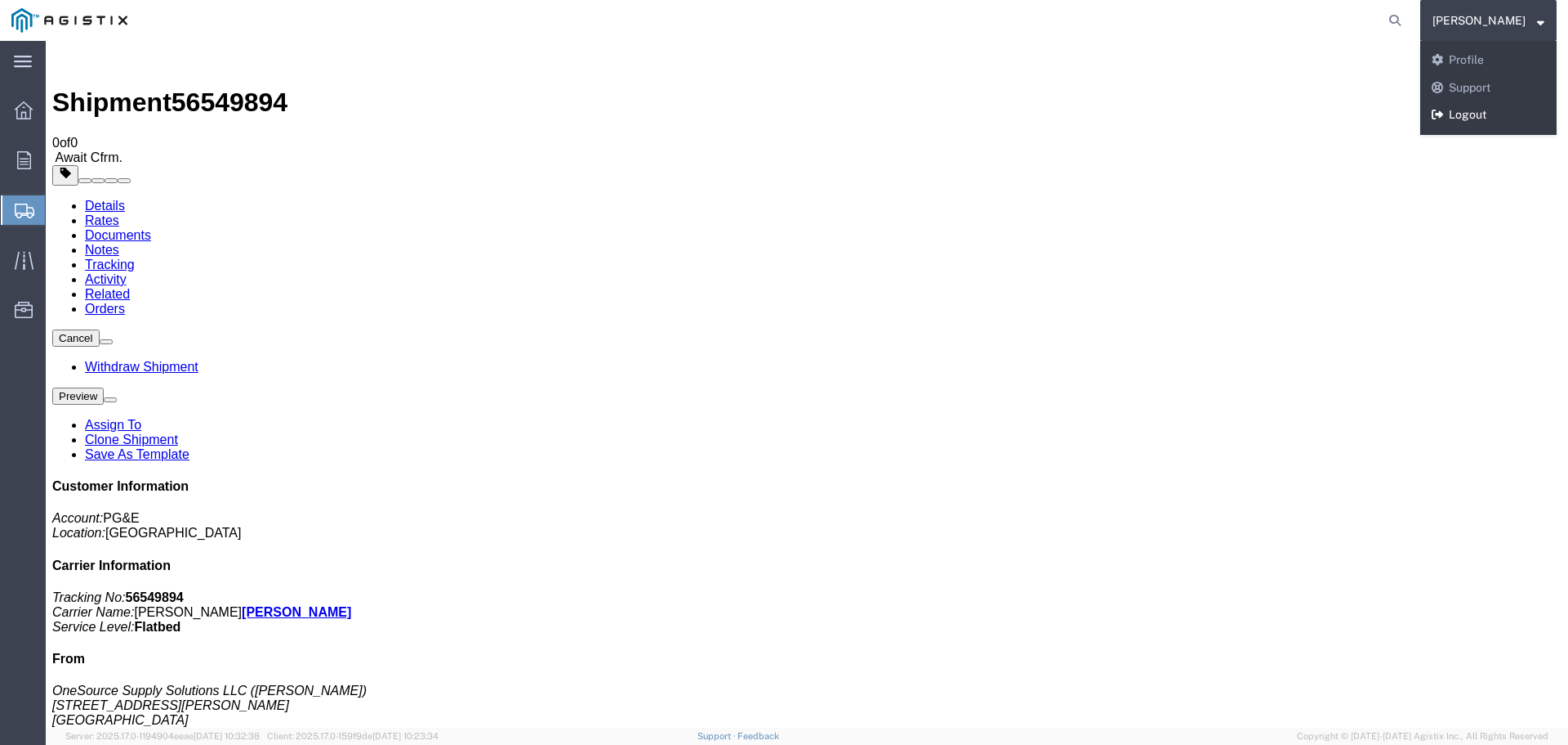
click at [1480, 109] on link "Logout" at bounding box center [1488, 115] width 136 height 28
